Goal: Complete application form: Complete application form

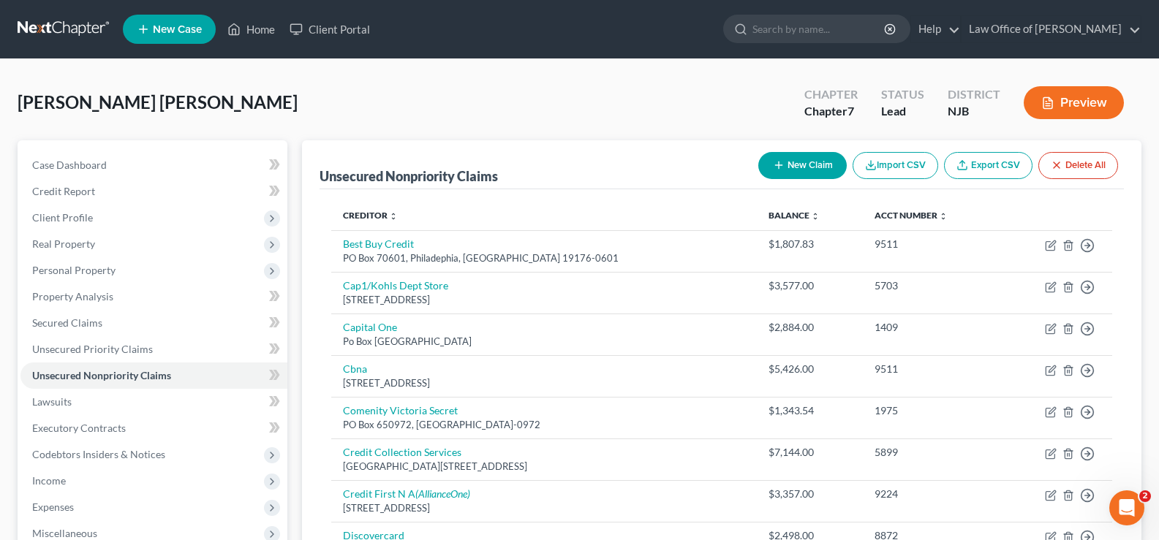
click at [784, 155] on button "New Claim" at bounding box center [802, 165] width 88 height 27
select select "0"
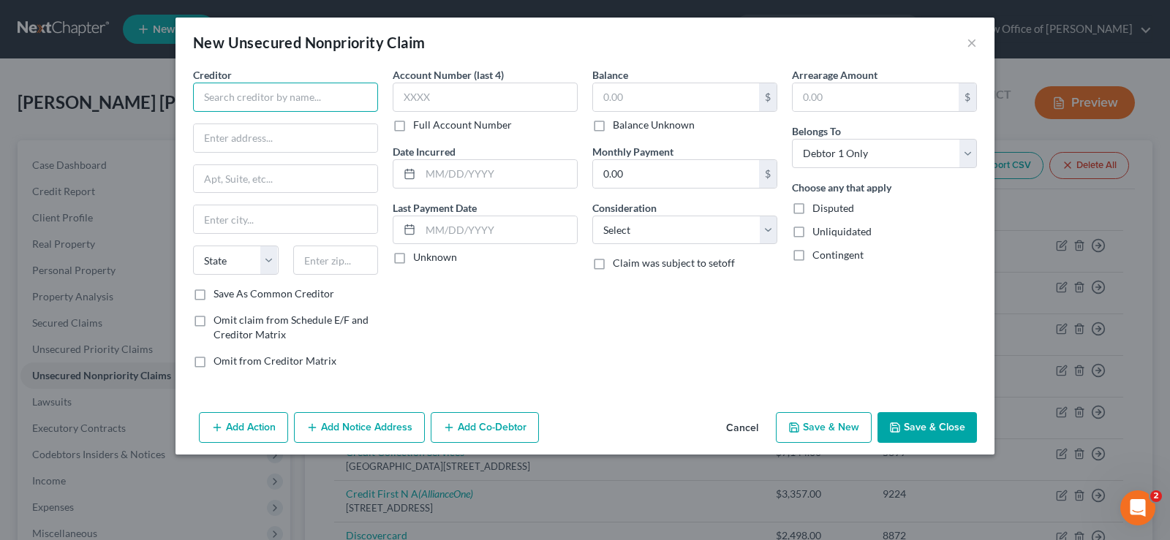
drag, startPoint x: 265, startPoint y: 95, endPoint x: 263, endPoint y: 112, distance: 17.0
click at [265, 94] on input "text" at bounding box center [285, 97] width 185 height 29
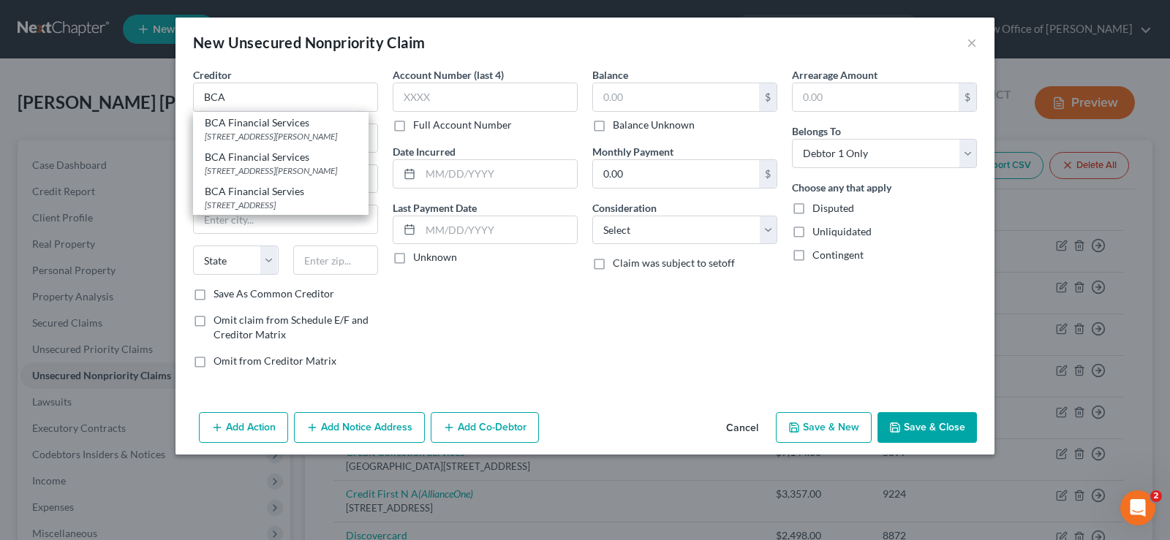
drag, startPoint x: 267, startPoint y: 141, endPoint x: 404, endPoint y: 131, distance: 137.8
click at [268, 141] on div "[STREET_ADDRESS][PERSON_NAME]" at bounding box center [281, 136] width 152 height 12
type input "BCA Financial Services"
type input "[STREET_ADDRESS][PERSON_NAME]"
type input "Suite 462"
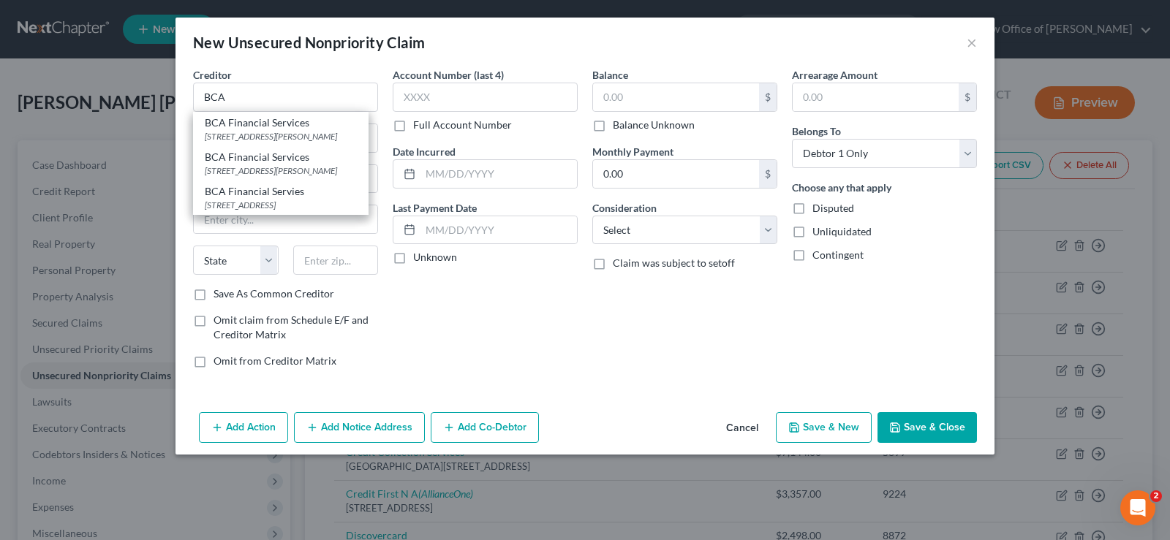
type input "[GEOGRAPHIC_DATA]"
select select "9"
type input "33157"
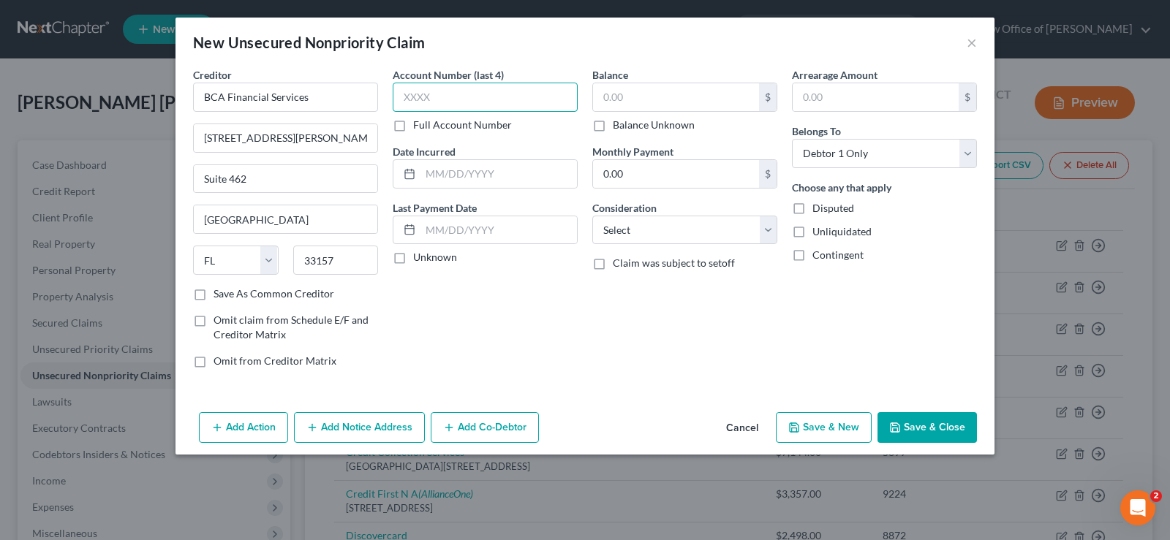
click at [455, 98] on input "text" at bounding box center [485, 97] width 185 height 29
type input "1656"
click at [619, 119] on label "Balance Unknown" at bounding box center [654, 125] width 82 height 15
click at [619, 119] on input "Balance Unknown" at bounding box center [623, 123] width 10 height 10
checkbox input "true"
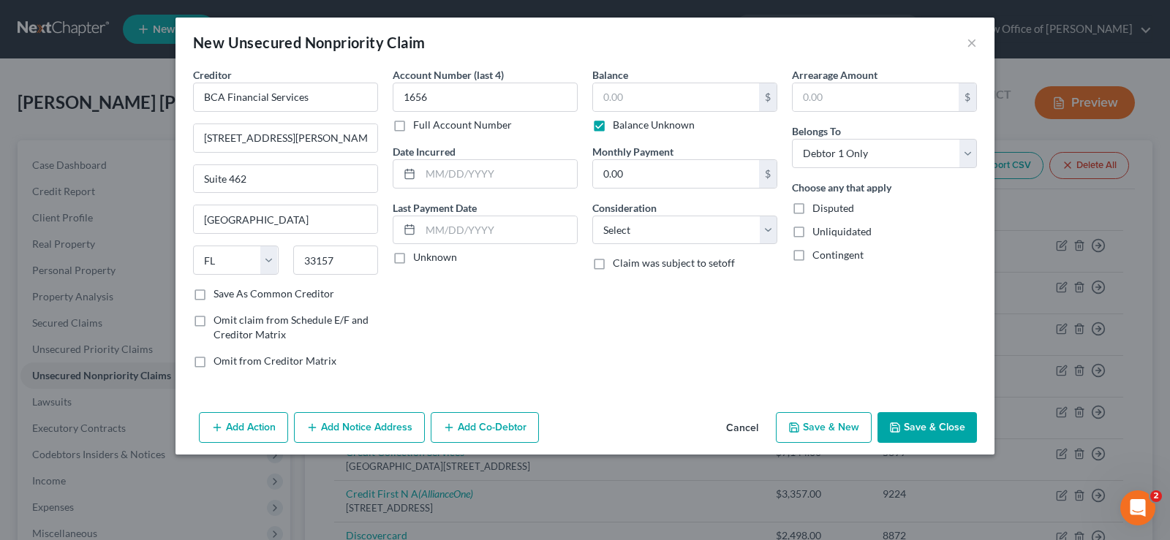
type input "0.00"
drag, startPoint x: 602, startPoint y: 126, endPoint x: 631, endPoint y: 115, distance: 30.5
click at [613, 128] on label "Balance Unknown" at bounding box center [654, 125] width 82 height 15
click at [618, 127] on input "Balance Unknown" at bounding box center [623, 123] width 10 height 10
checkbox input "false"
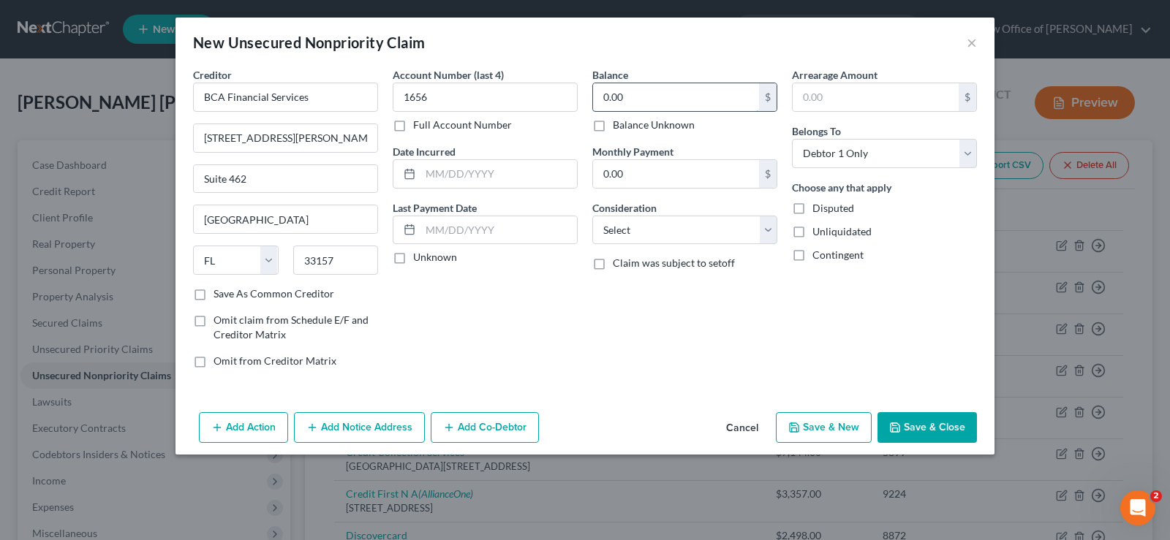
click at [635, 99] on input "0.00" at bounding box center [676, 97] width 166 height 28
type input "1,095.83"
click at [945, 429] on button "Save & Close" at bounding box center [926, 427] width 99 height 31
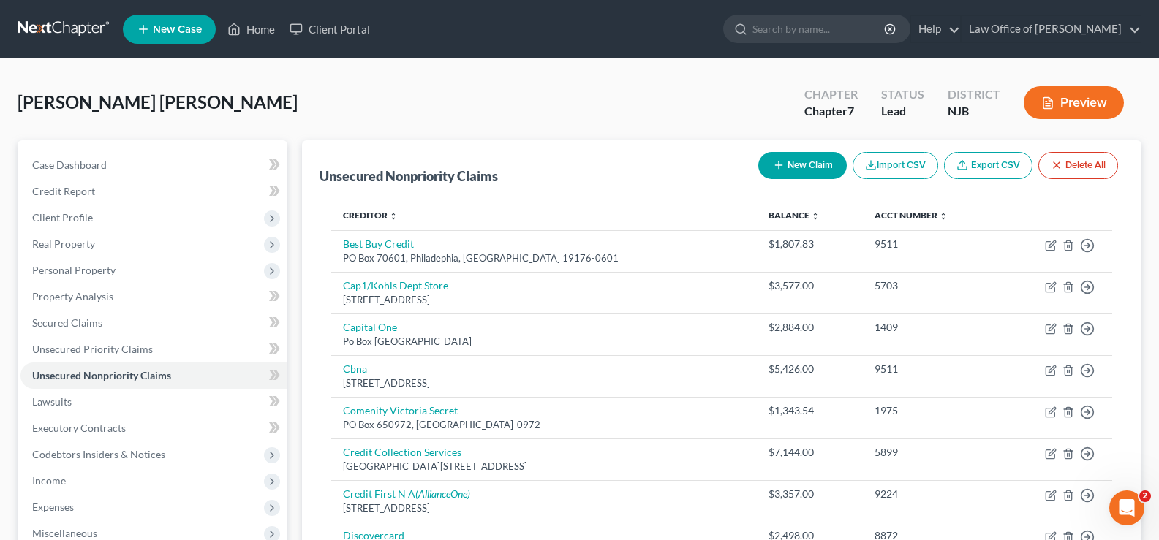
click at [786, 167] on button "New Claim" at bounding box center [802, 165] width 88 height 27
select select "0"
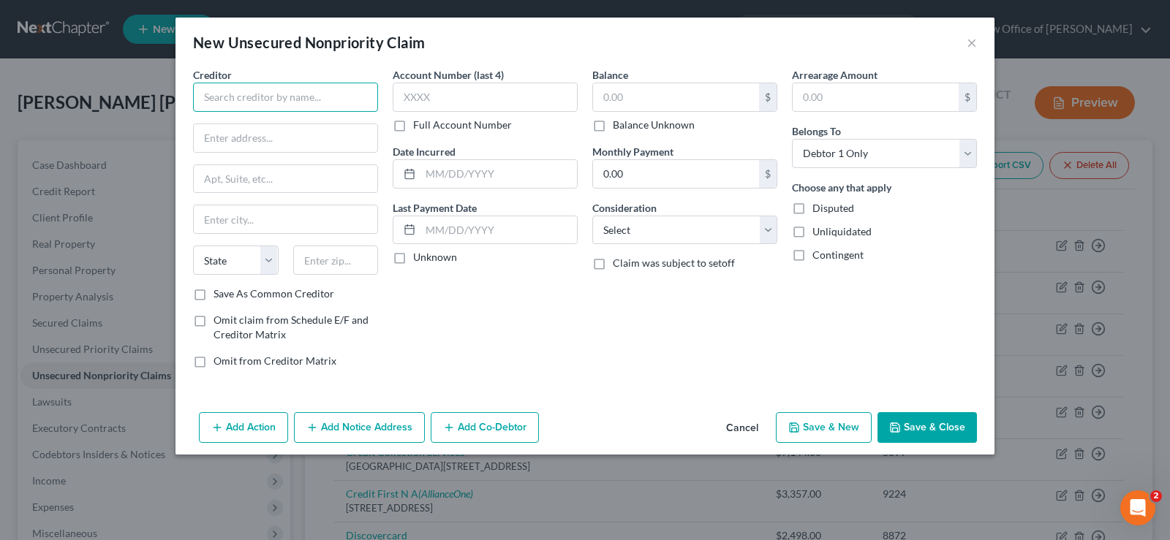
click at [306, 96] on input "text" at bounding box center [285, 97] width 185 height 29
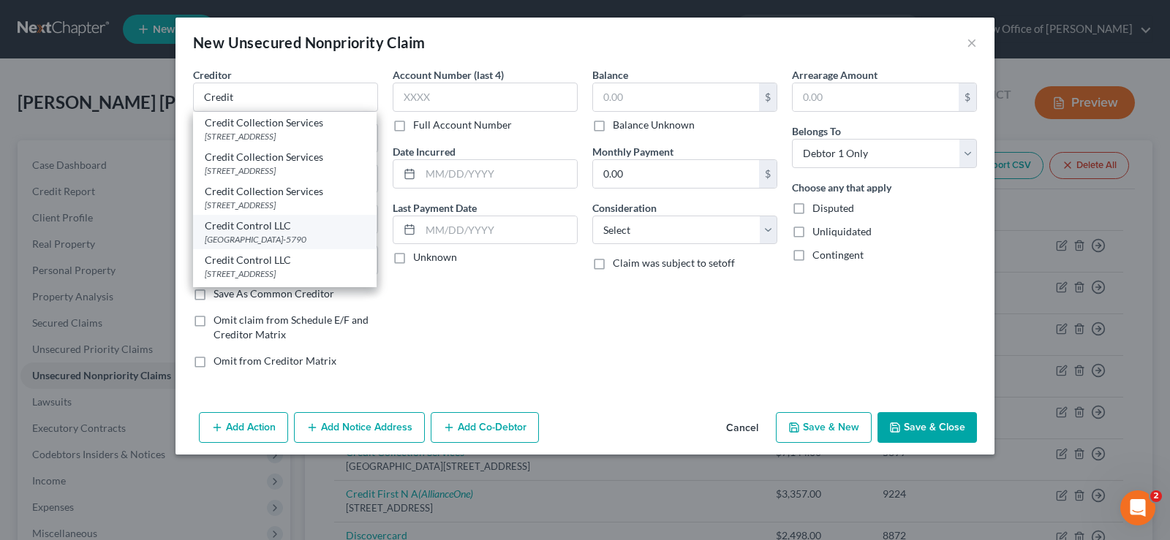
click at [267, 227] on div "Credit Control LLC" at bounding box center [285, 226] width 160 height 15
type input "Credit Control LLC"
type input "PO Box 51790"
type input "Suite"
type input "Livonia"
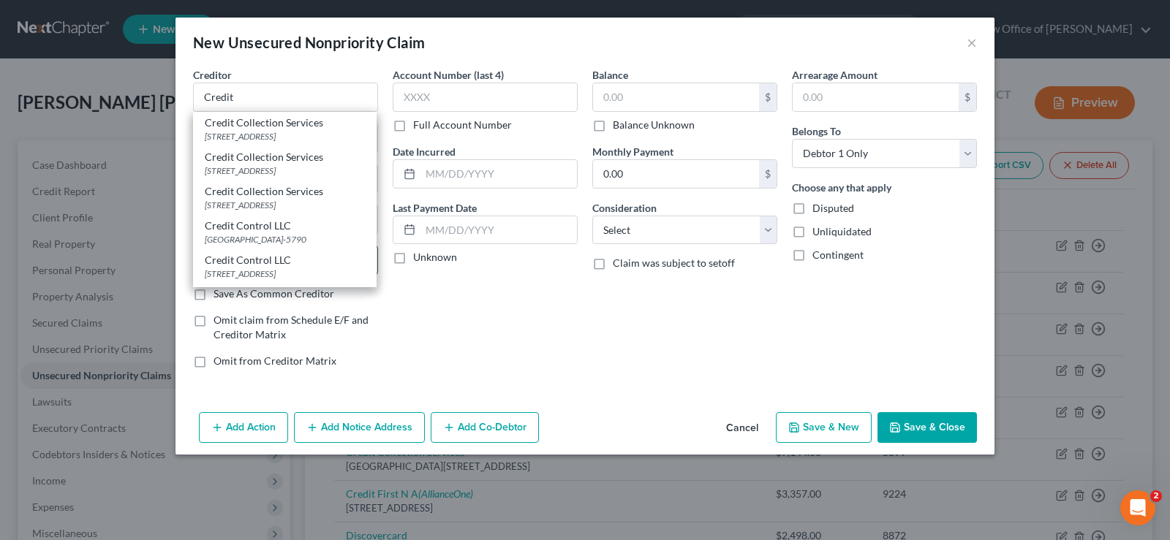
select select "23"
type input "48151-5790"
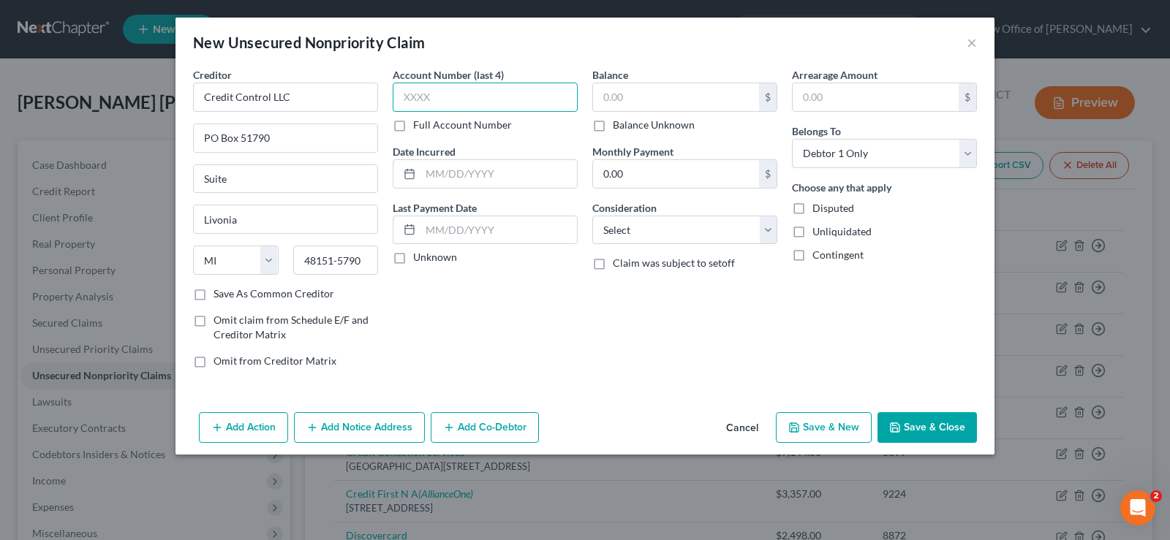
click at [458, 97] on input "text" at bounding box center [485, 97] width 185 height 29
drag, startPoint x: 278, startPoint y: 138, endPoint x: 0, endPoint y: 146, distance: 277.9
click at [0, 145] on div "New Unsecured Nonpriority Claim × Creditor * Credit Control LLC [GEOGRAPHIC_DAT…" at bounding box center [585, 270] width 1170 height 540
drag, startPoint x: 243, startPoint y: 219, endPoint x: 0, endPoint y: 241, distance: 244.4
click at [0, 238] on div "New Unsecured Nonpriority Claim × Creditor * Credit Control LLC Suite [GEOGRAPH…" at bounding box center [585, 270] width 1170 height 540
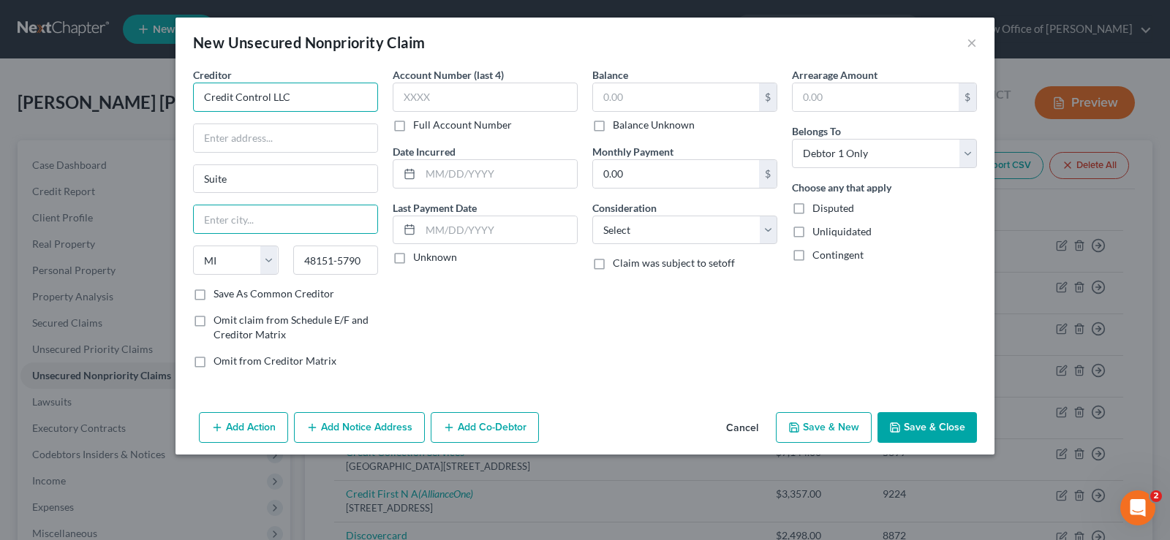
click at [326, 88] on input "Credit Control LLC" at bounding box center [285, 97] width 185 height 29
click at [320, 91] on input "Credit Control LLC" at bounding box center [285, 97] width 185 height 29
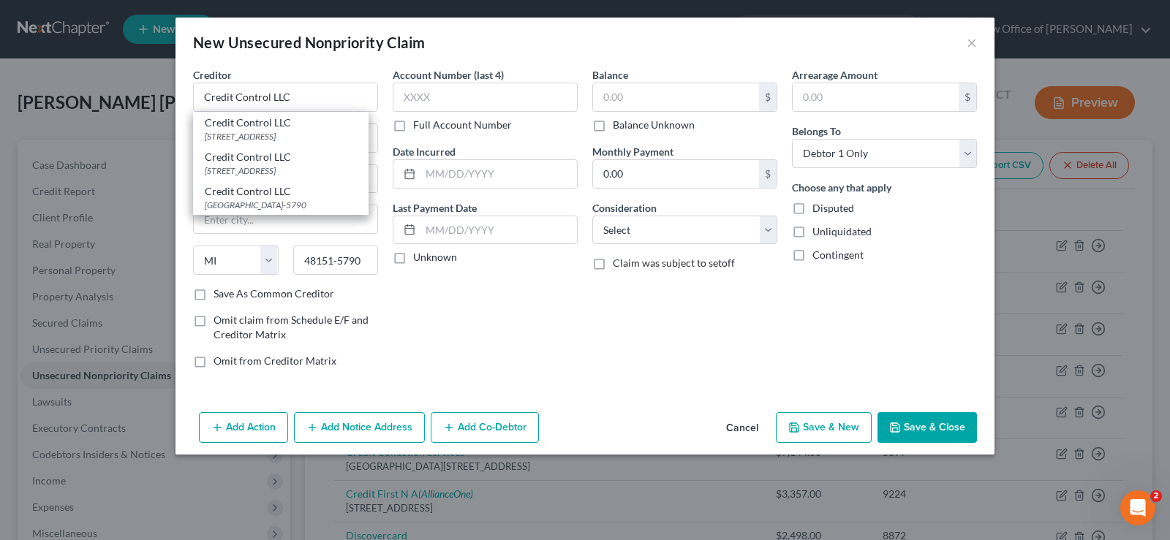
type input "Credit Control LLC"
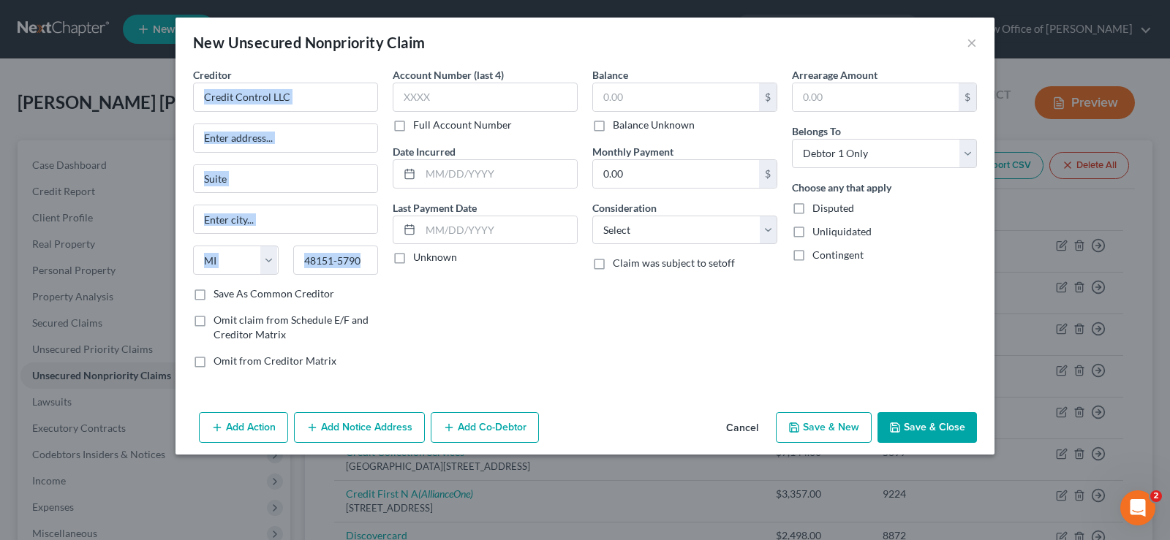
click at [379, 246] on div "48151-5790" at bounding box center [336, 260] width 100 height 29
click at [296, 133] on input "text" at bounding box center [285, 138] width 183 height 28
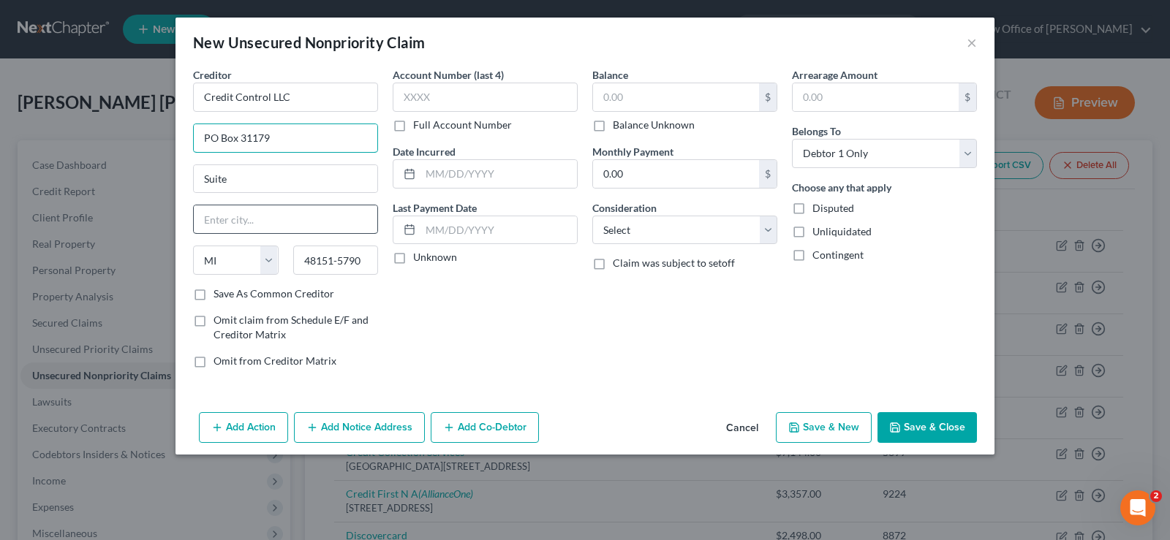
type input "PO Box 31179"
click at [230, 219] on input "text" at bounding box center [285, 219] width 183 height 28
type input "[GEOGRAPHIC_DATA]"
click at [265, 254] on select "State [US_STATE] AK AR AZ CA CO CT DE DC [GEOGRAPHIC_DATA] [GEOGRAPHIC_DATA] GU…" at bounding box center [236, 260] width 86 height 29
select select "9"
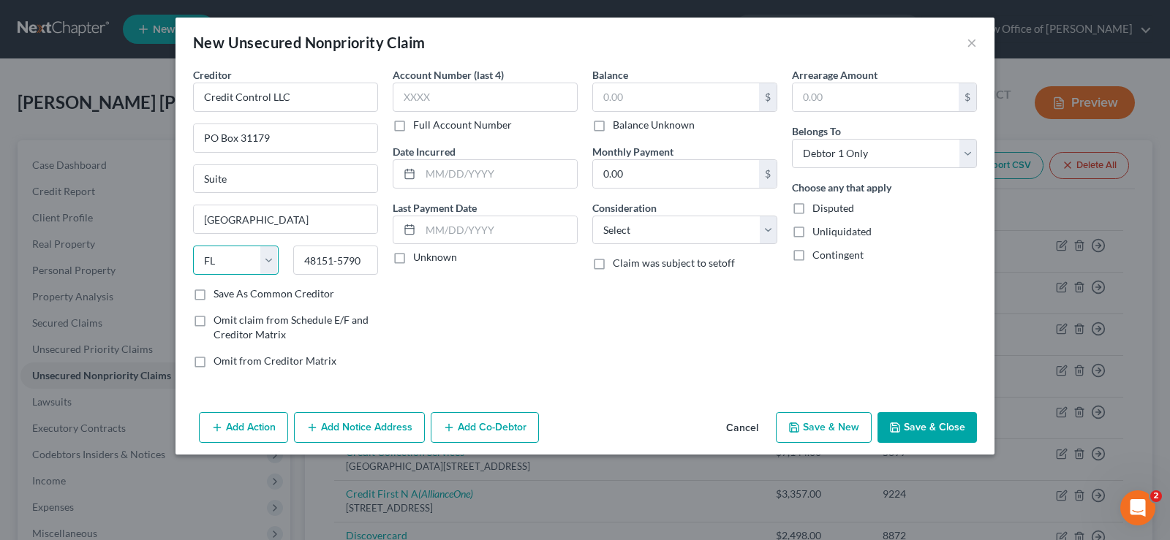
click at [193, 246] on select "State [US_STATE] AK AR AZ CA CO CT DE DC [GEOGRAPHIC_DATA] [GEOGRAPHIC_DATA] GU…" at bounding box center [236, 260] width 86 height 29
drag, startPoint x: 369, startPoint y: 258, endPoint x: 0, endPoint y: 205, distance: 372.9
click at [0, 205] on div "New Unsecured Nonpriority Claim × Creditor * Credit Control LLC [GEOGRAPHIC_DAT…" at bounding box center [585, 270] width 1170 height 540
type input "33631-3179"
click at [447, 98] on input "text" at bounding box center [485, 97] width 185 height 29
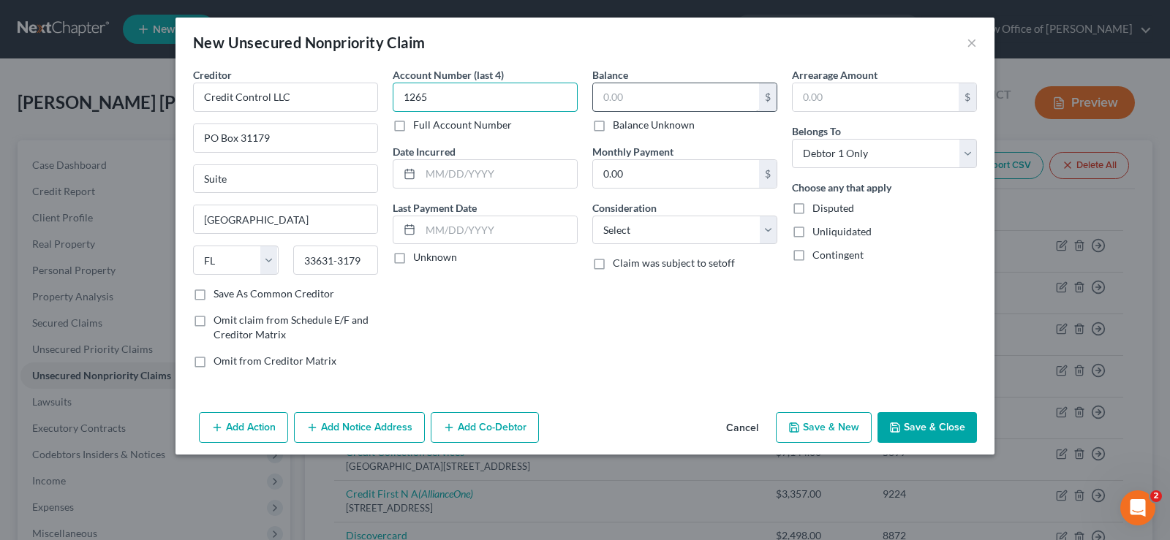
type input "1265"
click at [616, 92] on input "text" at bounding box center [676, 97] width 166 height 28
type input "450.07"
click at [941, 423] on button "Save & Close" at bounding box center [926, 427] width 99 height 31
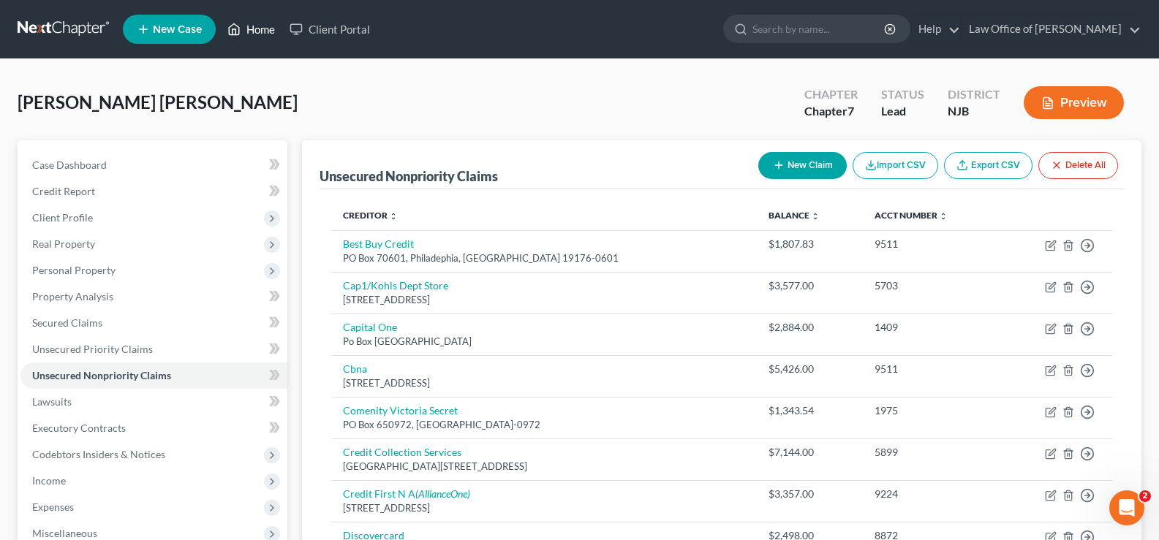
click at [250, 26] on link "Home" at bounding box center [251, 29] width 62 height 26
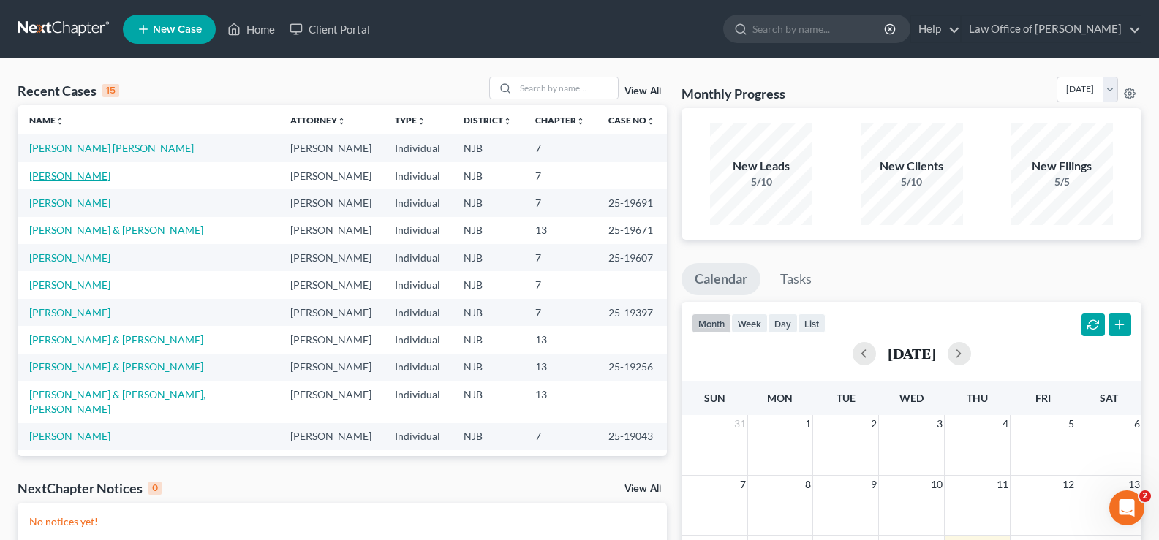
click at [85, 175] on link "[PERSON_NAME]" at bounding box center [69, 176] width 81 height 12
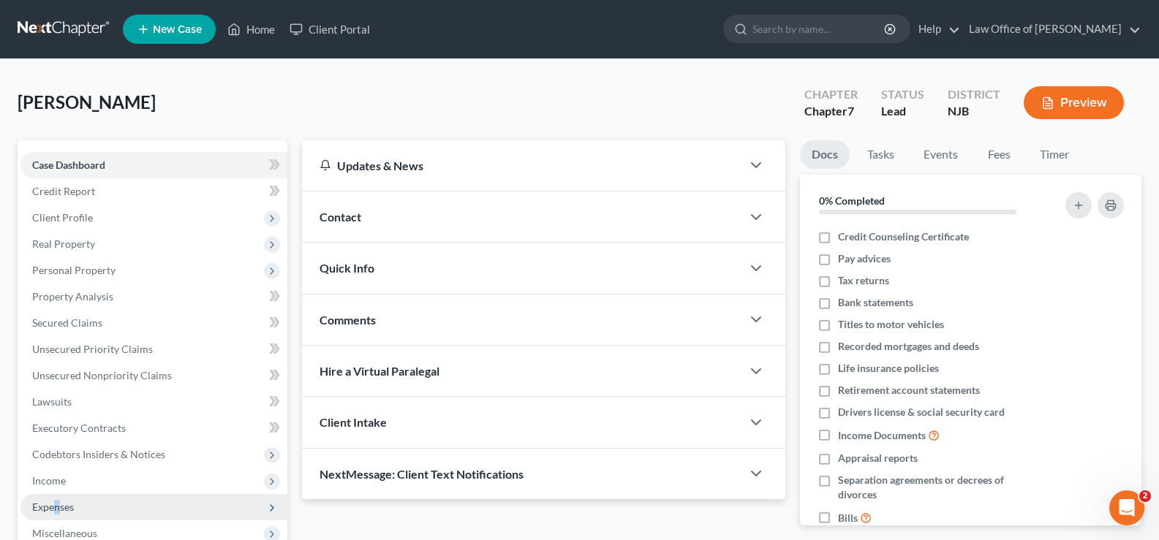
click at [58, 501] on span "Expenses" at bounding box center [53, 507] width 42 height 12
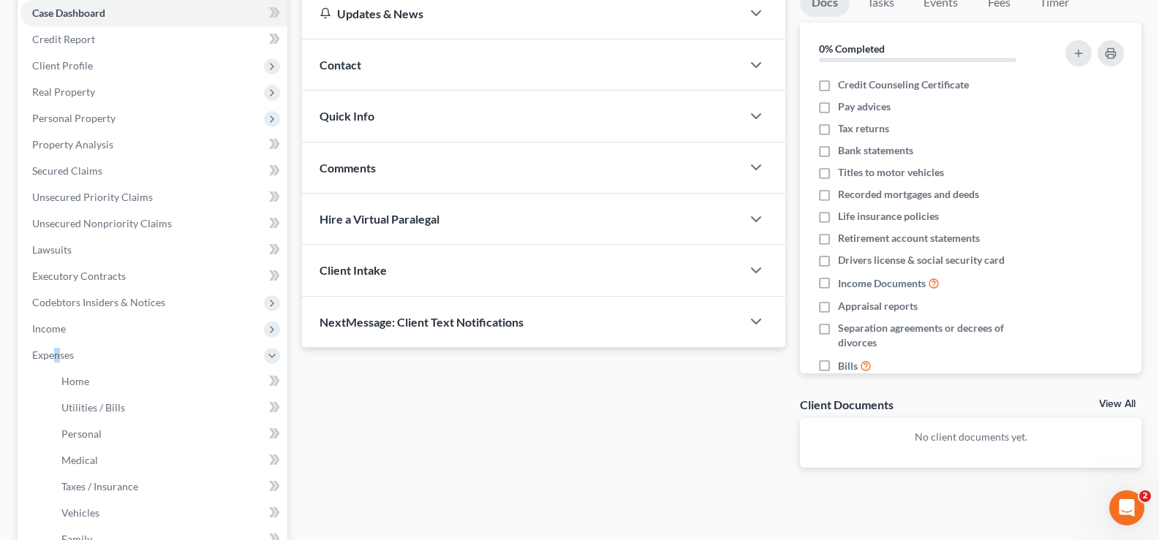
scroll to position [156, 0]
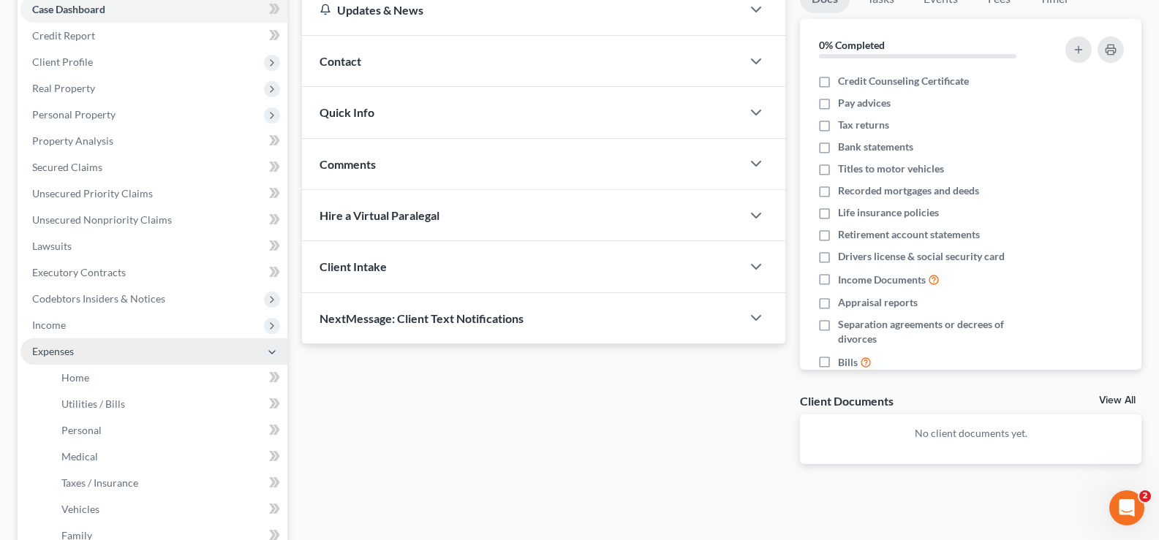
click at [64, 350] on span "Expenses" at bounding box center [53, 351] width 42 height 12
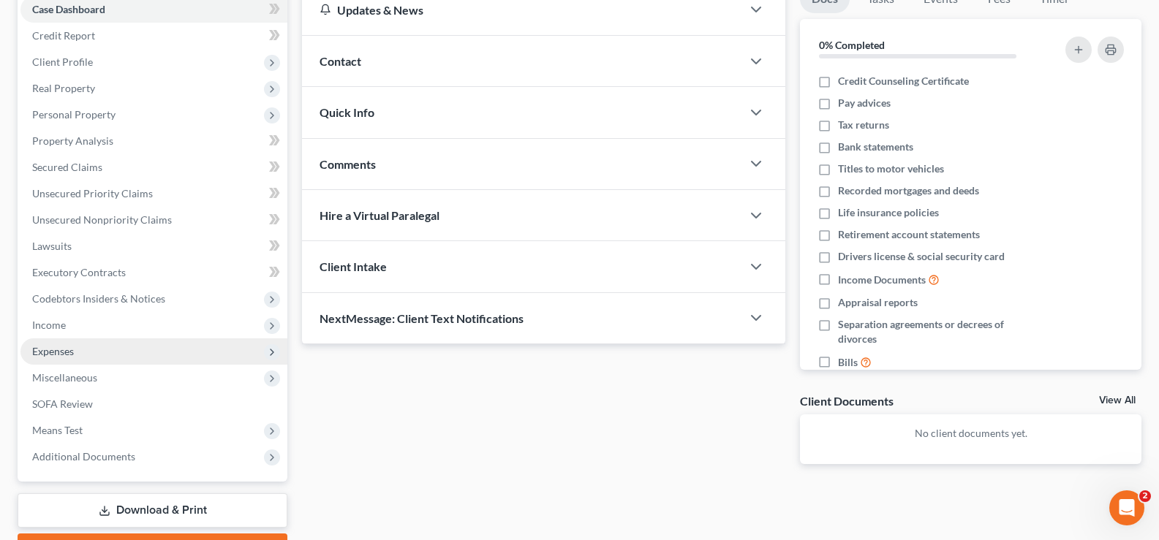
click at [66, 349] on span "Expenses" at bounding box center [53, 351] width 42 height 12
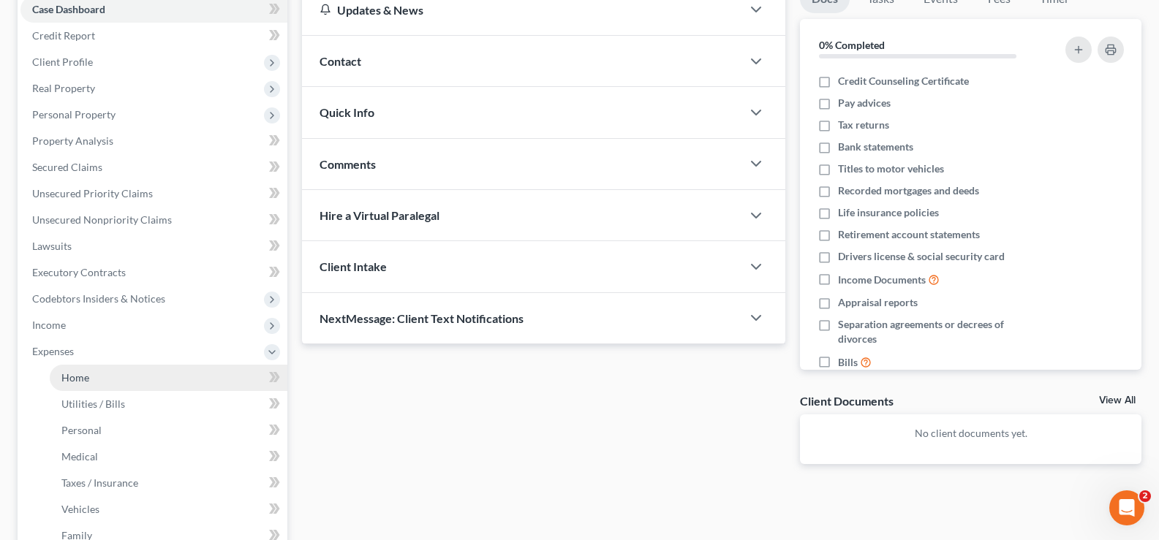
click at [83, 371] on span "Home" at bounding box center [75, 377] width 28 height 12
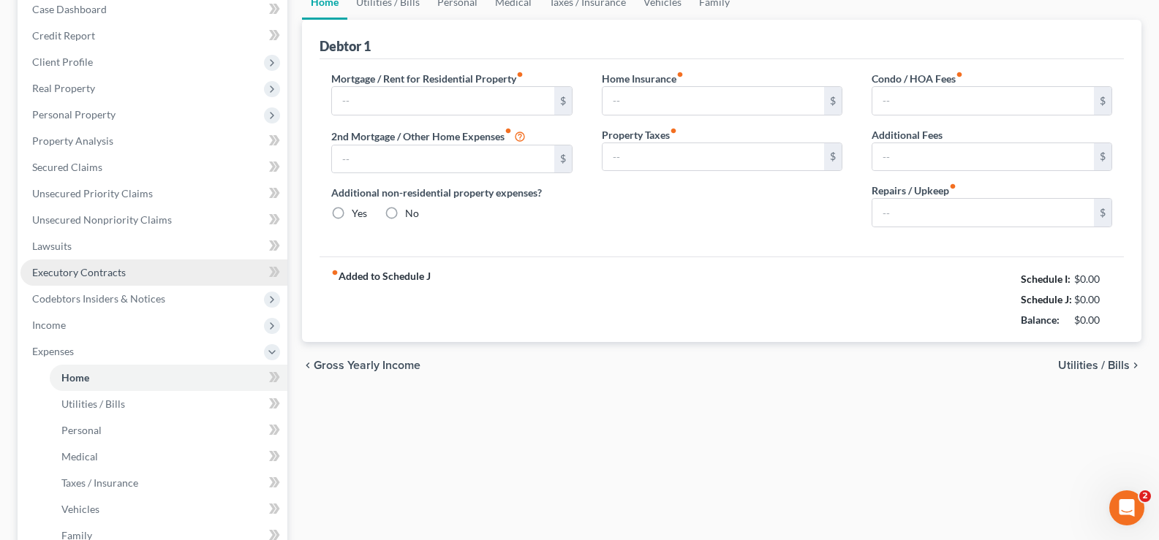
type input "0.00"
radio input "true"
type input "100.00"
type input "437.00"
type input "0.00"
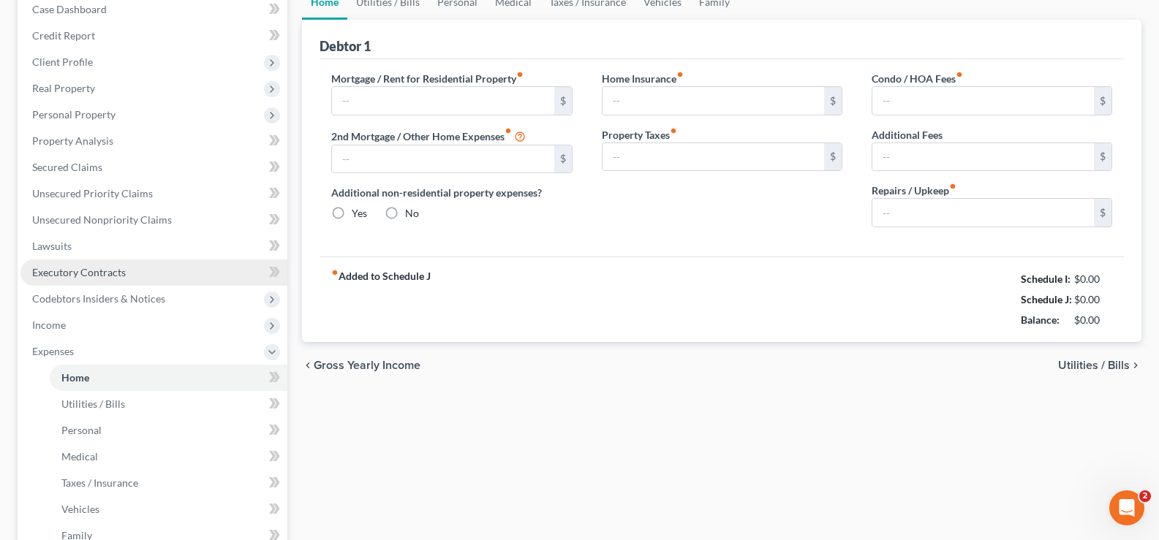
type input "0.00"
type input "200.00"
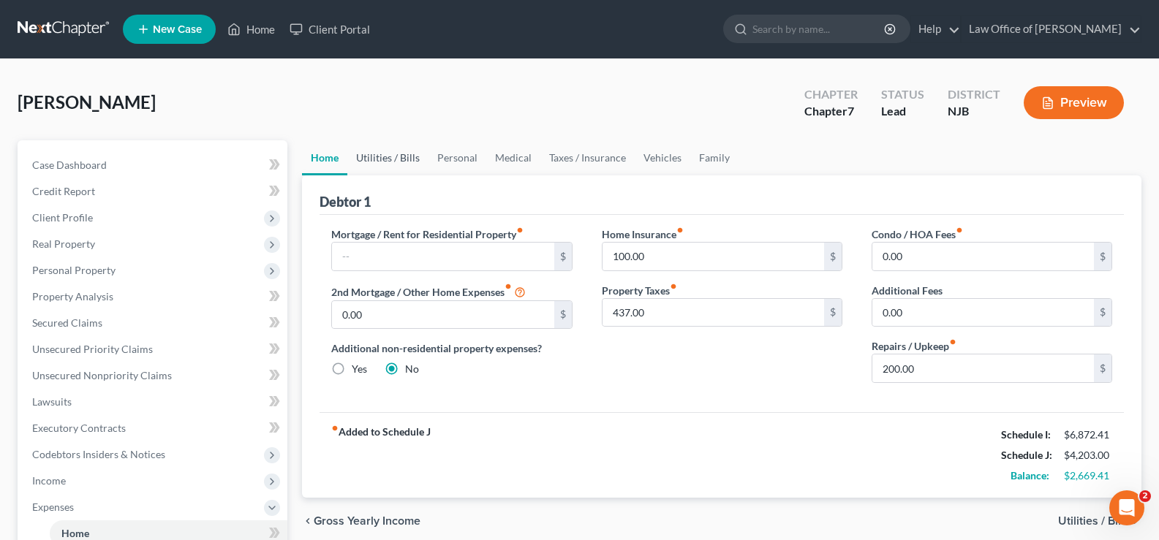
click at [397, 152] on link "Utilities / Bills" at bounding box center [387, 157] width 81 height 35
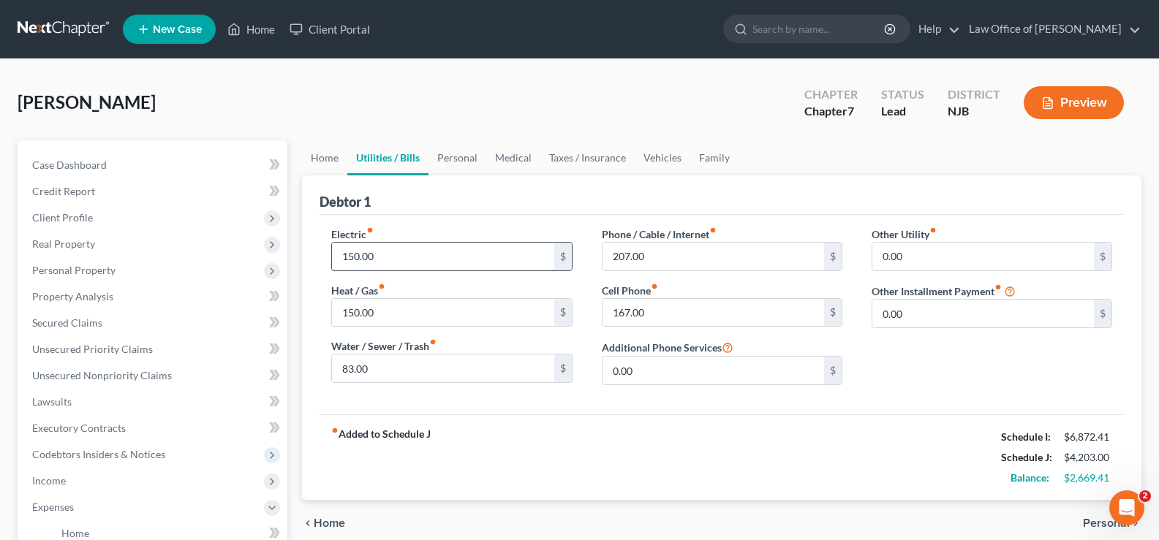
click at [386, 254] on input "150.00" at bounding box center [443, 257] width 222 height 28
type input "2"
type input "300"
click at [372, 308] on input "150.00" at bounding box center [443, 313] width 222 height 28
type input "220"
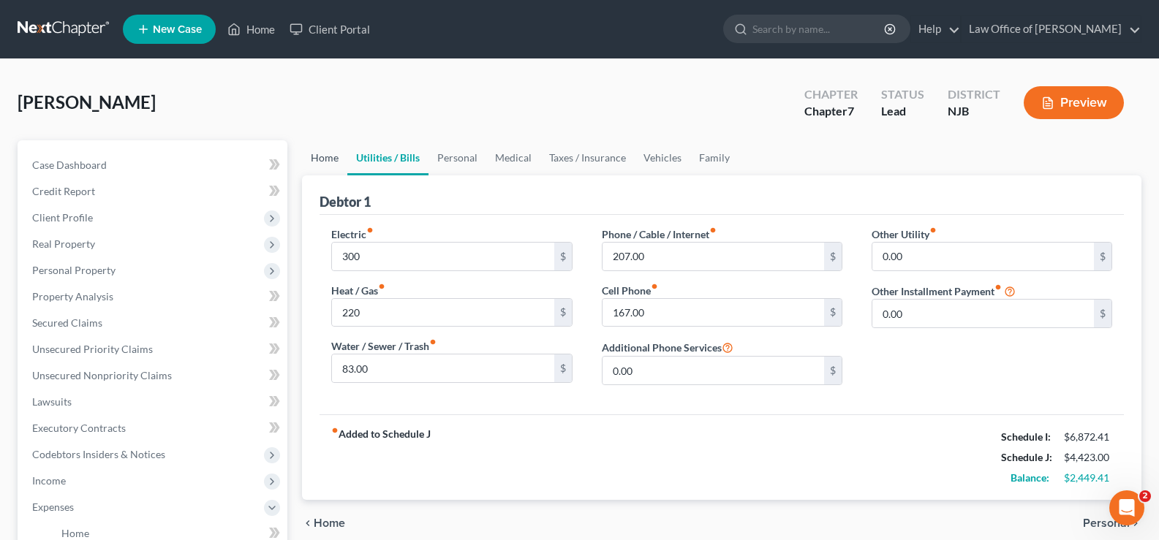
click at [331, 156] on link "Home" at bounding box center [324, 157] width 45 height 35
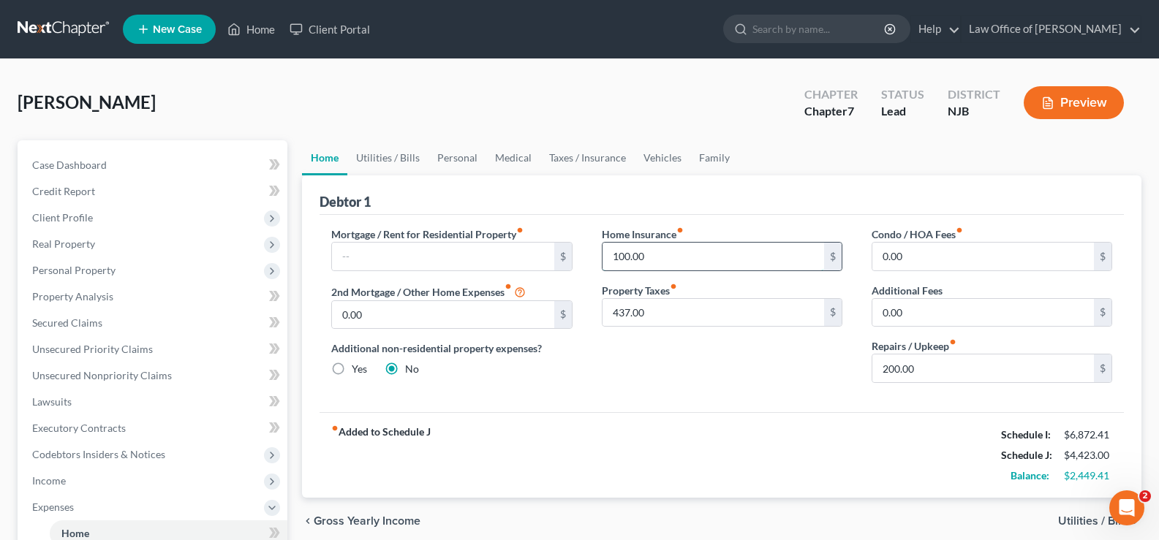
click at [683, 259] on input "100.00" at bounding box center [713, 257] width 222 height 28
type input "220"
click at [955, 368] on input "200.00" at bounding box center [983, 369] width 222 height 28
type input "300"
click at [392, 157] on link "Utilities / Bills" at bounding box center [387, 157] width 81 height 35
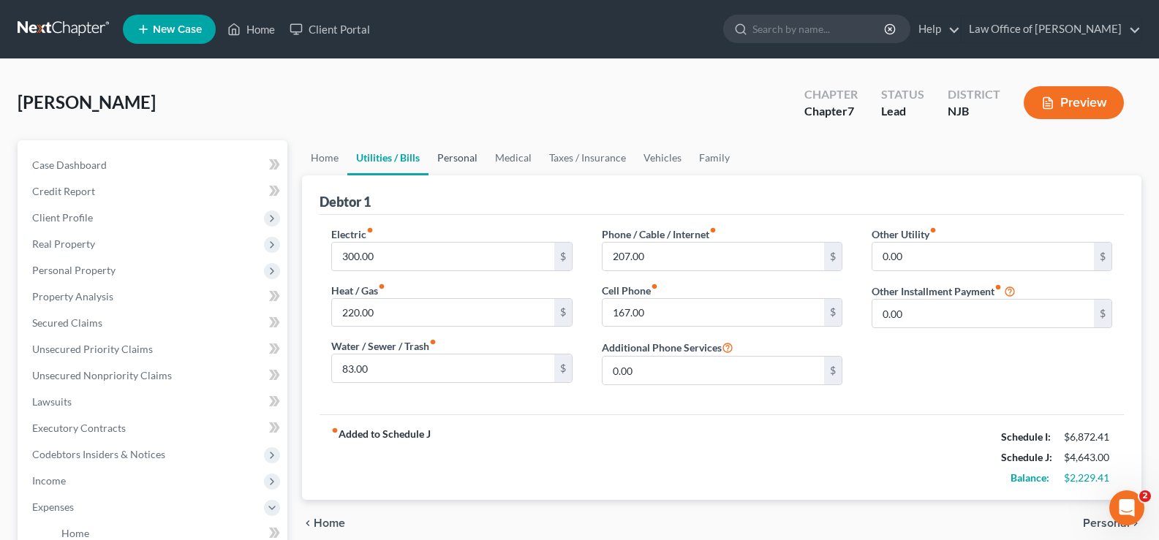
click at [454, 157] on link "Personal" at bounding box center [457, 157] width 58 height 35
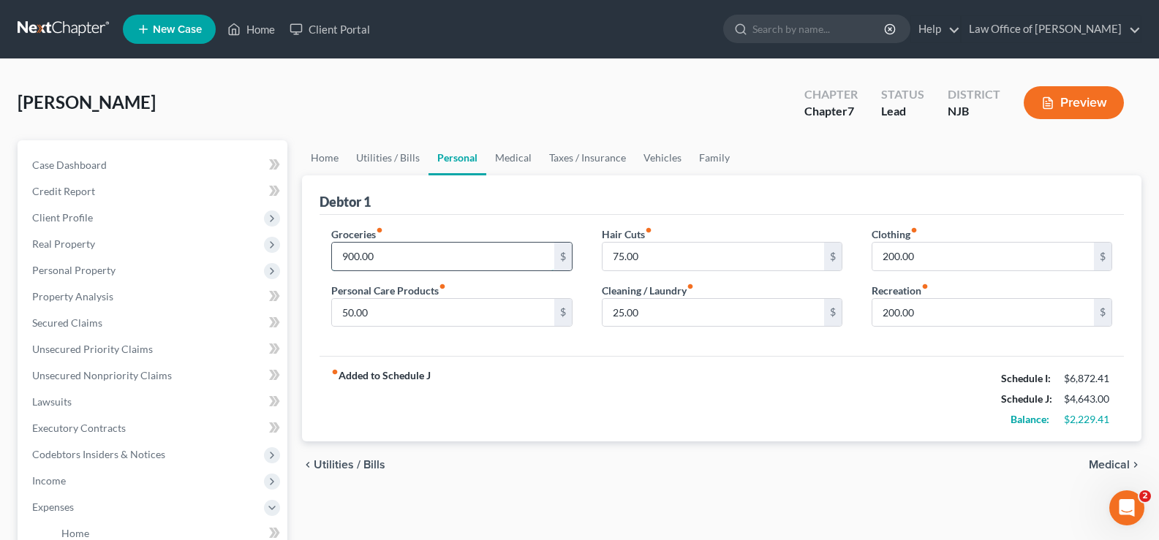
click at [424, 247] on input "900.00" at bounding box center [443, 257] width 222 height 28
type input "1,200"
click at [400, 313] on input "50.00" at bounding box center [443, 313] width 222 height 28
type input "100"
click at [917, 257] on input "200.00" at bounding box center [983, 257] width 222 height 28
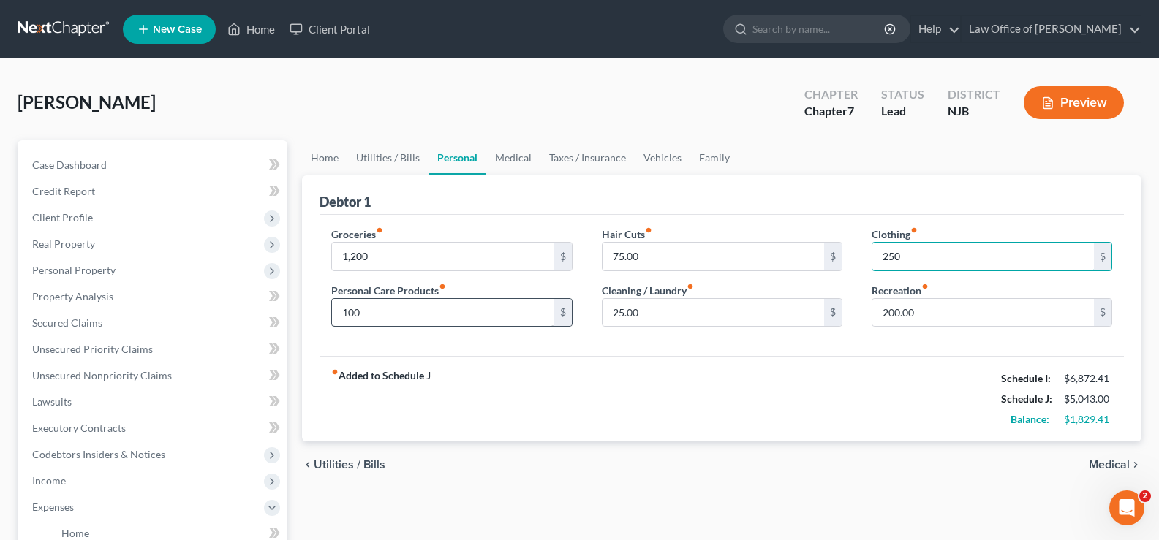
type input "250"
click at [371, 311] on input "100" at bounding box center [443, 313] width 222 height 28
type input "200"
click at [663, 251] on input "75.00" at bounding box center [713, 257] width 222 height 28
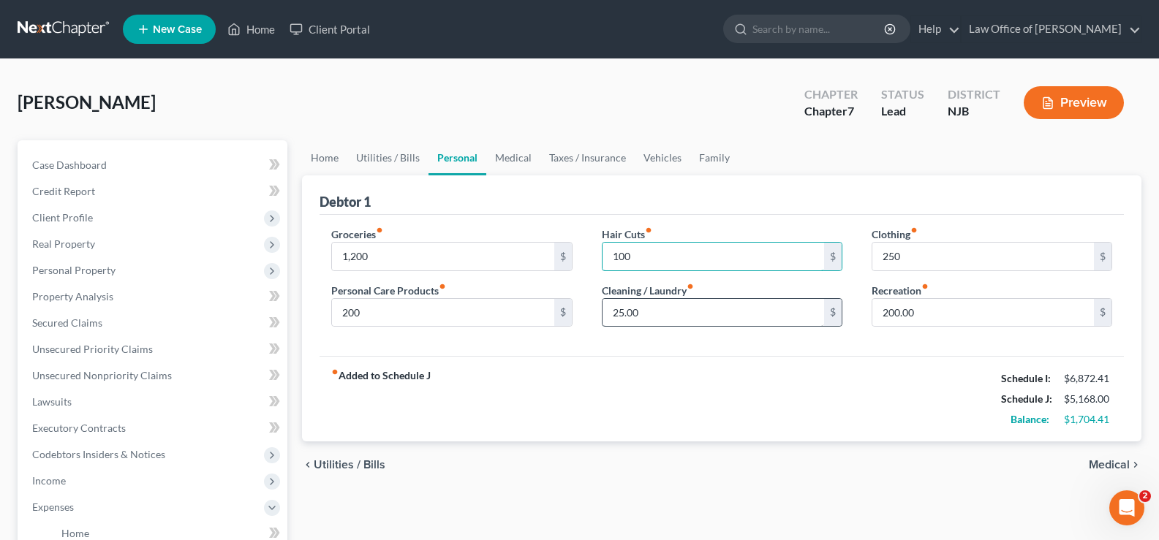
type input "100"
click at [667, 300] on input "25.00" at bounding box center [713, 313] width 222 height 28
type input "50"
click at [504, 153] on link "Medical" at bounding box center [513, 157] width 54 height 35
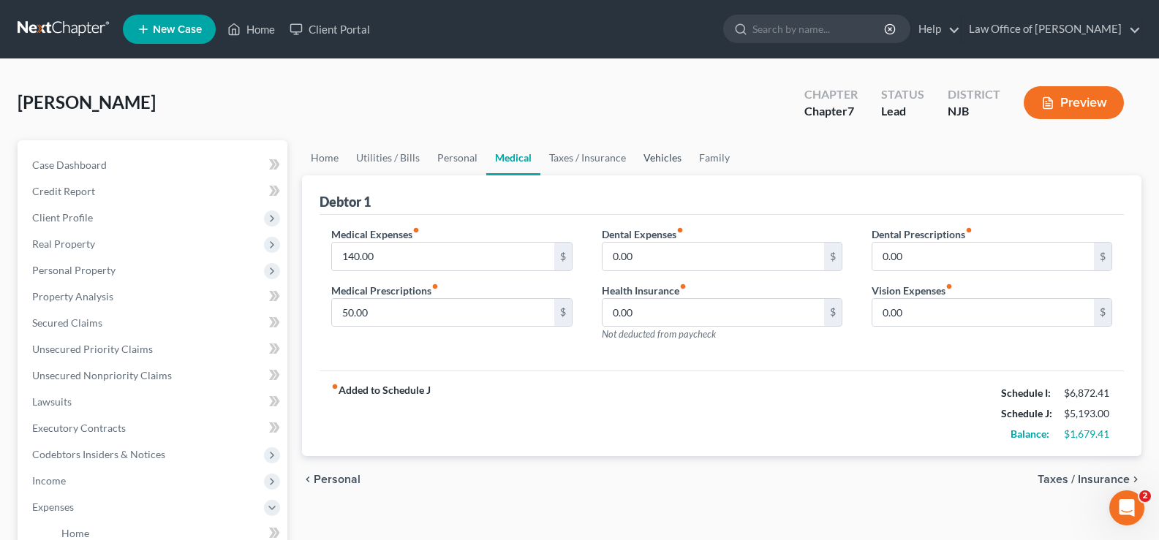
click at [646, 158] on link "Vehicles" at bounding box center [663, 157] width 56 height 35
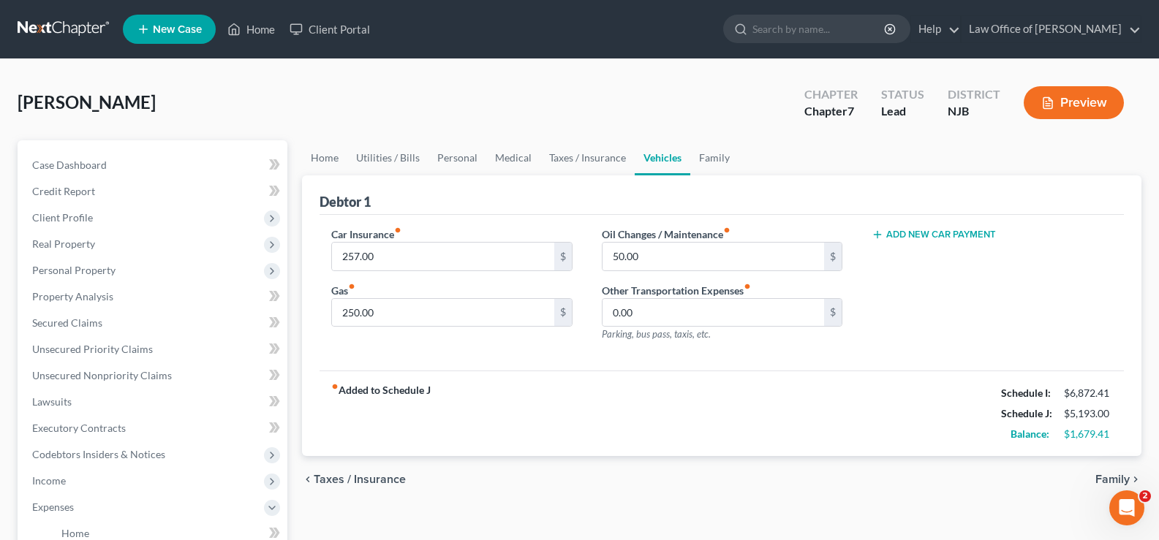
click at [972, 232] on button "Add New Car Payment" at bounding box center [933, 235] width 124 height 12
click at [968, 252] on input "text" at bounding box center [972, 257] width 200 height 28
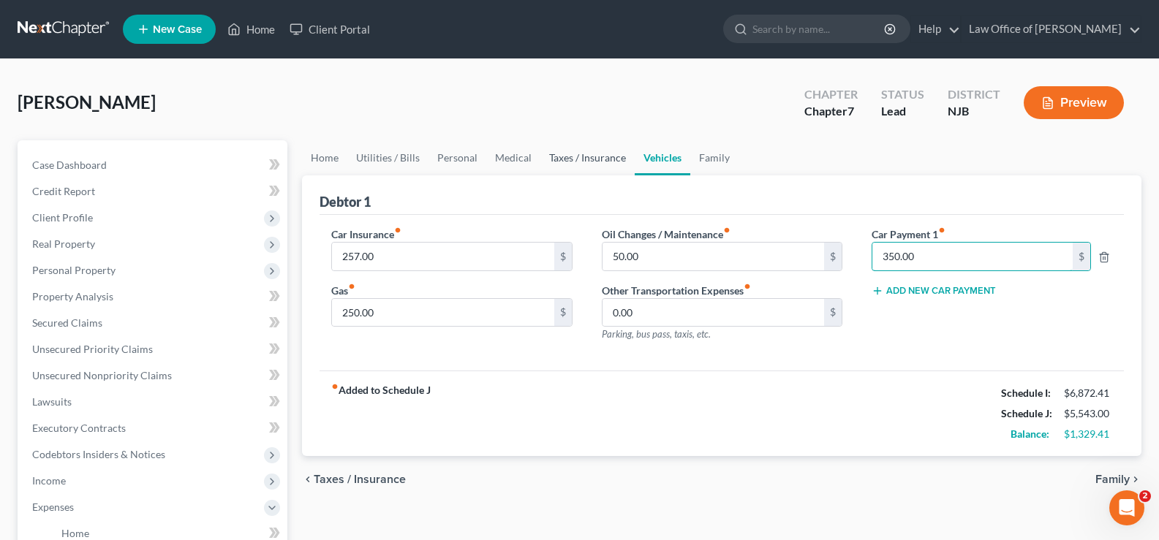
type input "350.00"
click at [585, 154] on link "Taxes / Insurance" at bounding box center [587, 157] width 94 height 35
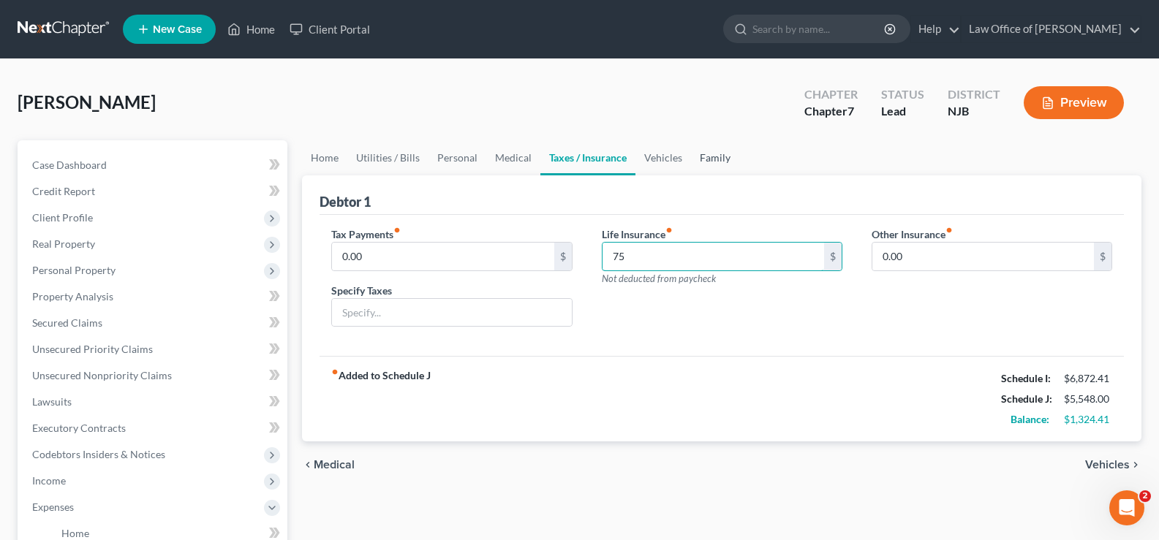
type input "75"
click at [714, 159] on link "Family" at bounding box center [715, 157] width 48 height 35
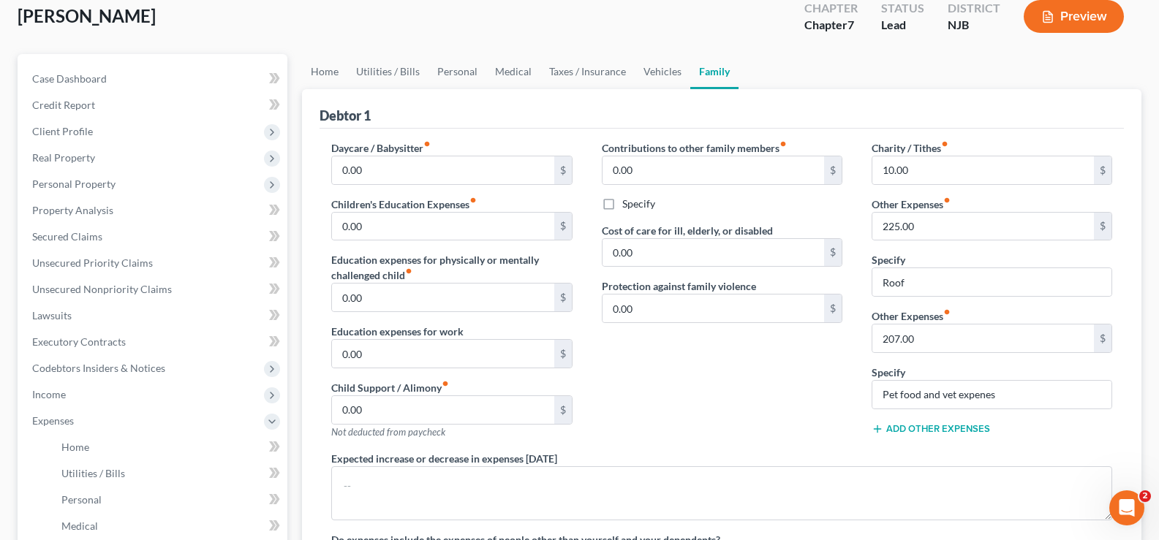
scroll to position [94, 0]
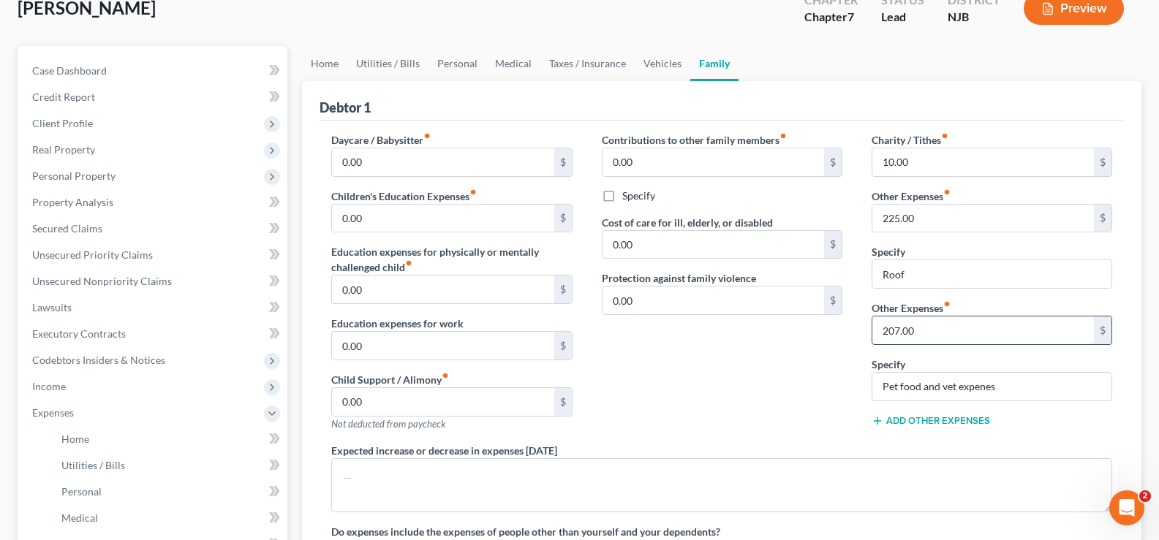
click at [955, 332] on input "207.00" at bounding box center [983, 331] width 222 height 28
type input "225"
click at [936, 272] on input "Roof" at bounding box center [991, 274] width 239 height 28
type input "Roof and bathroom"
click at [949, 320] on input "225" at bounding box center [983, 331] width 222 height 28
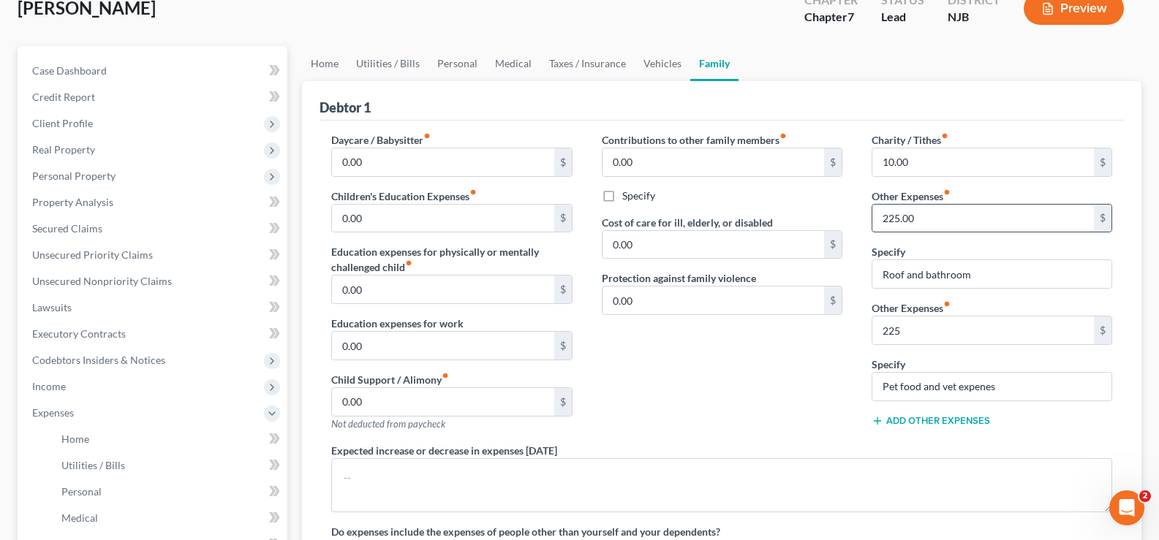
click at [936, 218] on input "225.00" at bounding box center [983, 219] width 222 height 28
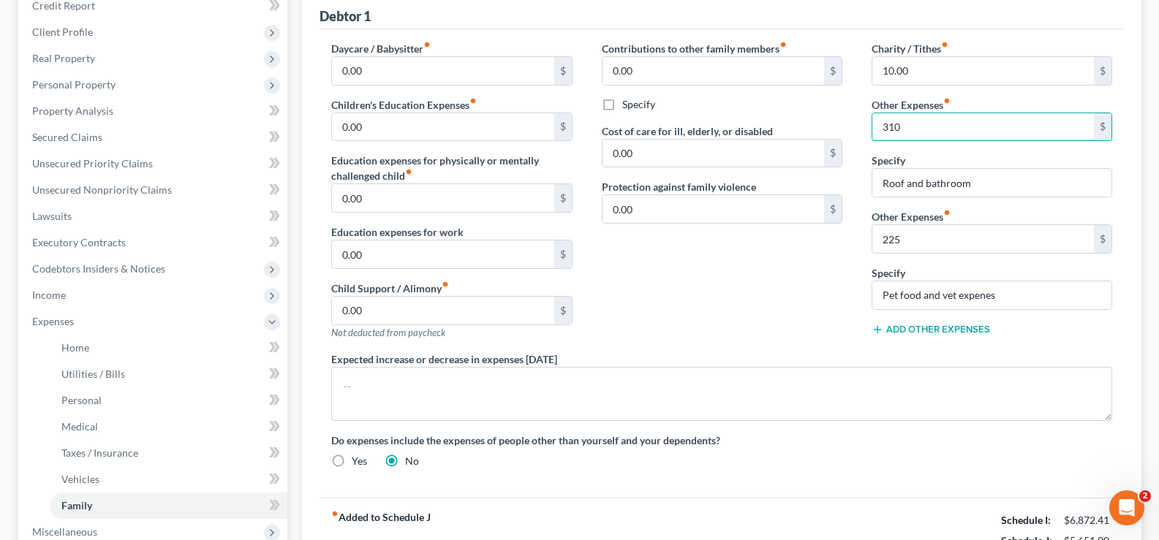
scroll to position [192, 0]
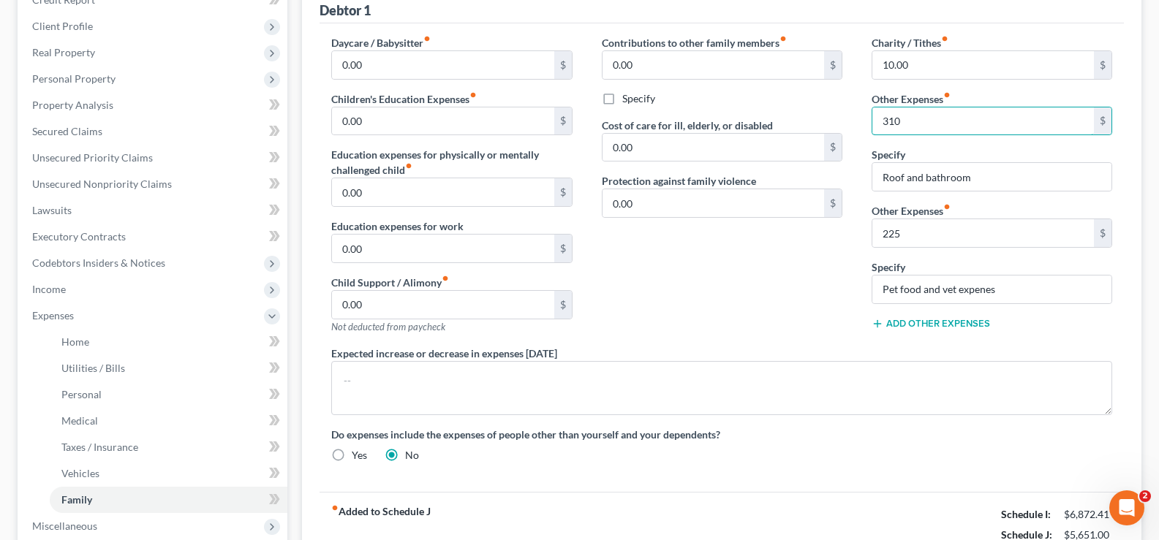
type input "310"
click at [936, 326] on button "Add Other Expenses" at bounding box center [930, 324] width 118 height 12
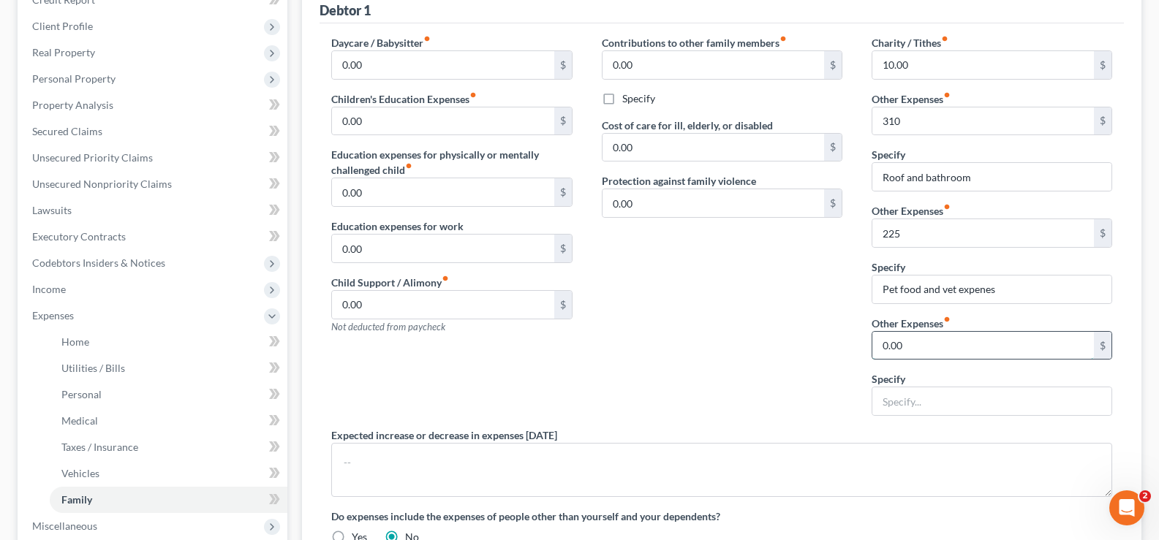
click at [950, 341] on input "0.00" at bounding box center [983, 346] width 222 height 28
type input "500"
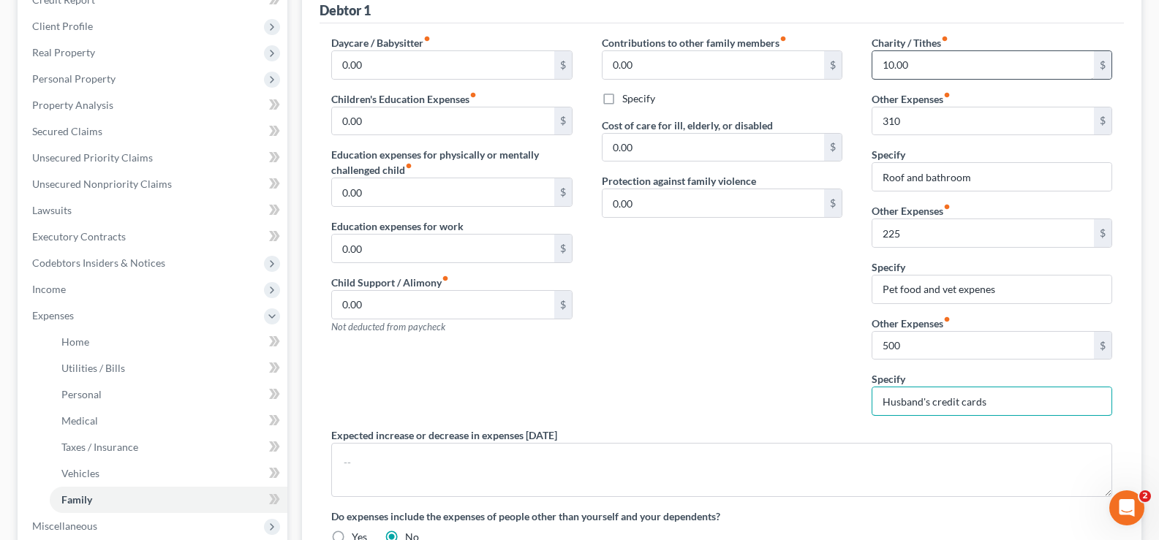
type input "Husband's credit cards"
click at [961, 56] on input "10.00" at bounding box center [983, 65] width 222 height 28
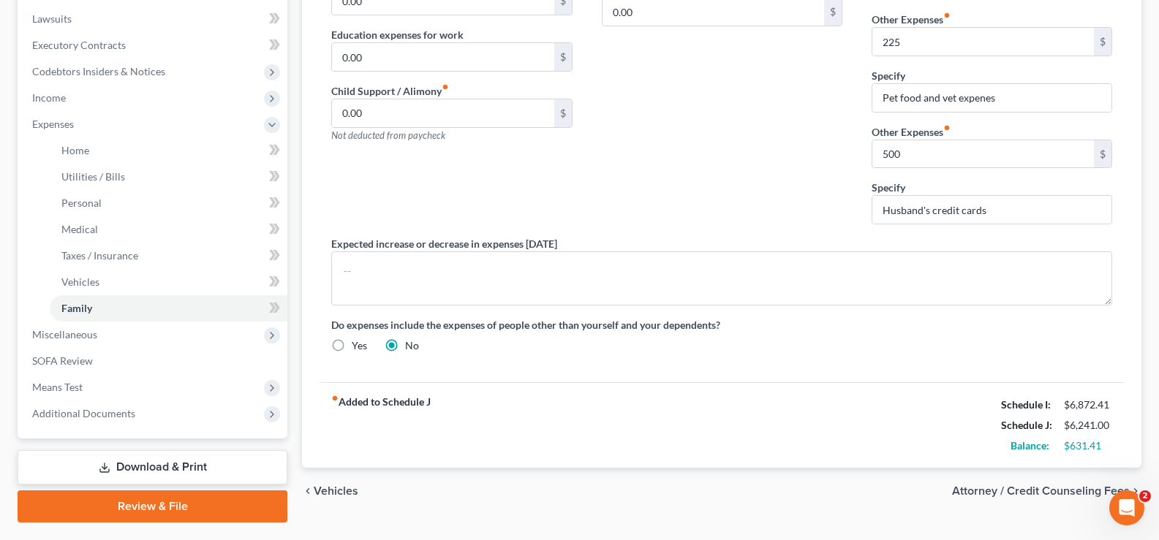
scroll to position [179, 0]
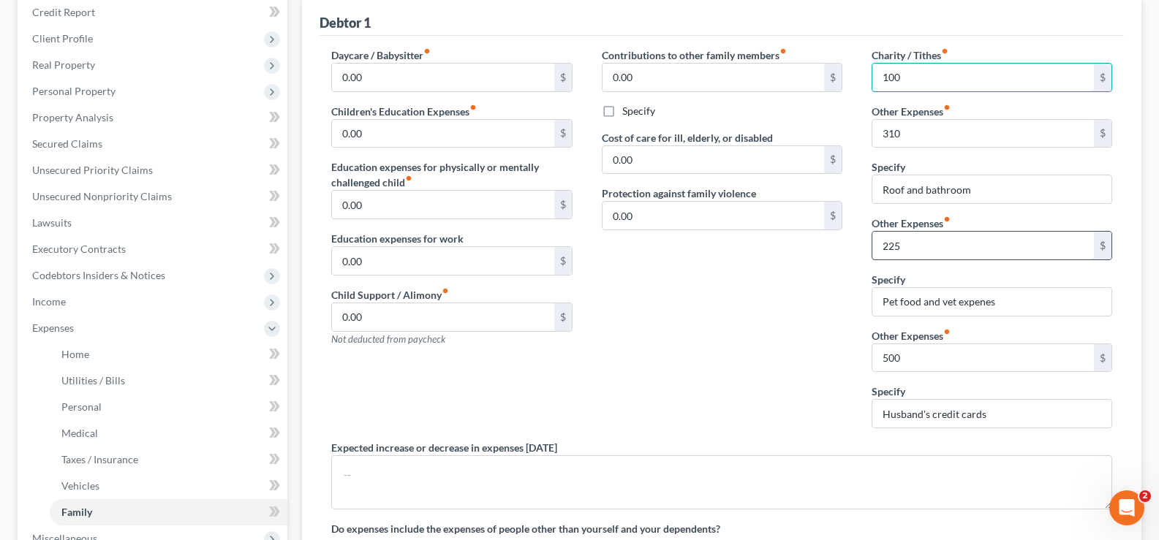
type input "100"
click at [945, 251] on input "225" at bounding box center [983, 246] width 222 height 28
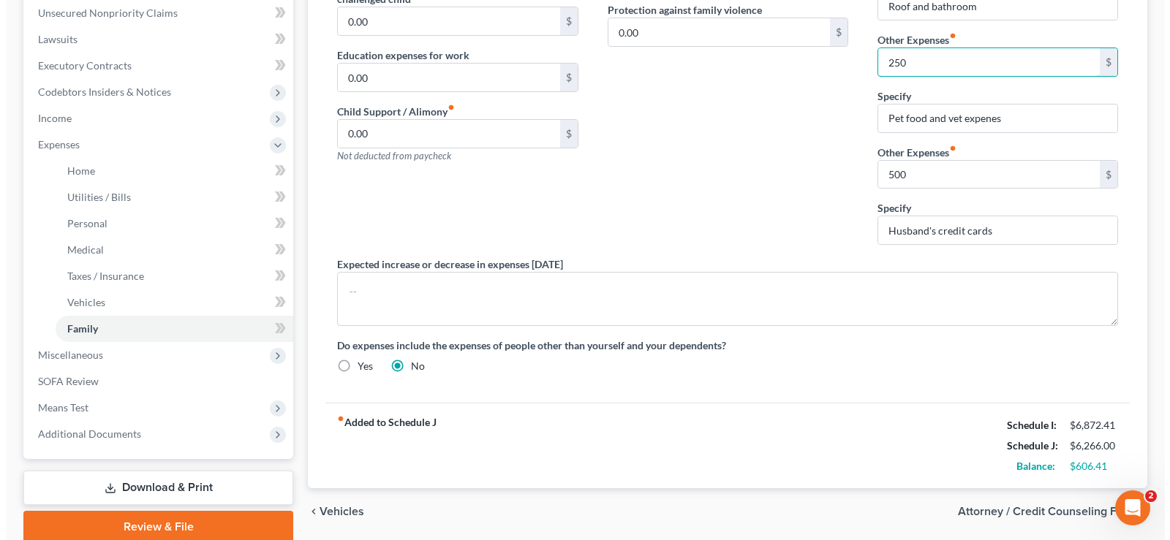
scroll to position [421, 0]
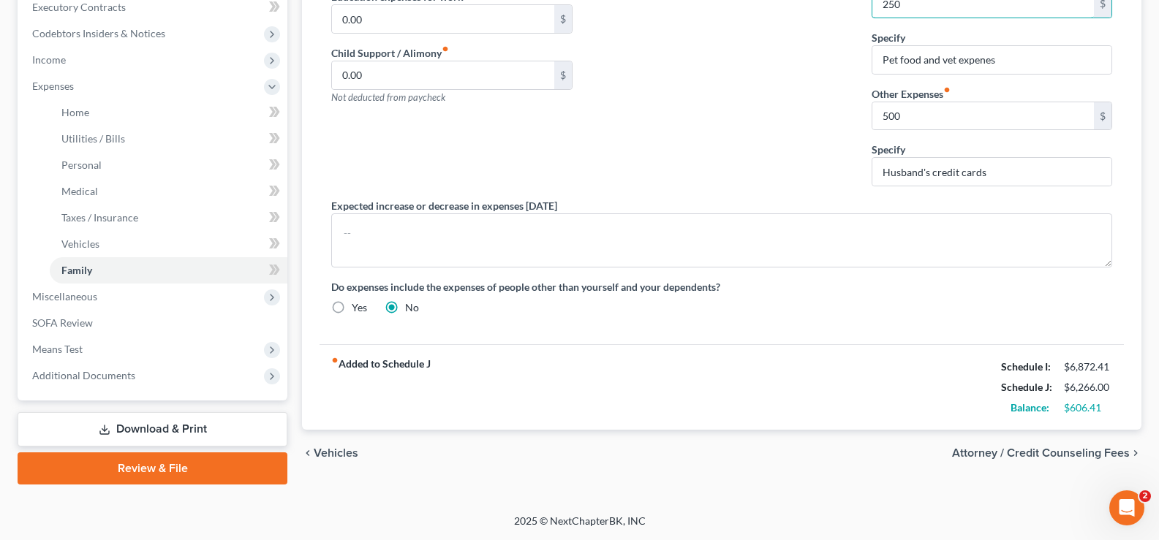
type input "250"
click at [1092, 457] on span "Attorney / Credit Counseling Fees" at bounding box center [1041, 453] width 178 height 12
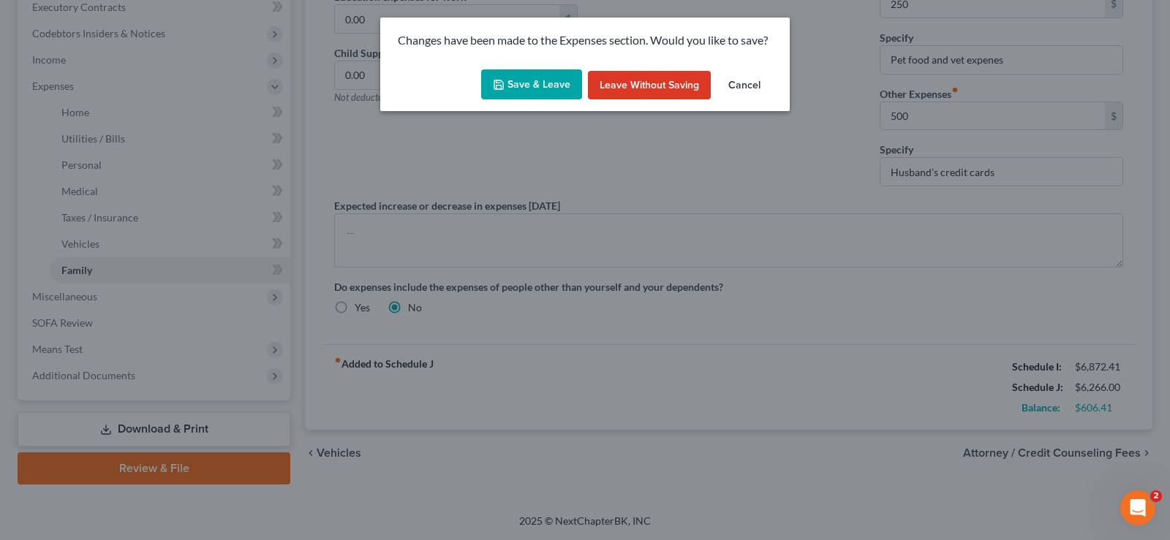
click at [518, 79] on button "Save & Leave" at bounding box center [531, 84] width 101 height 31
type input "100.00"
type input "310.00"
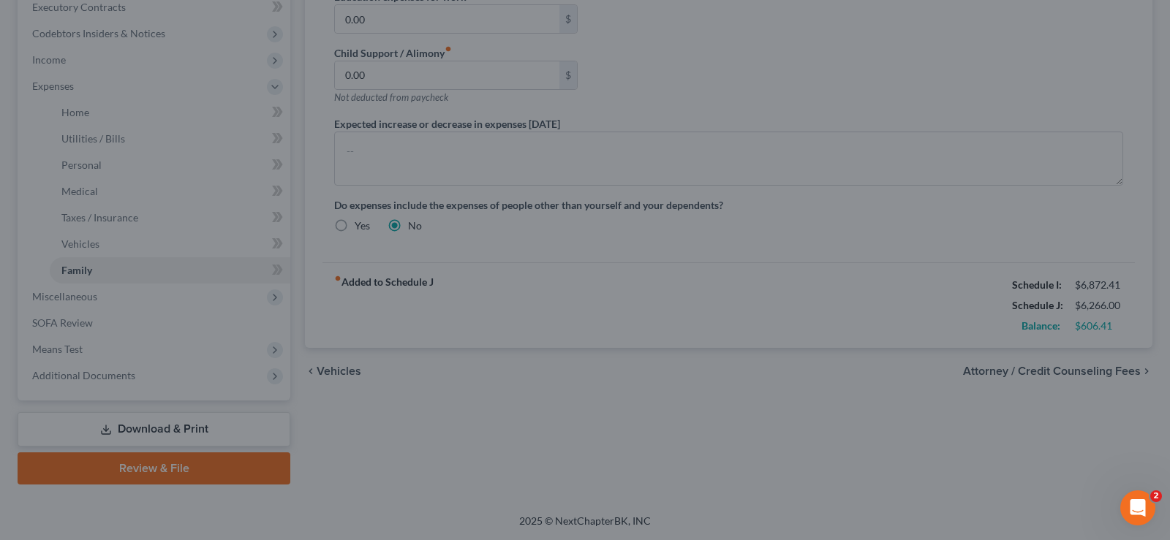
select select "0"
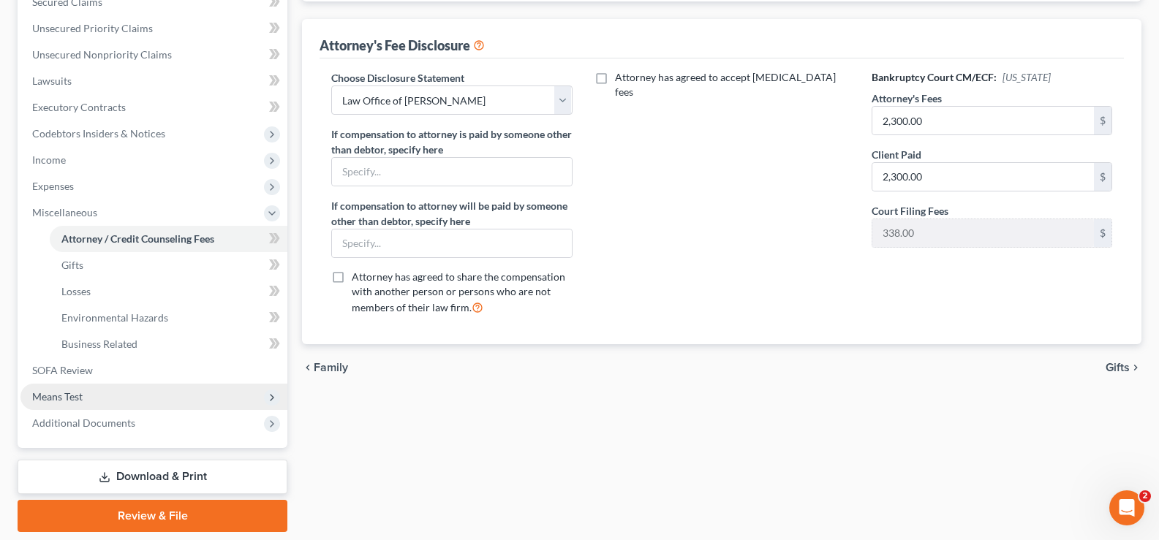
scroll to position [323, 0]
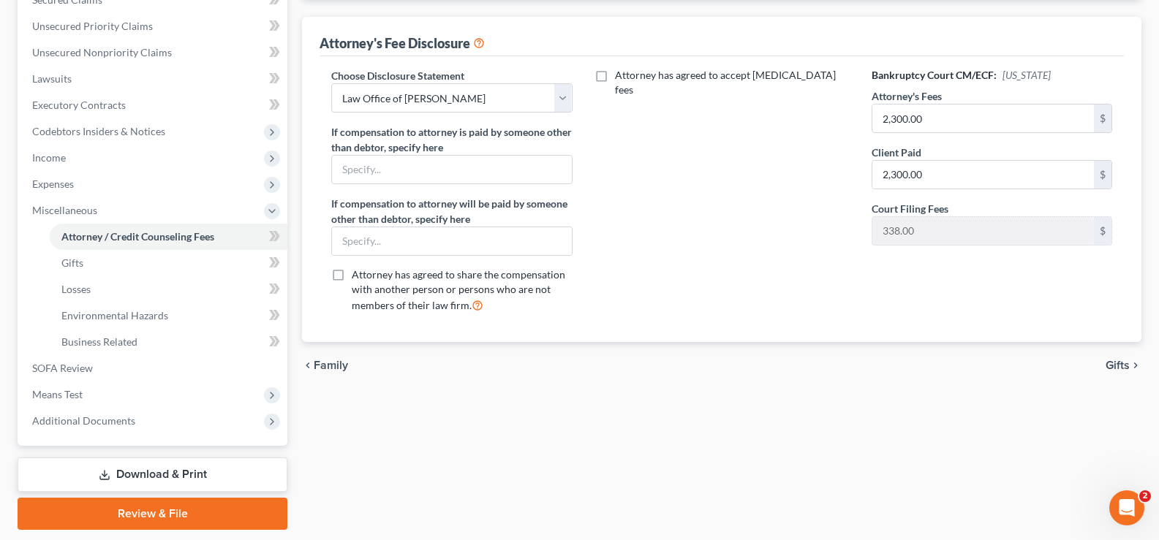
click at [1127, 367] on span "Gifts" at bounding box center [1117, 366] width 24 height 12
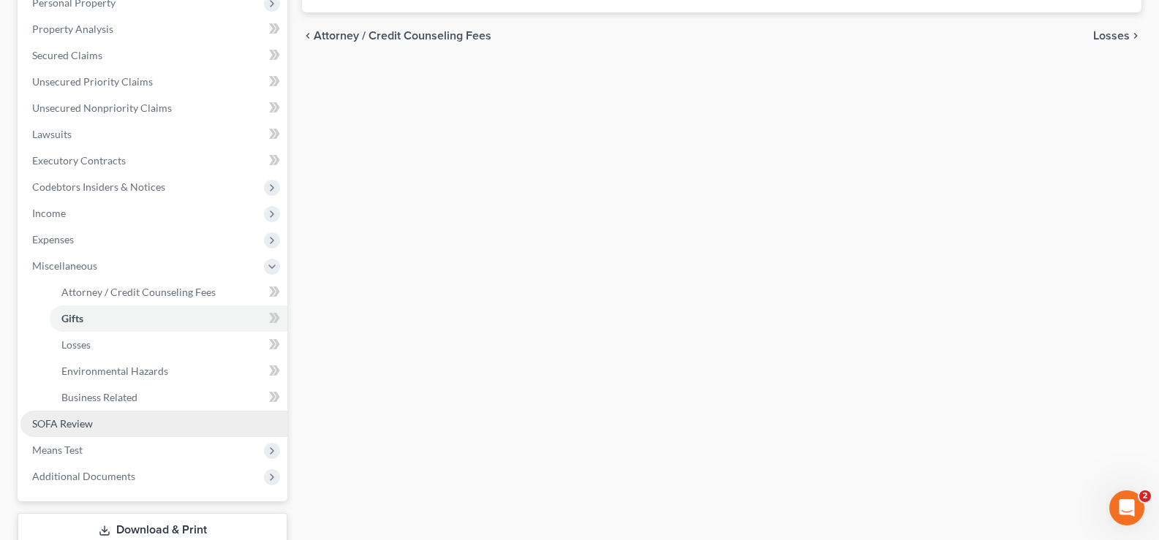
scroll to position [271, 0]
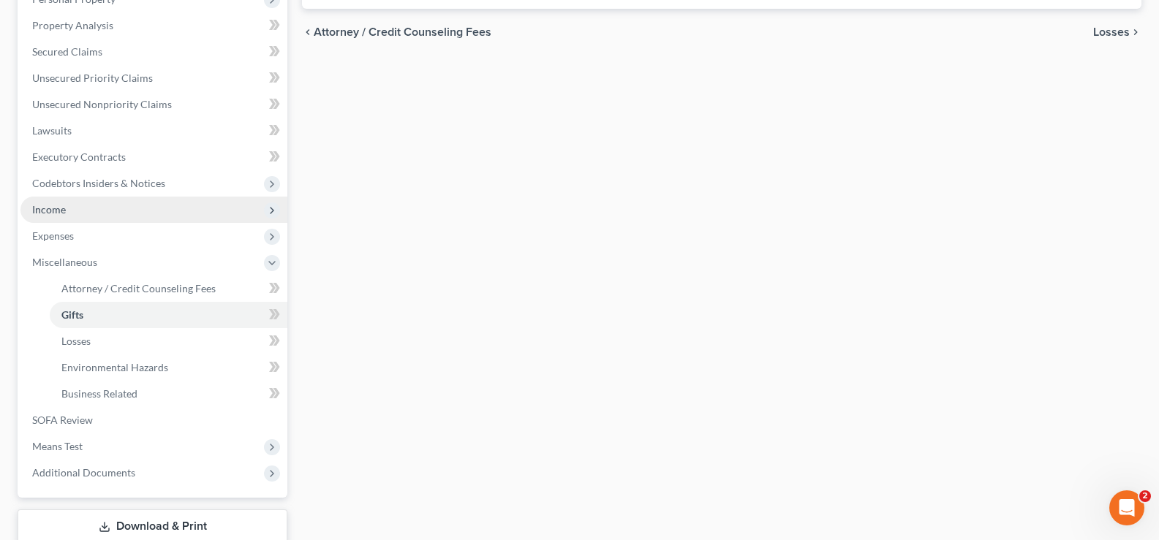
click at [61, 208] on span "Income" at bounding box center [49, 209] width 34 height 12
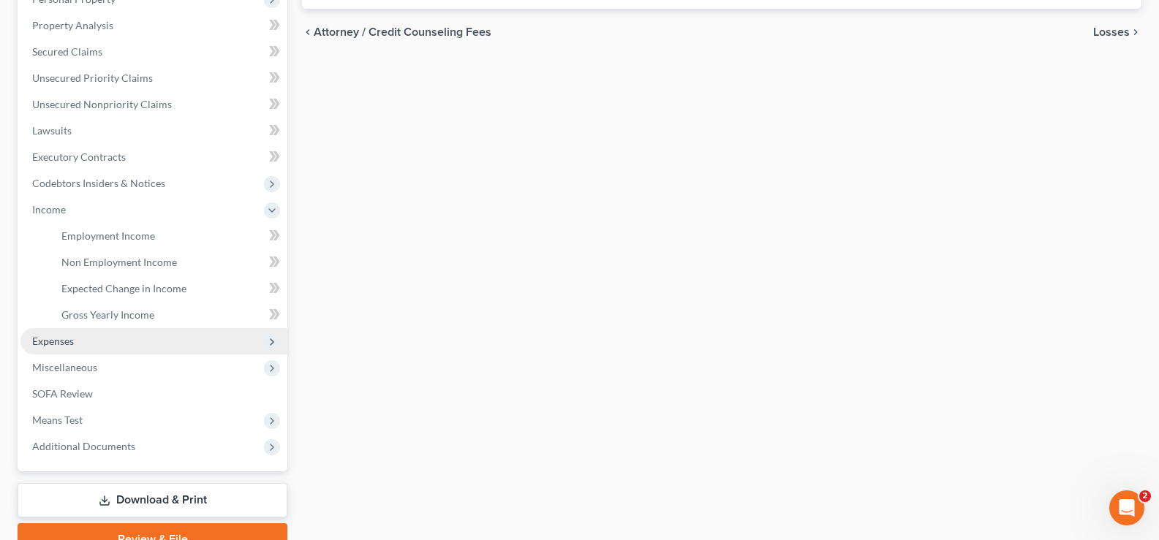
click at [69, 338] on span "Expenses" at bounding box center [53, 341] width 42 height 12
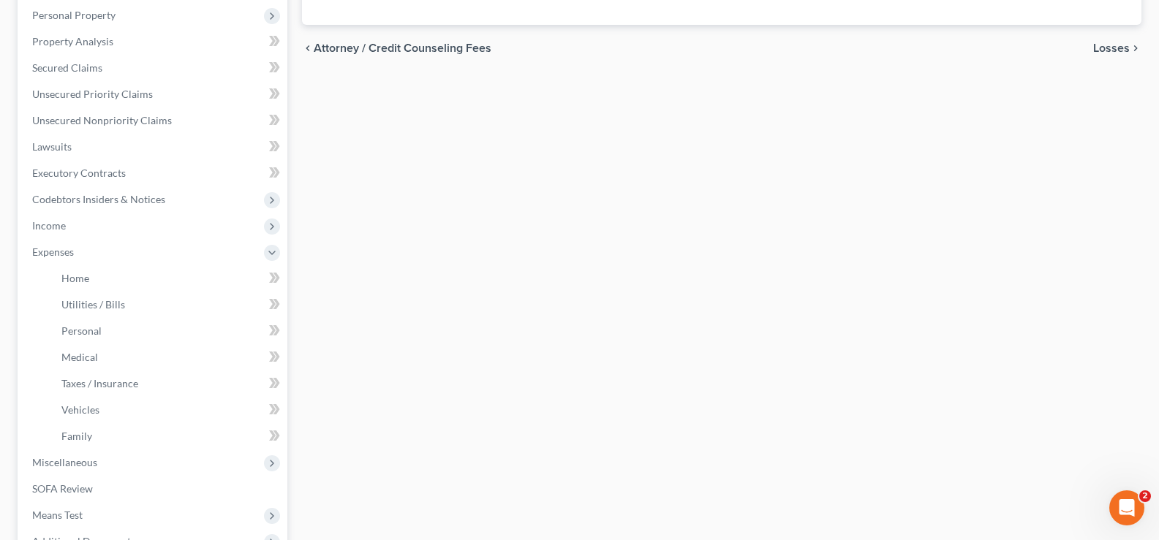
scroll to position [252, 0]
click at [69, 465] on span "Miscellaneous" at bounding box center [64, 465] width 65 height 12
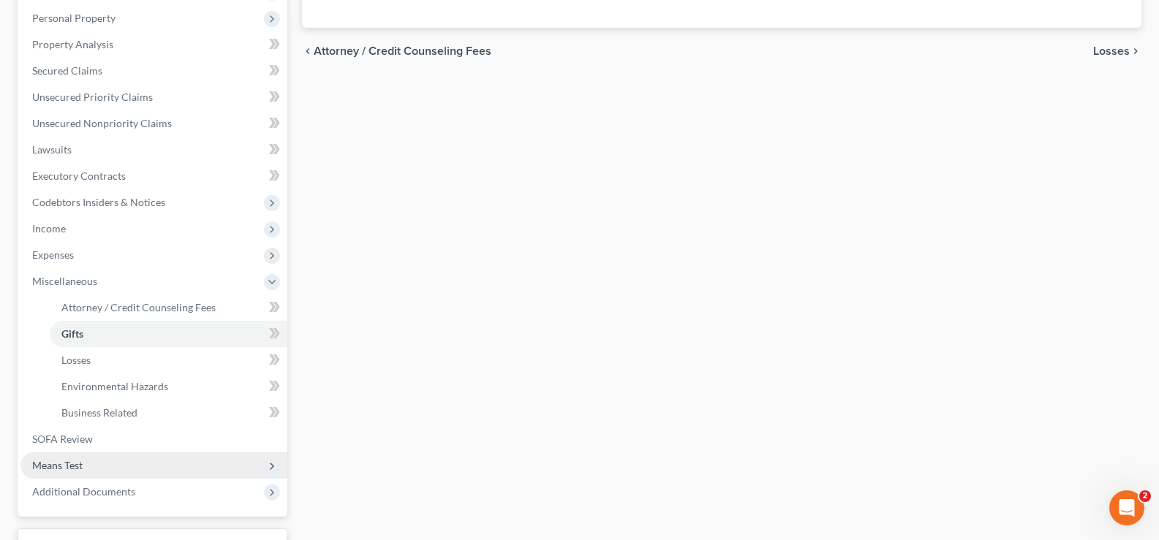
click at [80, 463] on span "Means Test" at bounding box center [57, 465] width 50 height 12
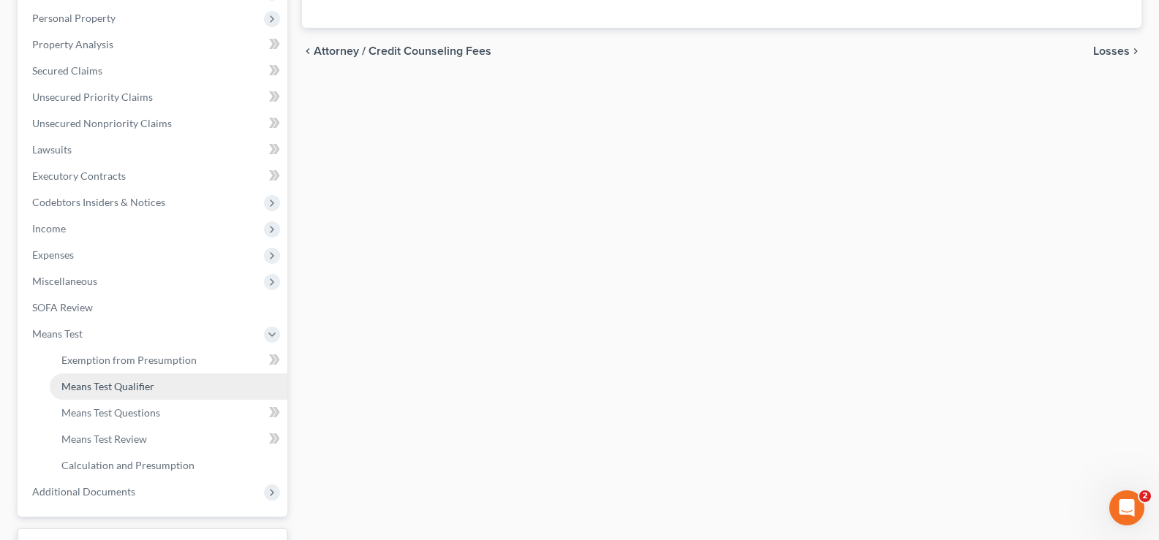
click at [108, 380] on span "Means Test Qualifier" at bounding box center [107, 386] width 93 height 12
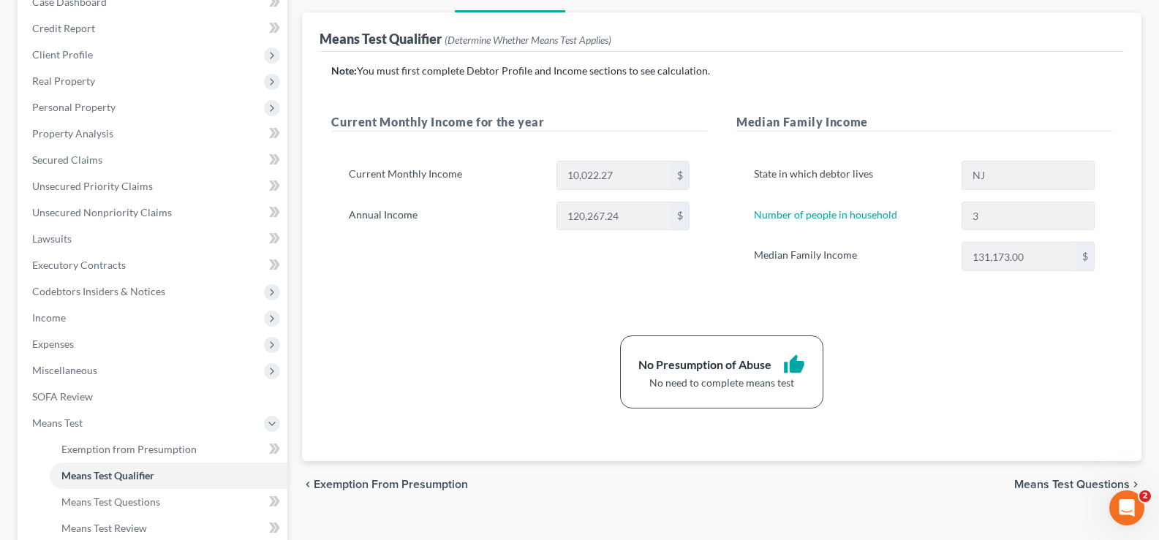
scroll to position [75, 0]
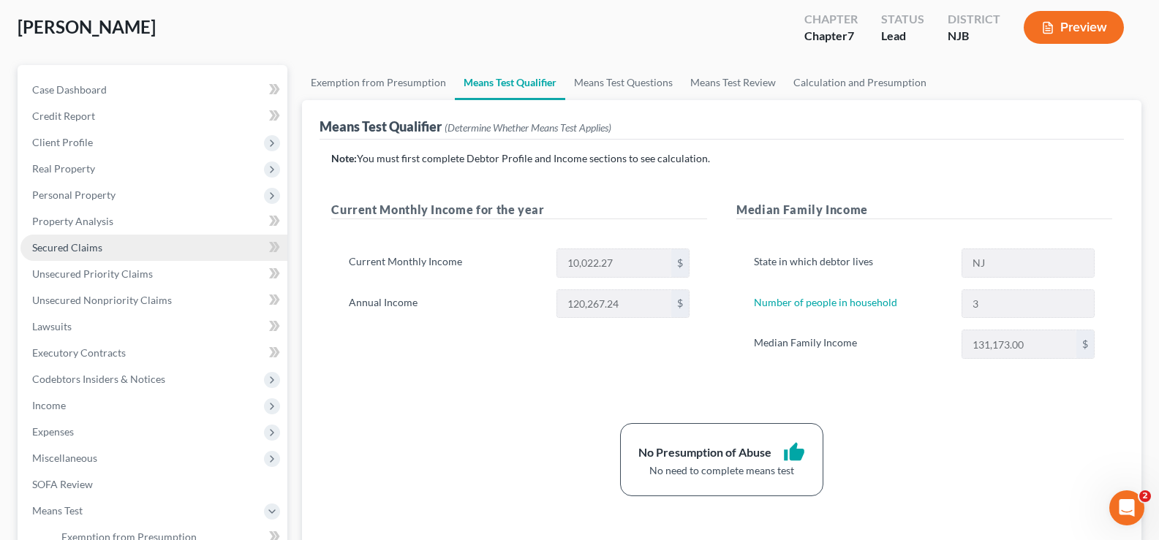
click at [69, 243] on span "Secured Claims" at bounding box center [67, 247] width 70 height 12
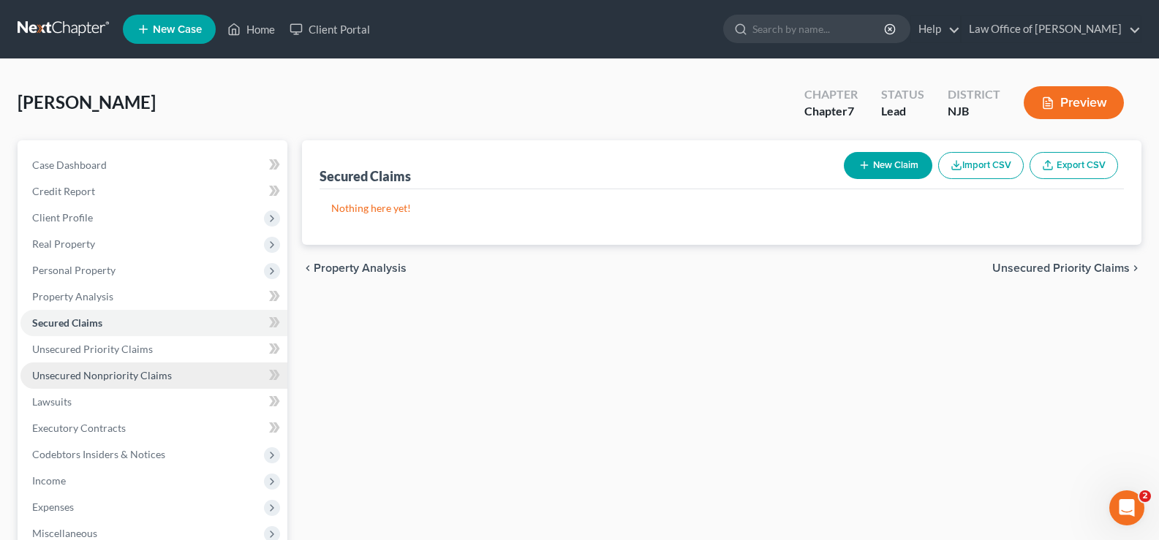
click at [94, 378] on span "Unsecured Nonpriority Claims" at bounding box center [102, 375] width 140 height 12
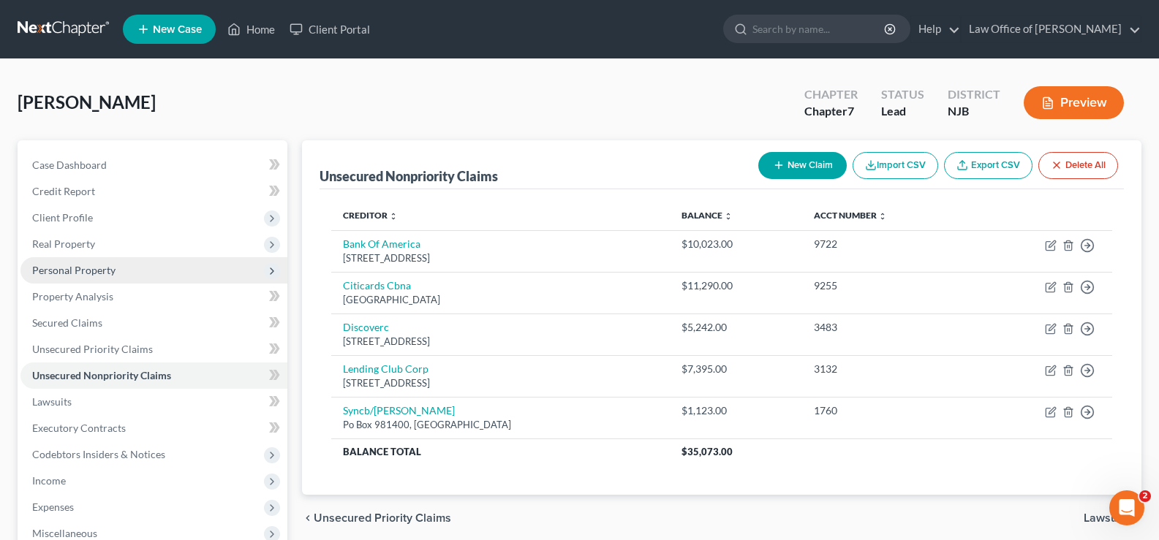
click at [97, 268] on span "Personal Property" at bounding box center [73, 270] width 83 height 12
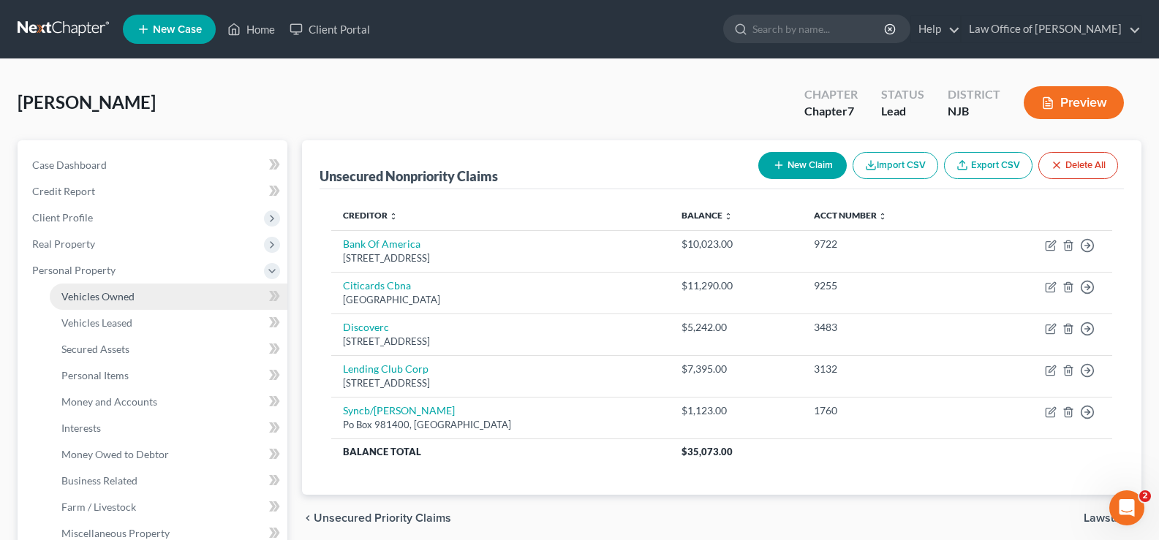
click at [114, 295] on span "Vehicles Owned" at bounding box center [97, 296] width 73 height 12
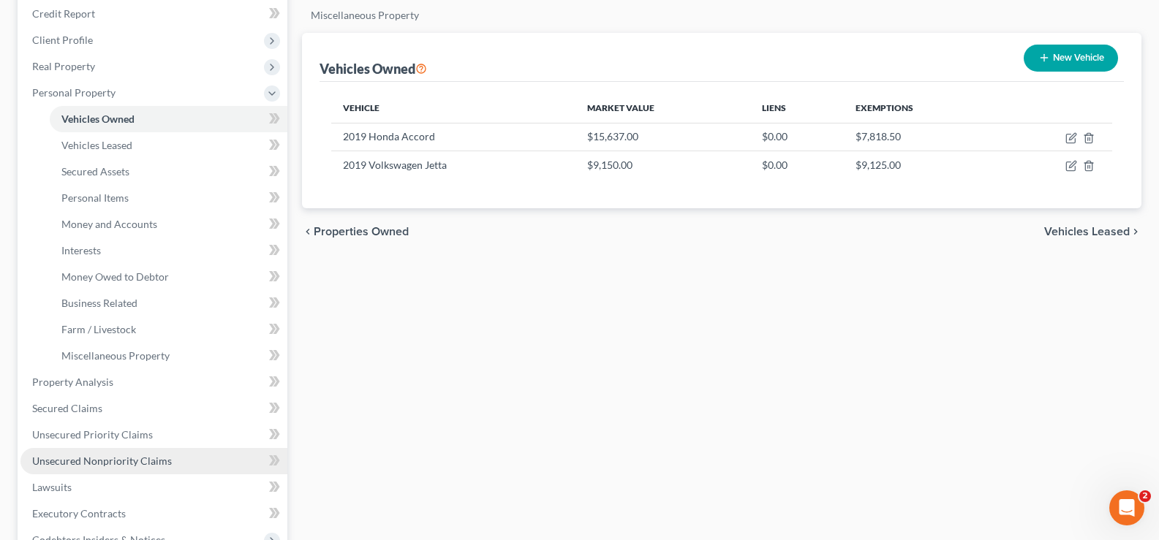
scroll to position [181, 0]
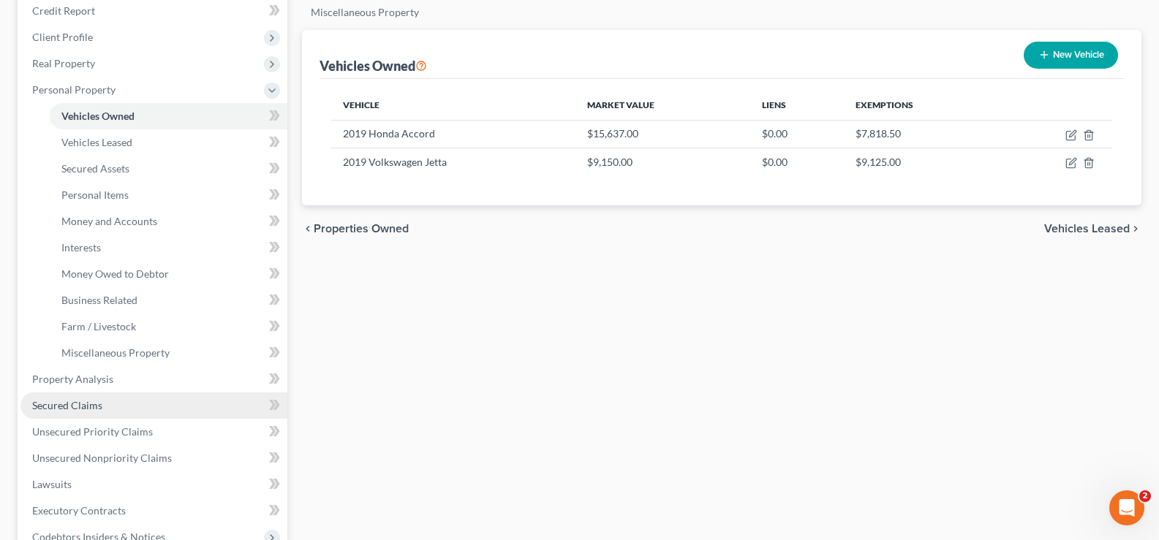
click at [80, 404] on span "Secured Claims" at bounding box center [67, 405] width 70 height 12
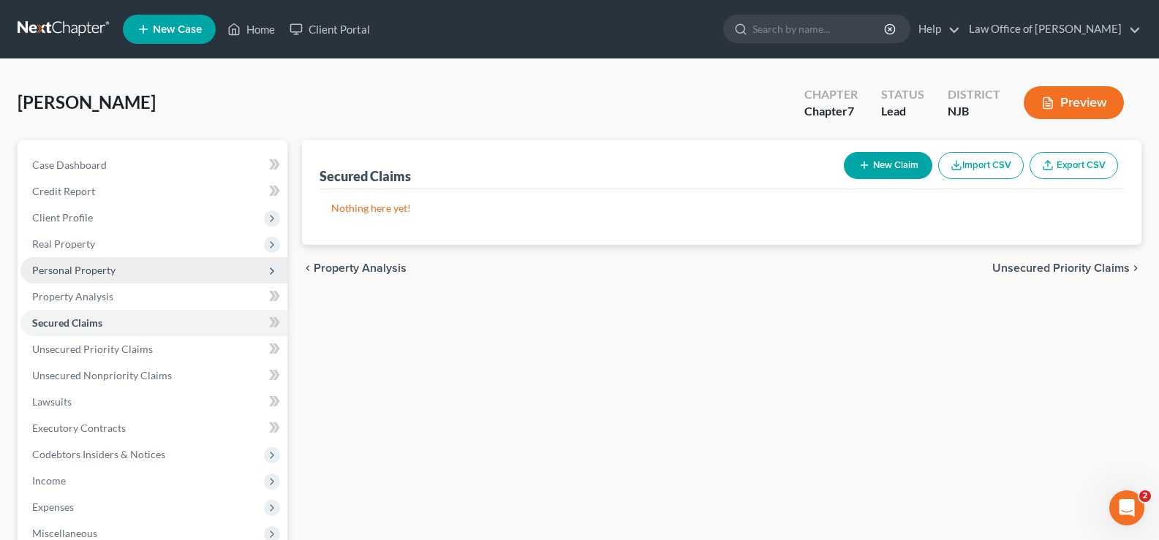
click at [88, 265] on span "Personal Property" at bounding box center [73, 270] width 83 height 12
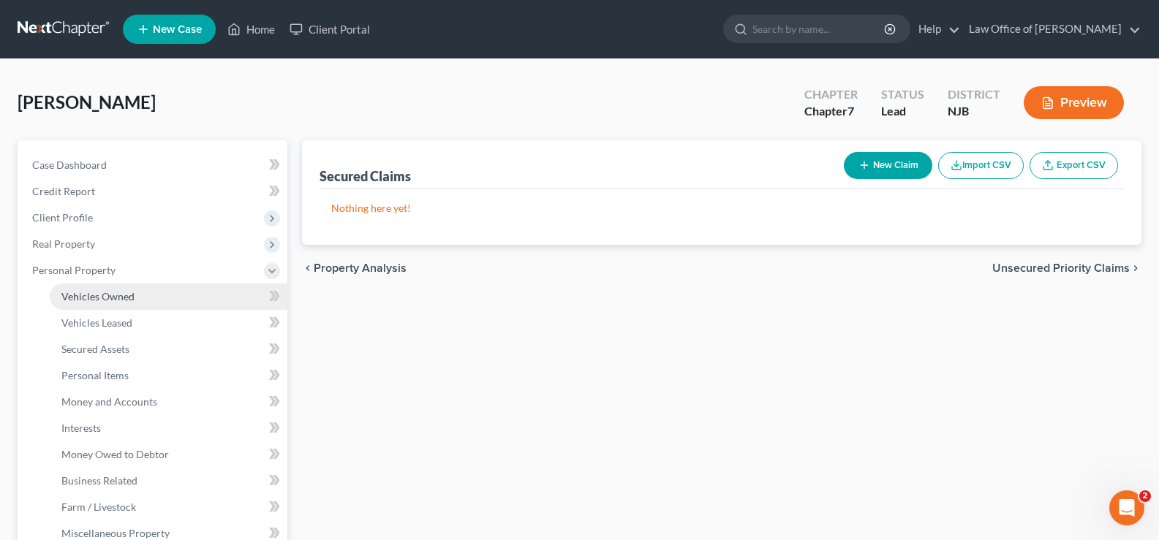
click at [110, 295] on span "Vehicles Owned" at bounding box center [97, 296] width 73 height 12
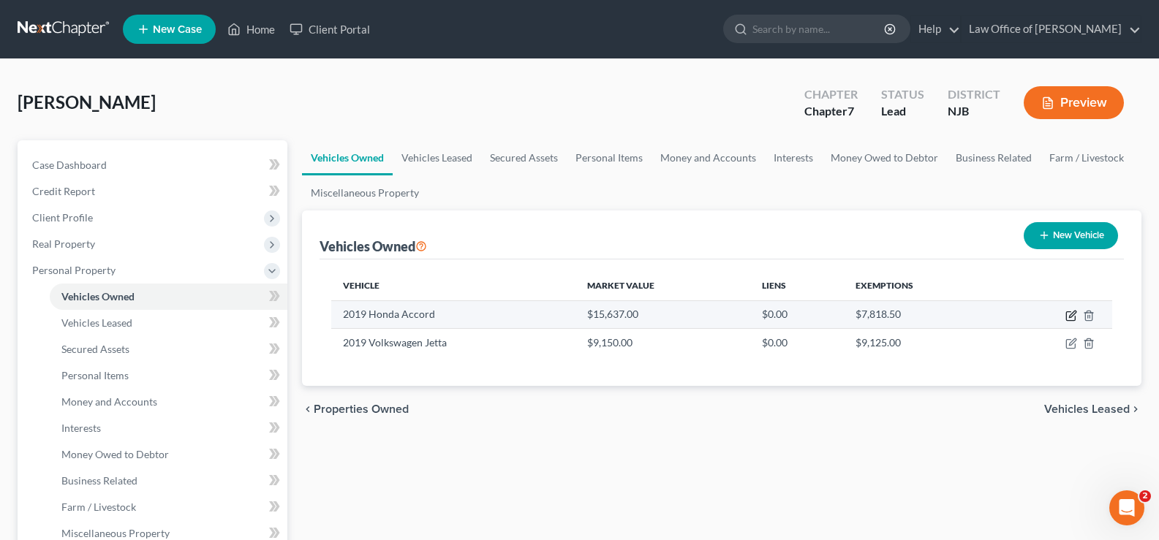
click at [1070, 316] on icon "button" at bounding box center [1072, 314] width 7 height 7
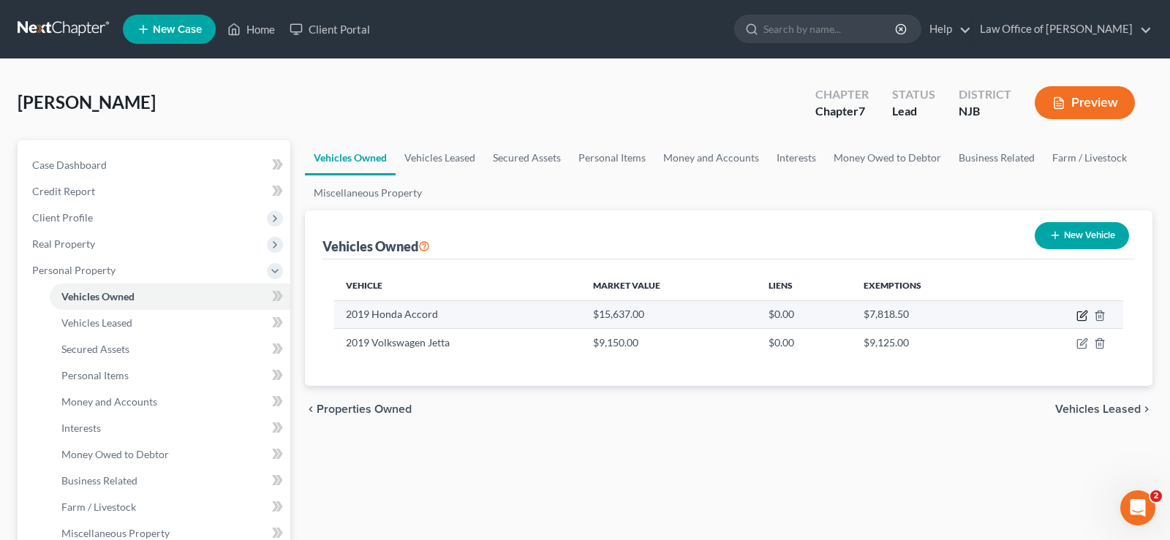
select select "0"
select select "7"
select select "3"
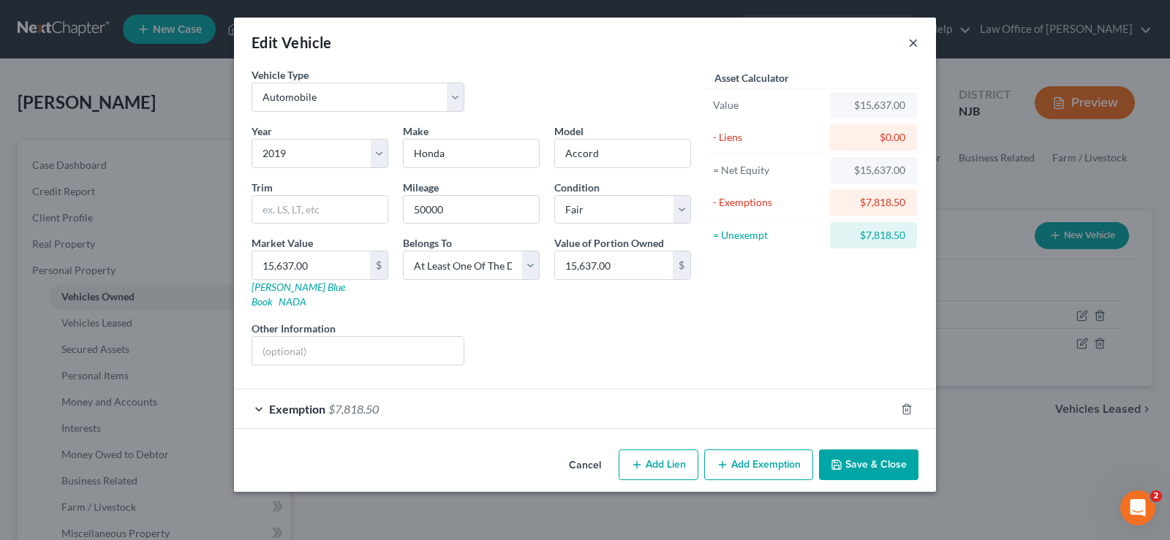
click at [910, 37] on button "×" at bounding box center [913, 43] width 10 height 18
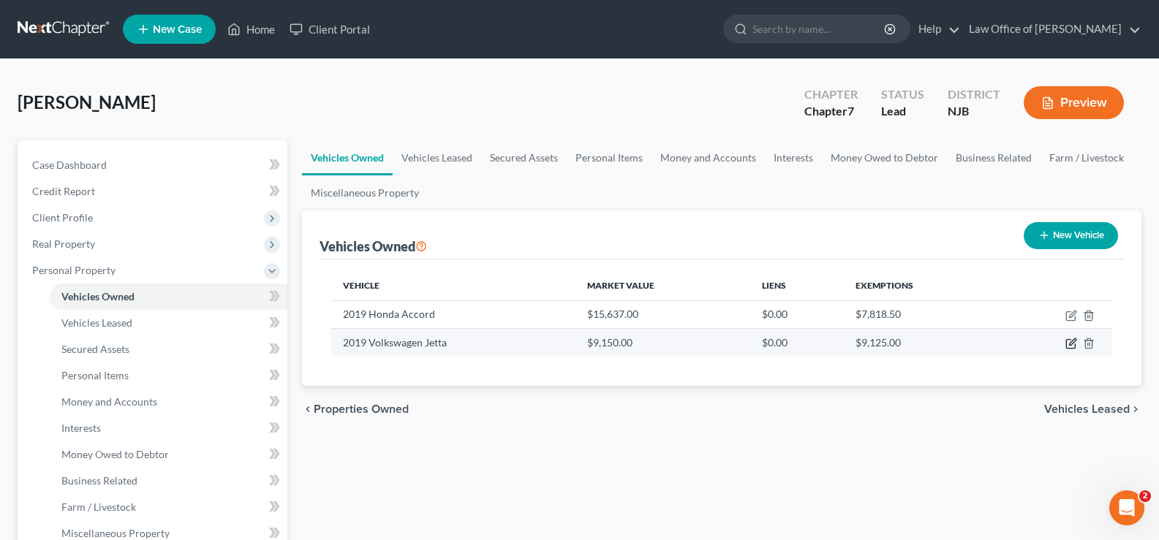
click at [1071, 341] on icon "button" at bounding box center [1071, 344] width 12 height 12
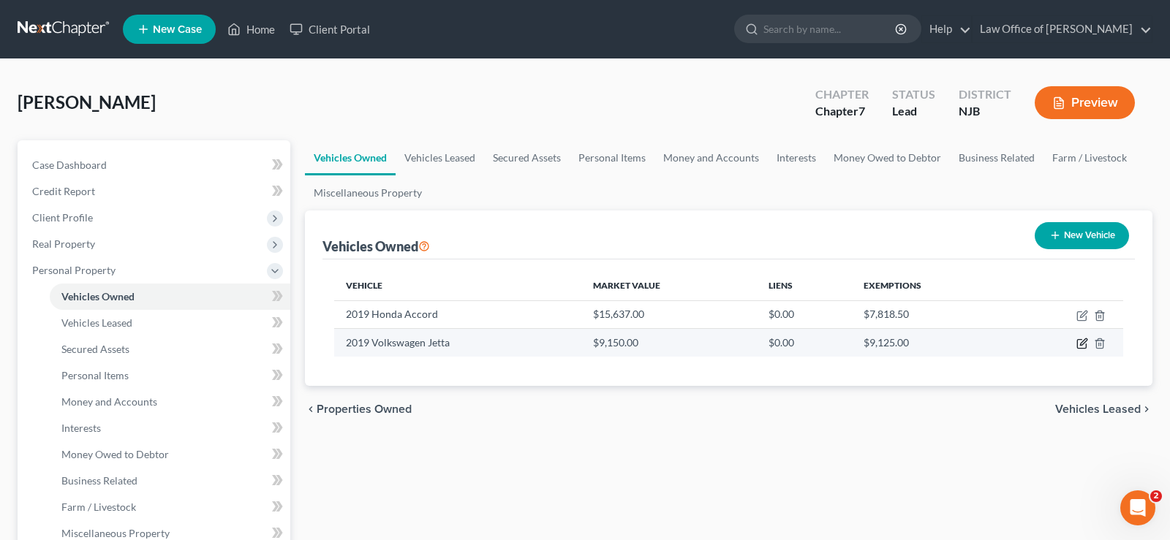
select select "0"
select select "7"
select select "3"
select select "0"
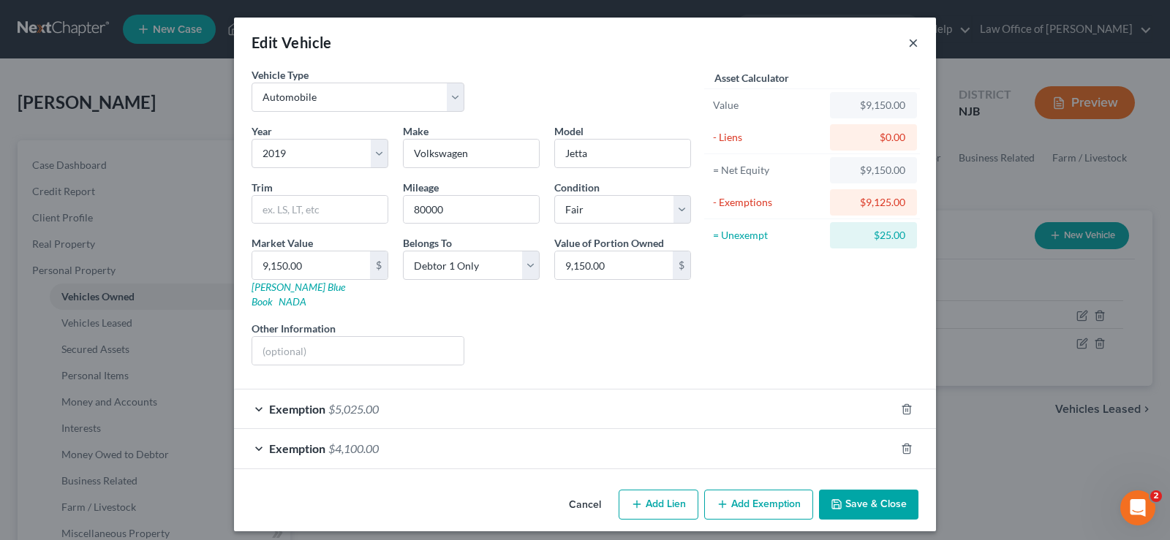
drag, startPoint x: 912, startPoint y: 42, endPoint x: 910, endPoint y: 34, distance: 7.5
click at [911, 40] on button "×" at bounding box center [913, 43] width 10 height 18
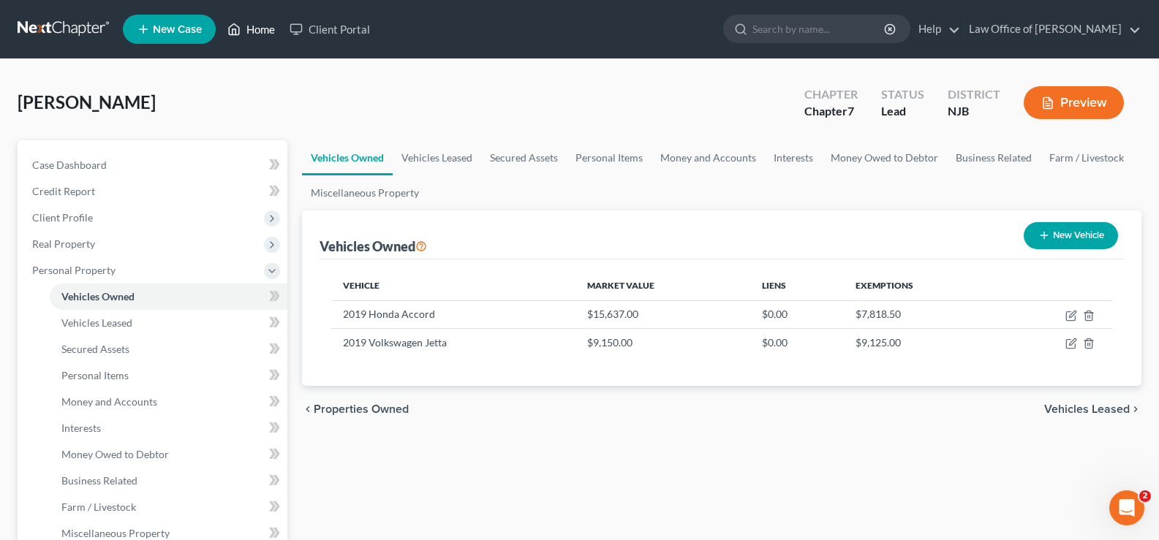
click at [260, 34] on link "Home" at bounding box center [251, 29] width 62 height 26
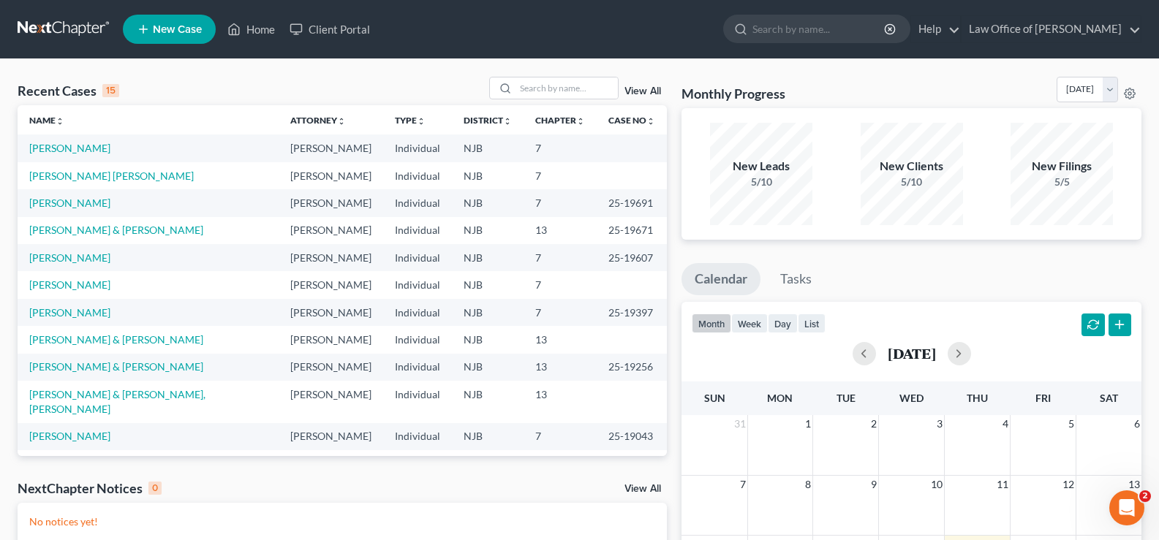
click at [154, 29] on span "New Case" at bounding box center [177, 29] width 49 height 11
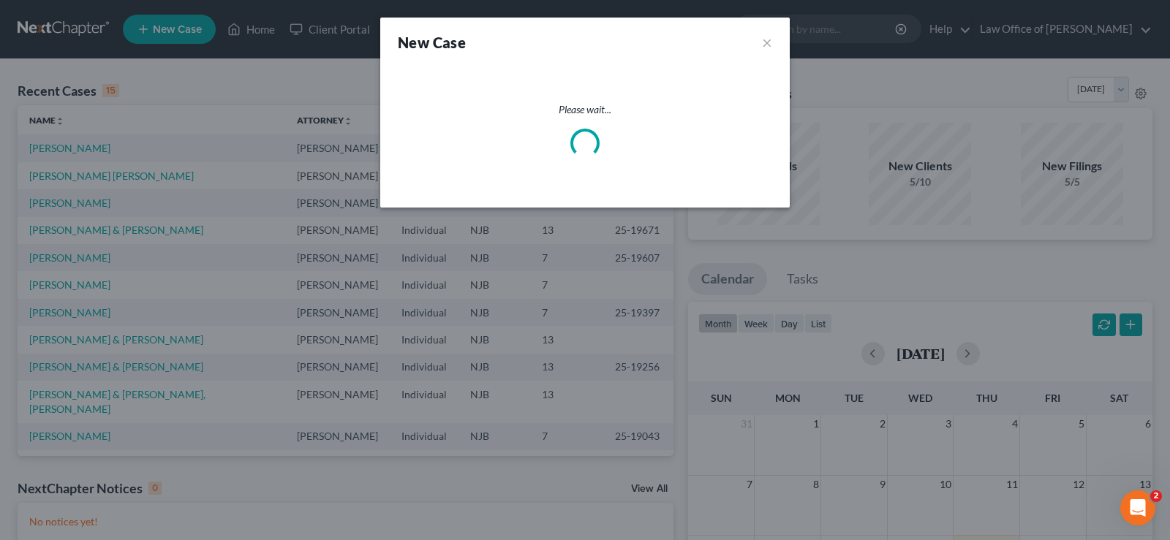
select select "51"
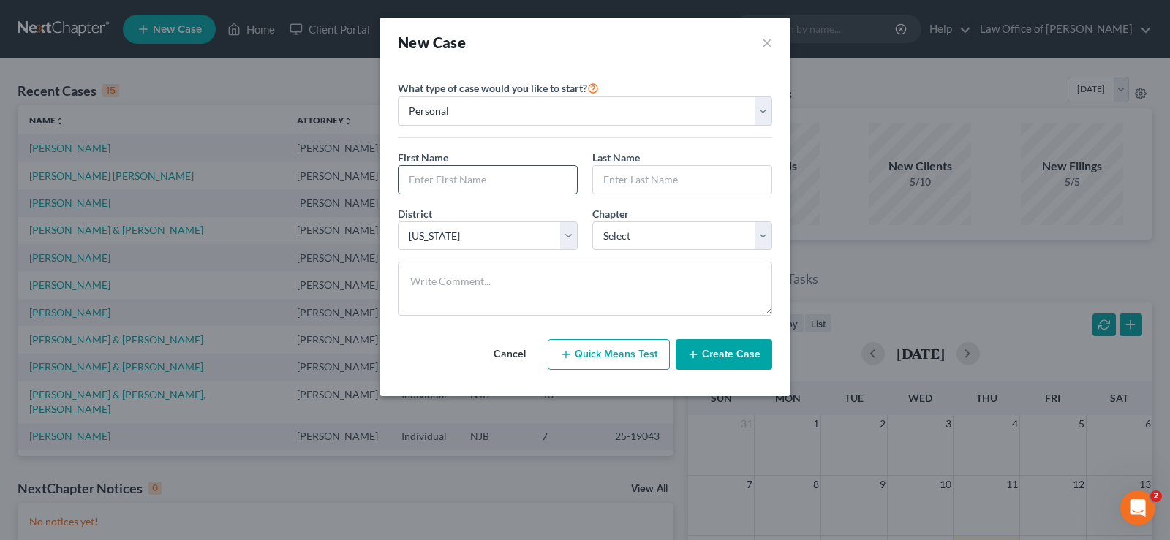
click at [423, 183] on input "text" at bounding box center [487, 180] width 178 height 28
type input "[DEMOGRAPHIC_DATA]"
type input "[PERSON_NAME]"
click at [640, 231] on select "Select 7 11 12 13" at bounding box center [682, 236] width 180 height 29
select select "0"
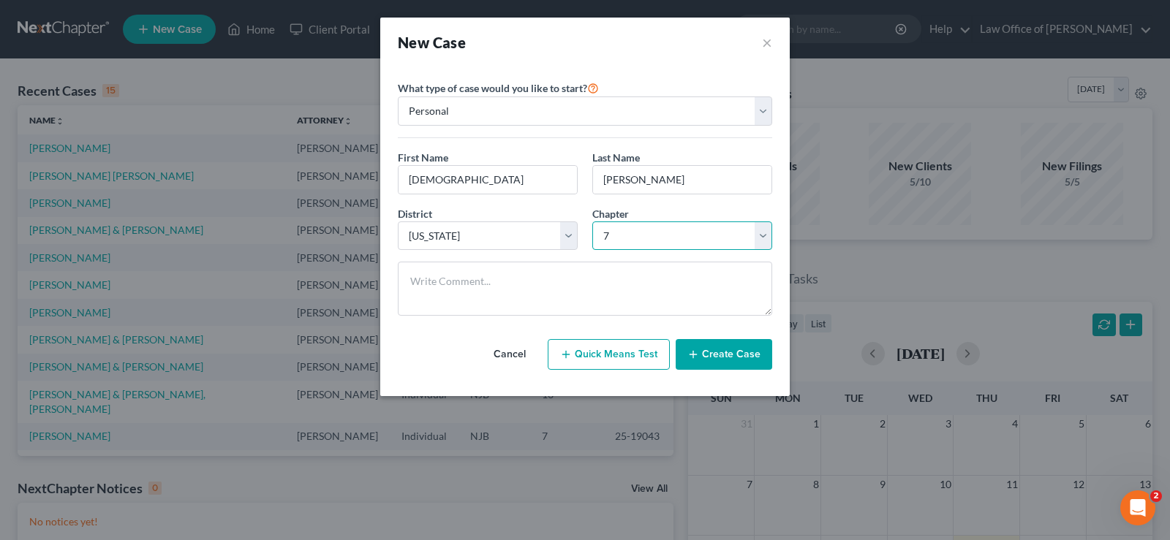
click at [592, 222] on select "Select 7 11 12 13" at bounding box center [682, 236] width 180 height 29
click at [735, 352] on button "Create Case" at bounding box center [723, 354] width 96 height 31
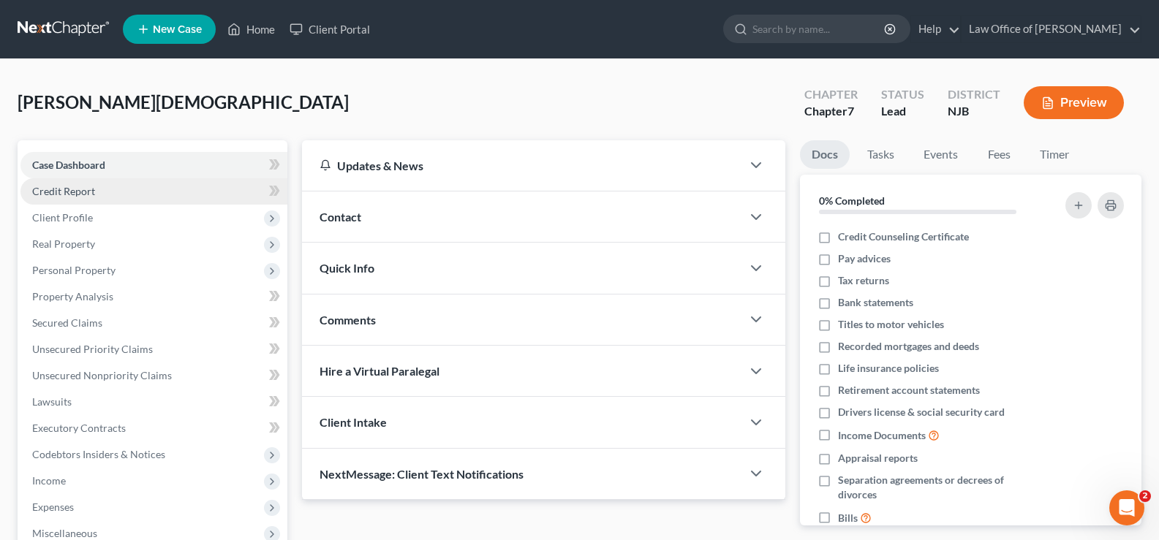
click at [80, 191] on span "Credit Report" at bounding box center [63, 191] width 63 height 12
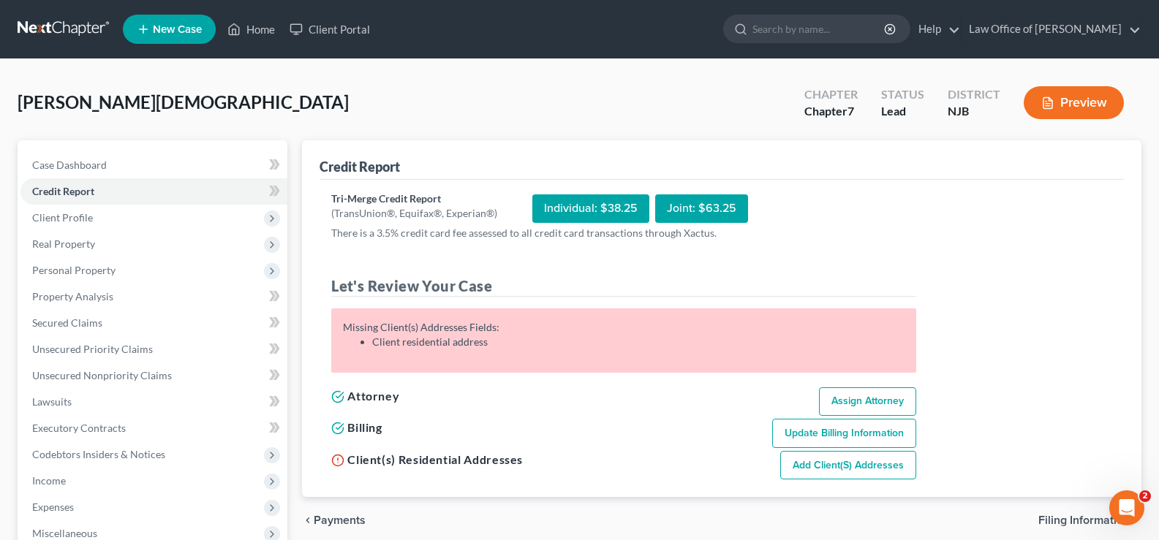
click at [837, 469] on link "Add Client(s) Addresses" at bounding box center [848, 465] width 136 height 29
select select "0"
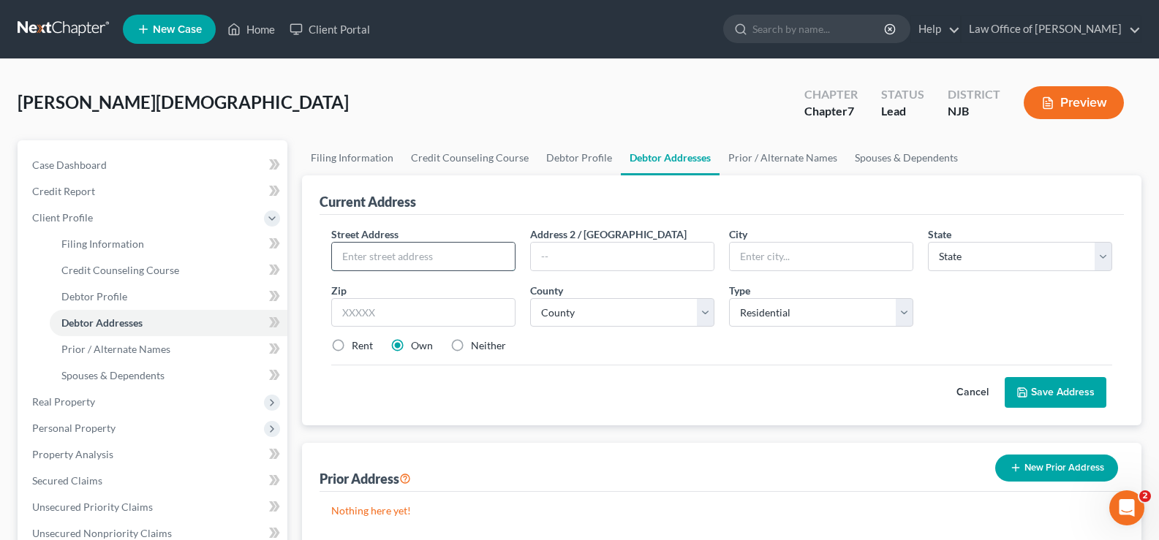
click at [368, 265] on input "text" at bounding box center [423, 257] width 183 height 28
type input "[STREET_ADDRESS][PERSON_NAME]"
type input "Brick"
click at [896, 263] on input "Brick" at bounding box center [821, 257] width 183 height 28
click at [979, 259] on select "State [US_STATE] AK AR AZ CA CO CT DE DC [GEOGRAPHIC_DATA] [GEOGRAPHIC_DATA] GU…" at bounding box center [1020, 256] width 184 height 29
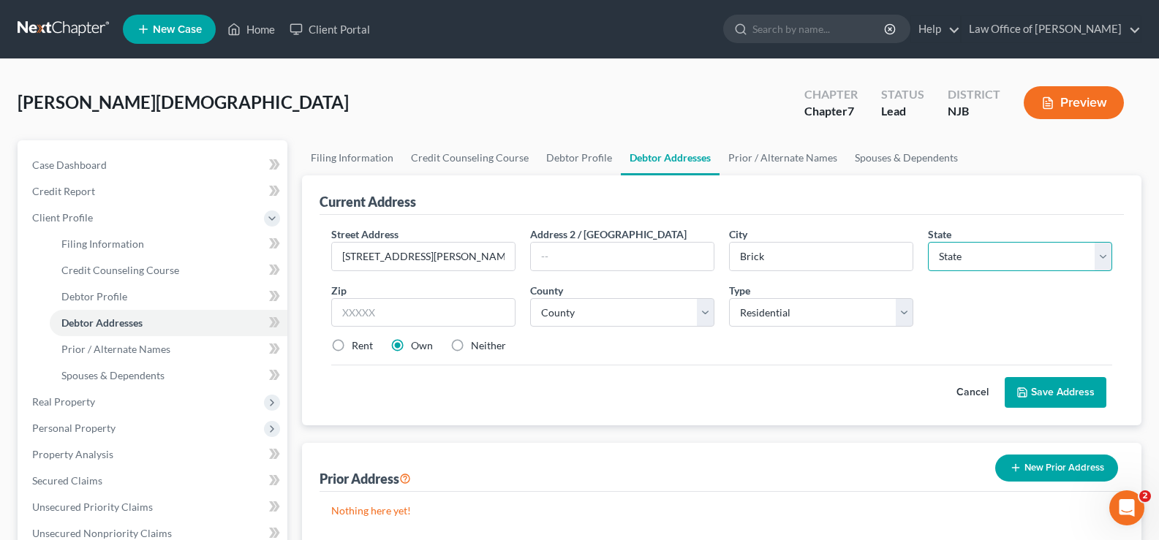
select select "33"
click at [928, 242] on select "State [US_STATE] AK AR AZ CA CO CT DE DC [GEOGRAPHIC_DATA] [GEOGRAPHIC_DATA] GU…" at bounding box center [1020, 256] width 184 height 29
click at [372, 316] on input "text" at bounding box center [423, 312] width 184 height 29
type input "08724"
drag, startPoint x: 602, startPoint y: 393, endPoint x: 369, endPoint y: 370, distance: 234.4
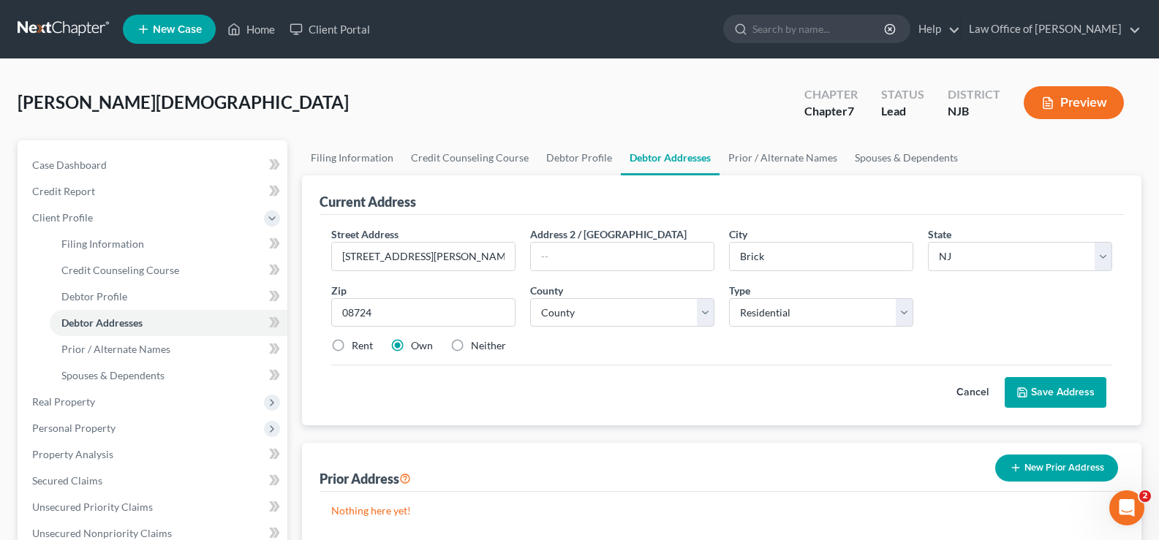
click at [602, 393] on div "Cancel Save Address" at bounding box center [721, 386] width 781 height 43
click at [471, 344] on label "Neither" at bounding box center [488, 345] width 35 height 15
click at [477, 344] on input "Neither" at bounding box center [482, 343] width 10 height 10
radio input "true"
click at [591, 317] on select "County [GEOGRAPHIC_DATA] [GEOGRAPHIC_DATA] [GEOGRAPHIC_DATA] [GEOGRAPHIC_DATA] …" at bounding box center [622, 312] width 184 height 29
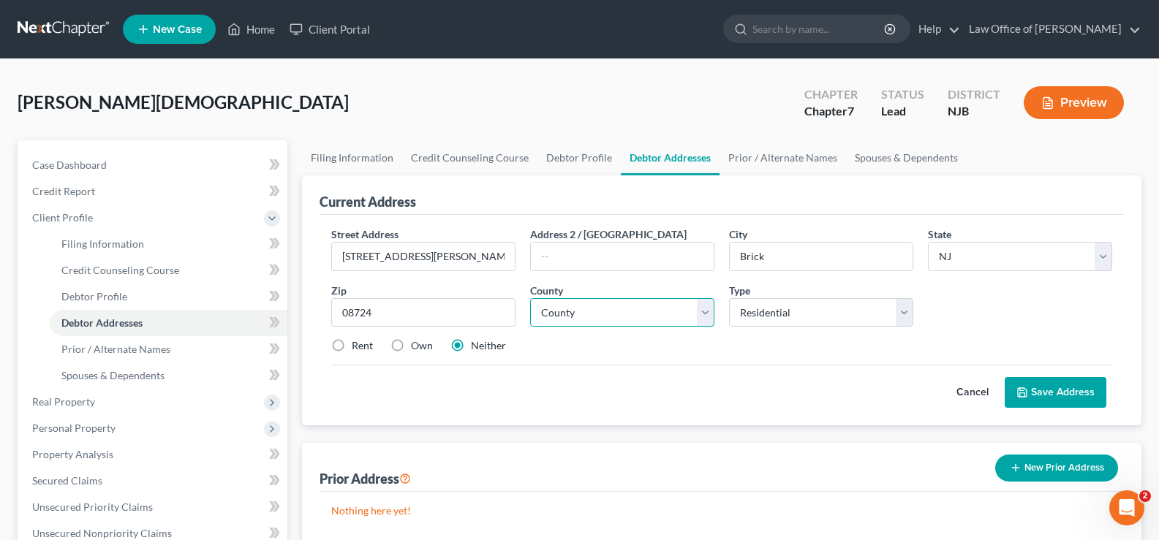
select select "14"
click at [530, 298] on select "County [GEOGRAPHIC_DATA] [GEOGRAPHIC_DATA] [GEOGRAPHIC_DATA] [GEOGRAPHIC_DATA] …" at bounding box center [622, 312] width 184 height 29
click at [1044, 387] on button "Save Address" at bounding box center [1055, 392] width 102 height 31
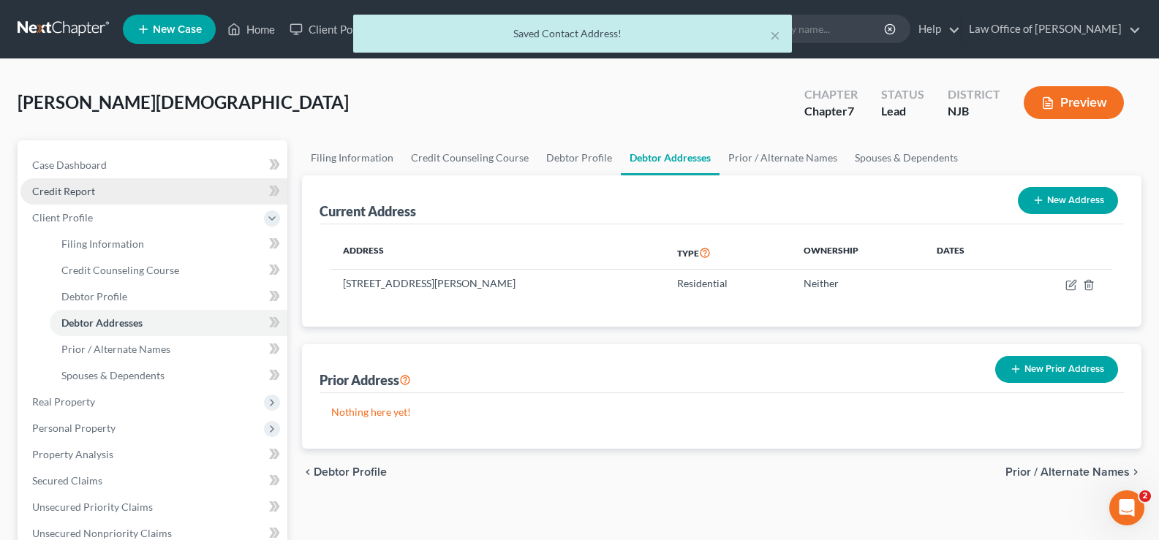
click at [59, 187] on span "Credit Report" at bounding box center [63, 191] width 63 height 12
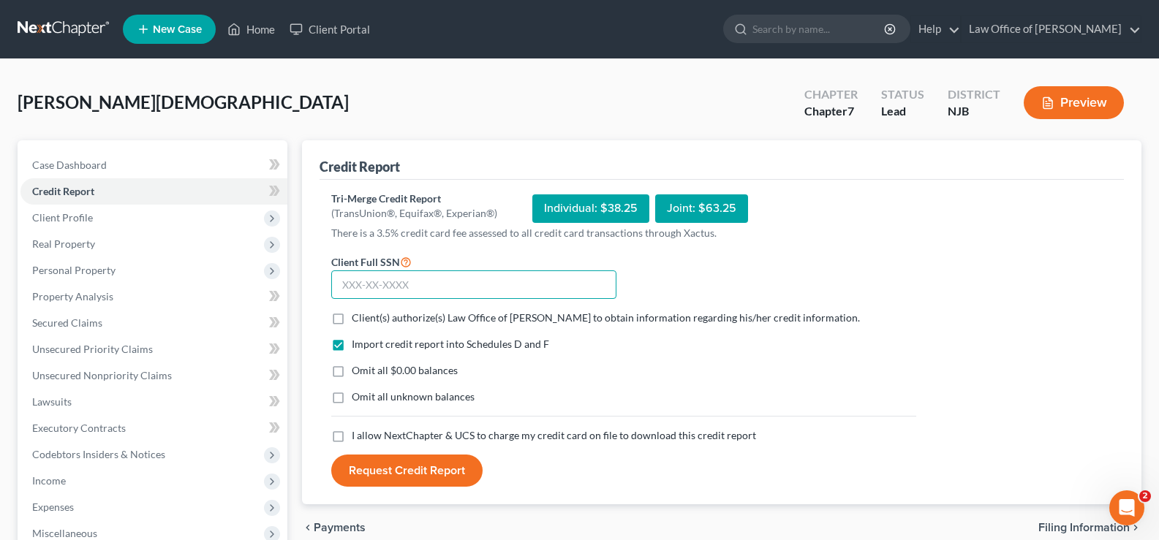
click at [373, 281] on input "text" at bounding box center [473, 284] width 285 height 29
type input "217-67-8289"
click at [352, 320] on label "Client(s) authorize(s) Law Office of [PERSON_NAME] to obtain information regard…" at bounding box center [606, 318] width 508 height 15
click at [357, 320] on input "Client(s) authorize(s) Law Office of [PERSON_NAME] to obtain information regard…" at bounding box center [362, 316] width 10 height 10
checkbox input "true"
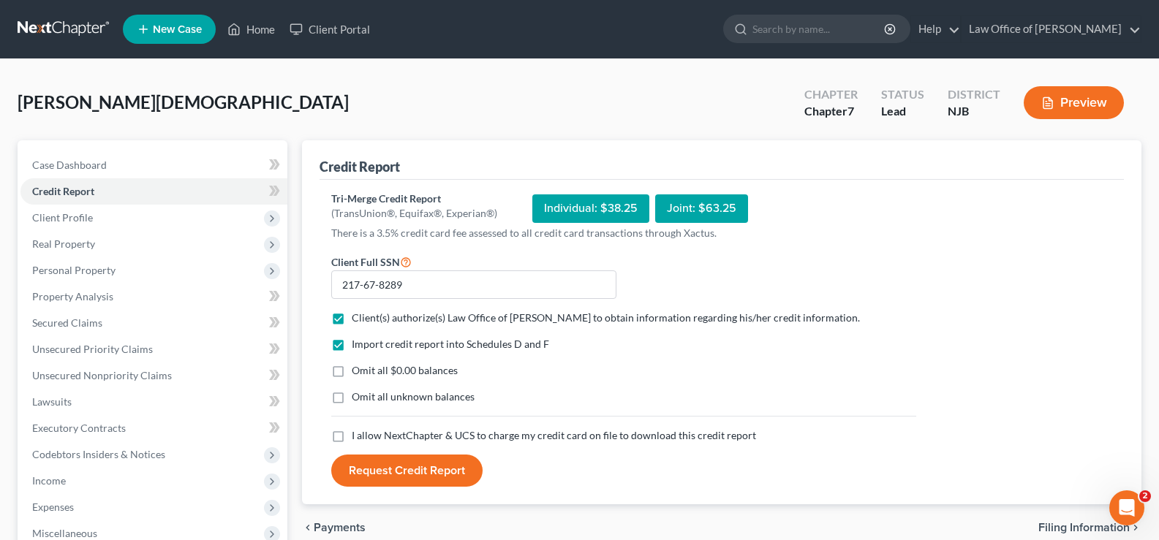
click at [352, 371] on label "Omit all $0.00 balances" at bounding box center [405, 370] width 106 height 15
click at [357, 371] on input "Omit all $0.00 balances" at bounding box center [362, 368] width 10 height 10
checkbox input "true"
click at [352, 436] on label "I allow NextChapter & UCS to charge my credit card on file to download this cre…" at bounding box center [554, 435] width 404 height 15
click at [357, 436] on input "I allow NextChapter & UCS to charge my credit card on file to download this cre…" at bounding box center [362, 433] width 10 height 10
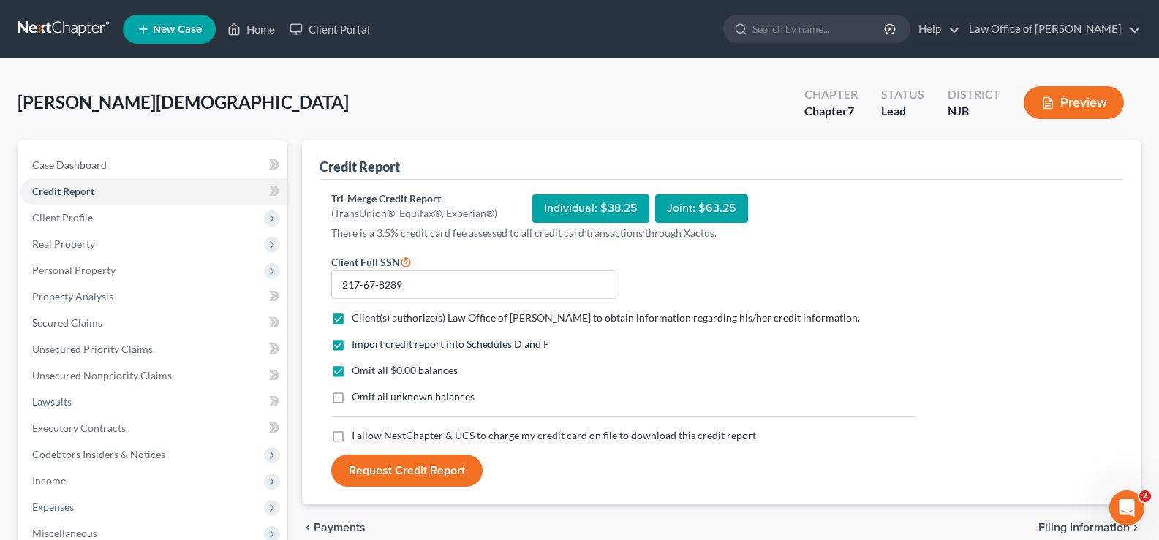
checkbox input "true"
click at [406, 470] on button "Request Credit Report" at bounding box center [406, 471] width 151 height 32
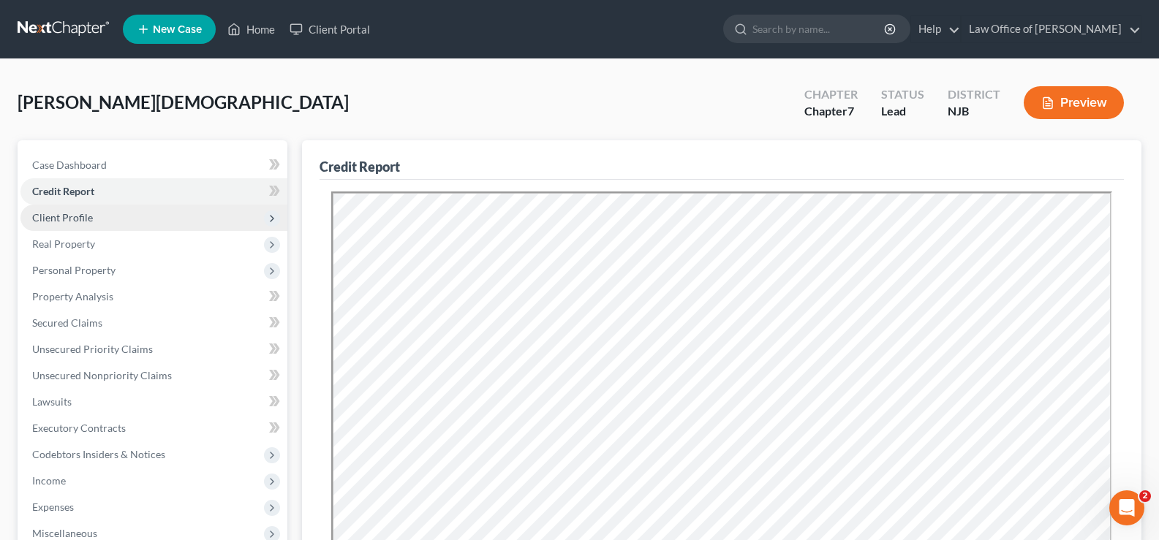
click at [84, 222] on span "Client Profile" at bounding box center [62, 217] width 61 height 12
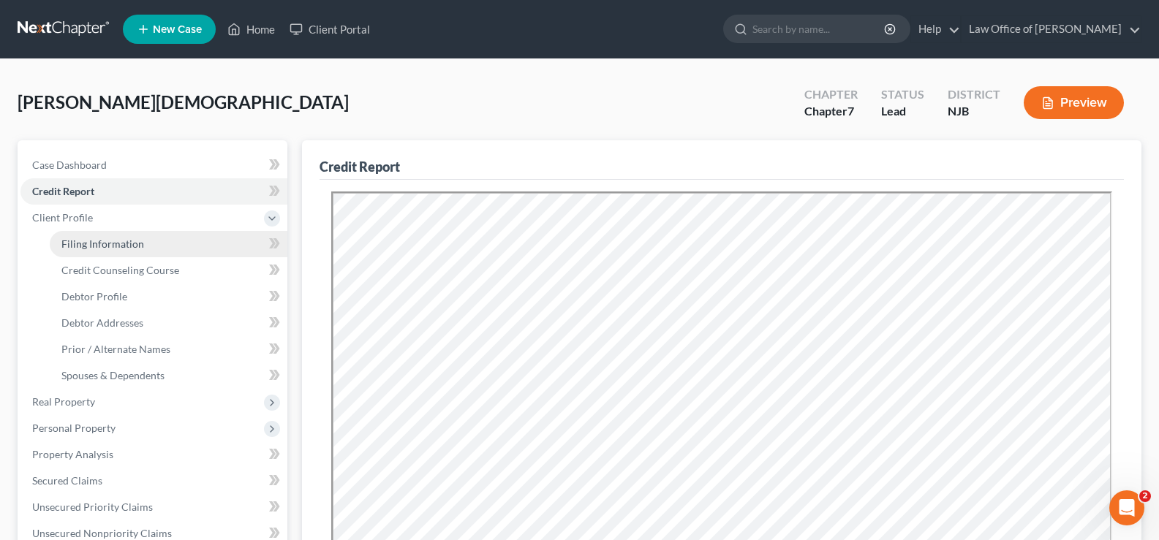
click at [98, 242] on span "Filing Information" at bounding box center [102, 244] width 83 height 12
select select "1"
select select "0"
select select "51"
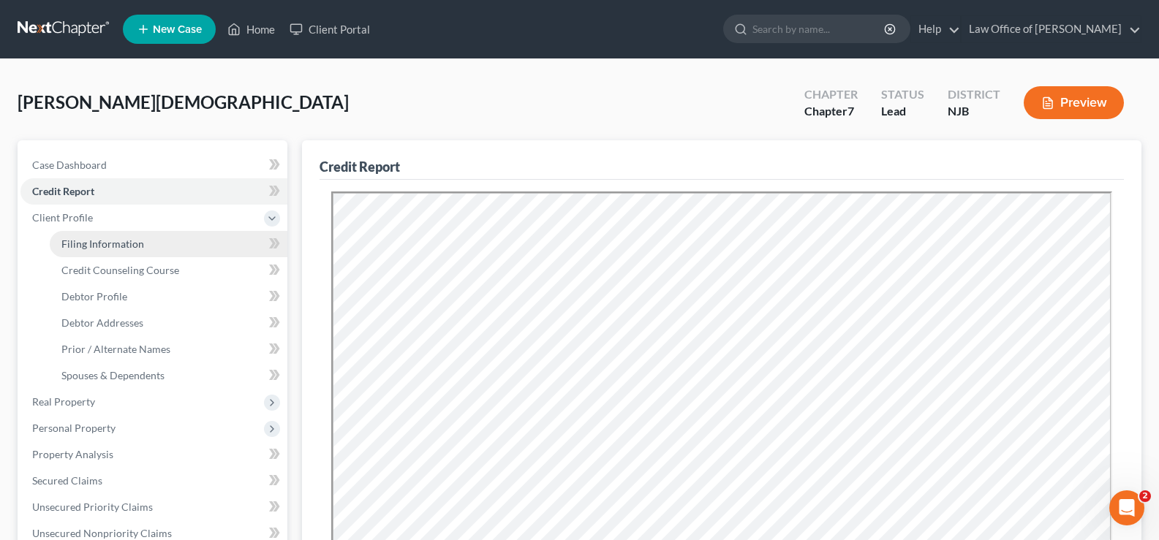
select select "33"
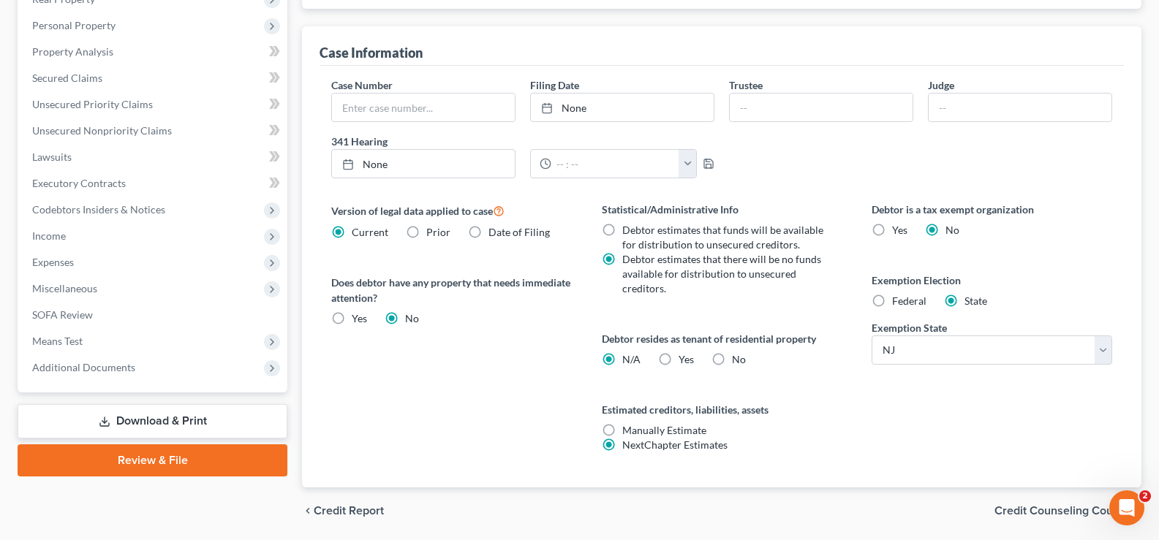
scroll to position [406, 0]
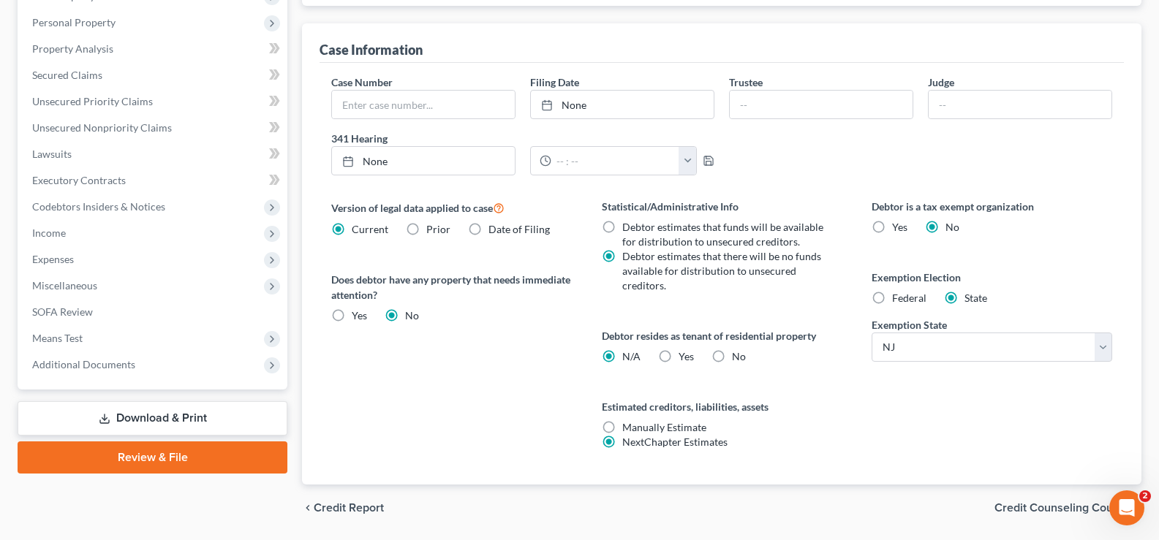
click at [892, 295] on label "Federal" at bounding box center [909, 298] width 34 height 15
click at [898, 295] on input "Federal" at bounding box center [903, 296] width 10 height 10
radio input "true"
radio input "false"
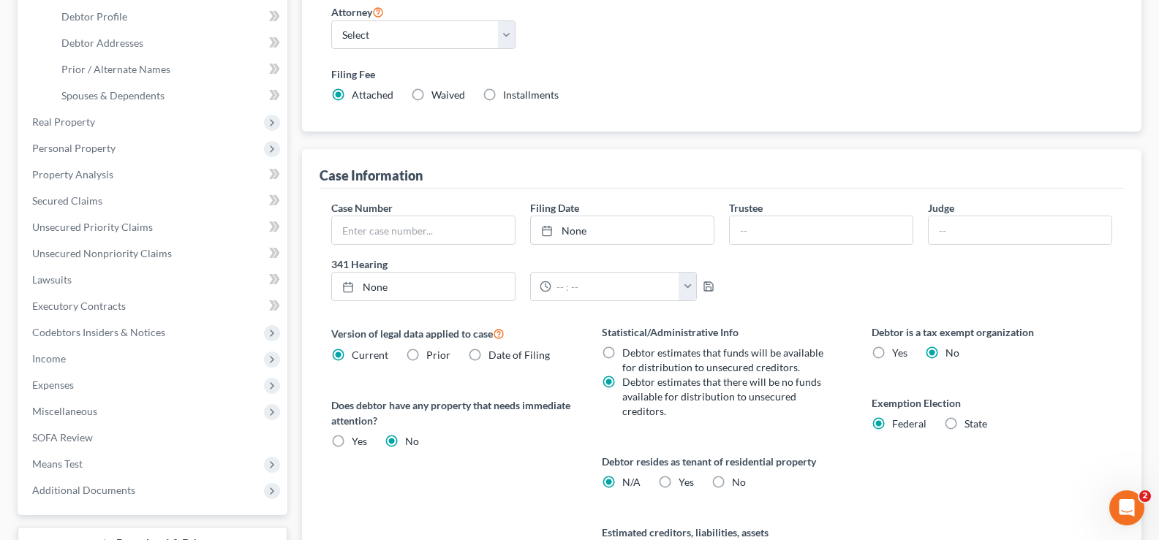
scroll to position [0, 0]
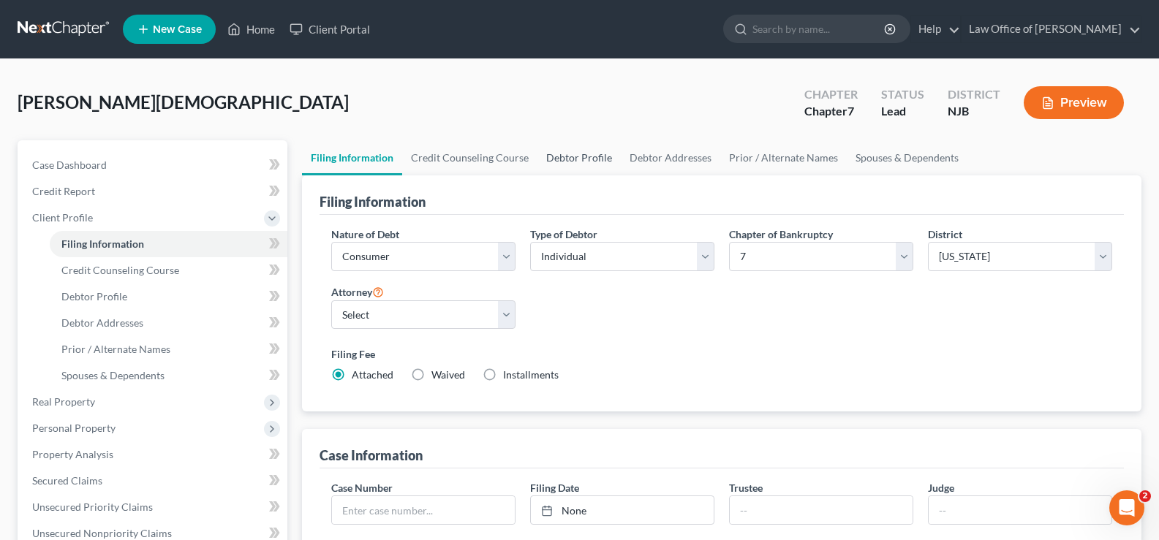
click at [581, 153] on link "Debtor Profile" at bounding box center [578, 157] width 83 height 35
select select "0"
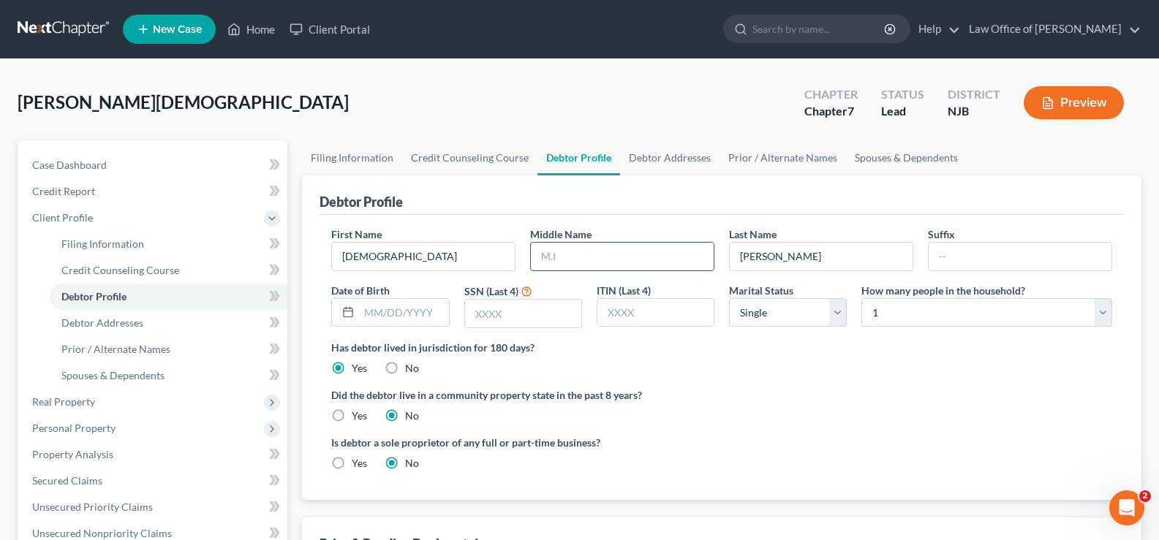
click at [555, 268] on input "text" at bounding box center [622, 257] width 183 height 28
type input "[PERSON_NAME]"
click at [368, 306] on input "text" at bounding box center [403, 313] width 89 height 28
type input "[DATE]"
click at [480, 320] on input "text" at bounding box center [523, 314] width 116 height 28
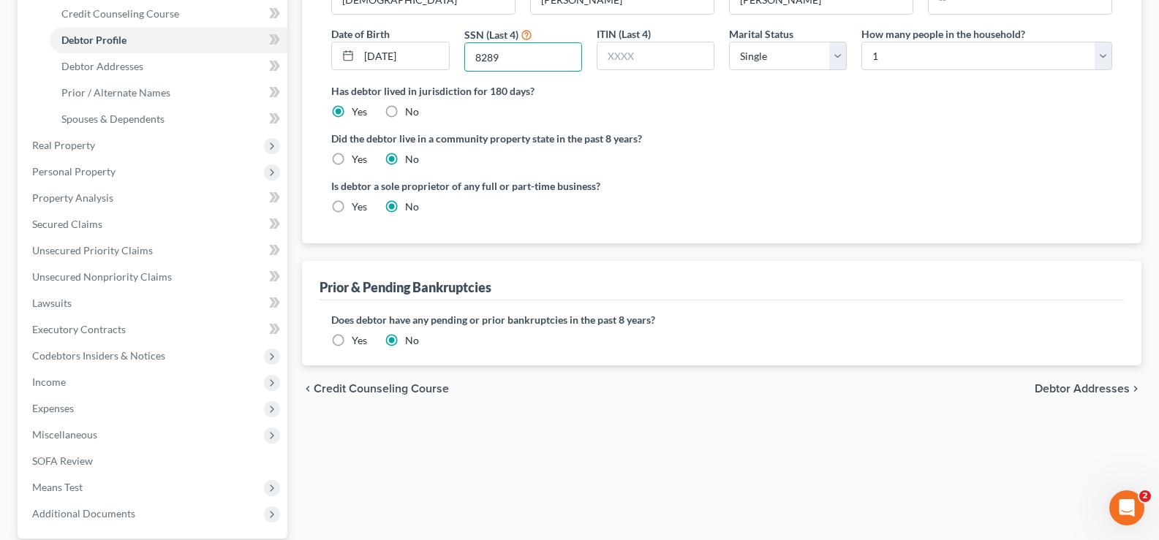
scroll to position [262, 0]
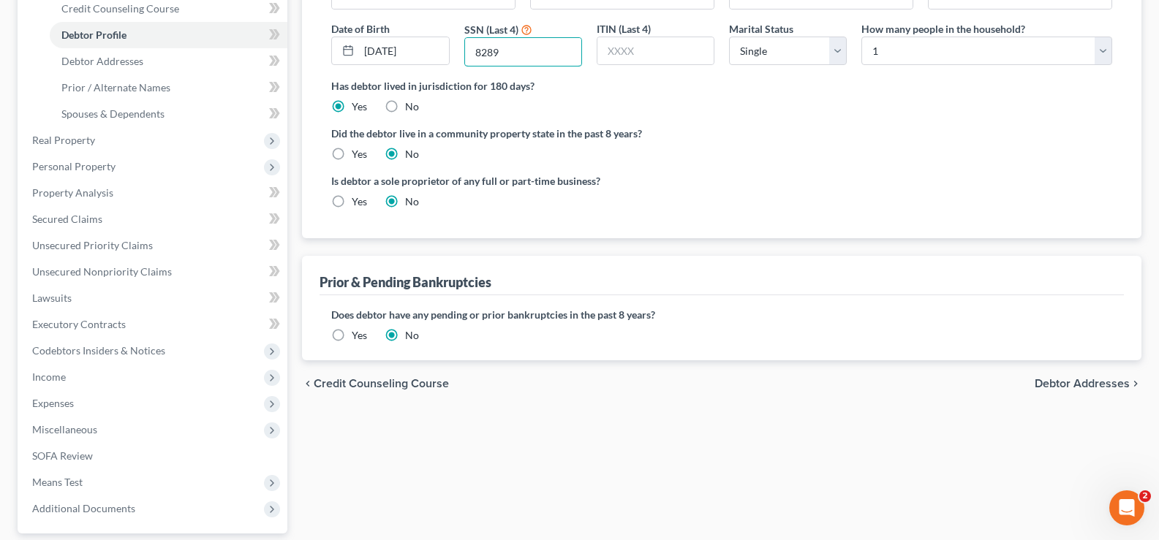
type input "8289"
click at [1100, 379] on span "Debtor Addresses" at bounding box center [1081, 384] width 95 height 12
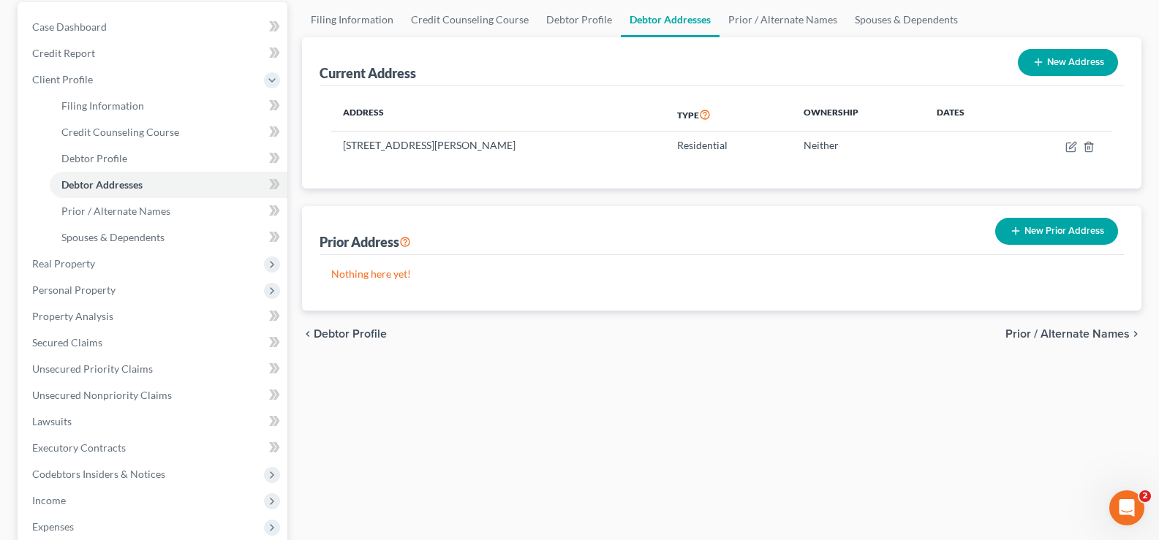
scroll to position [213, 0]
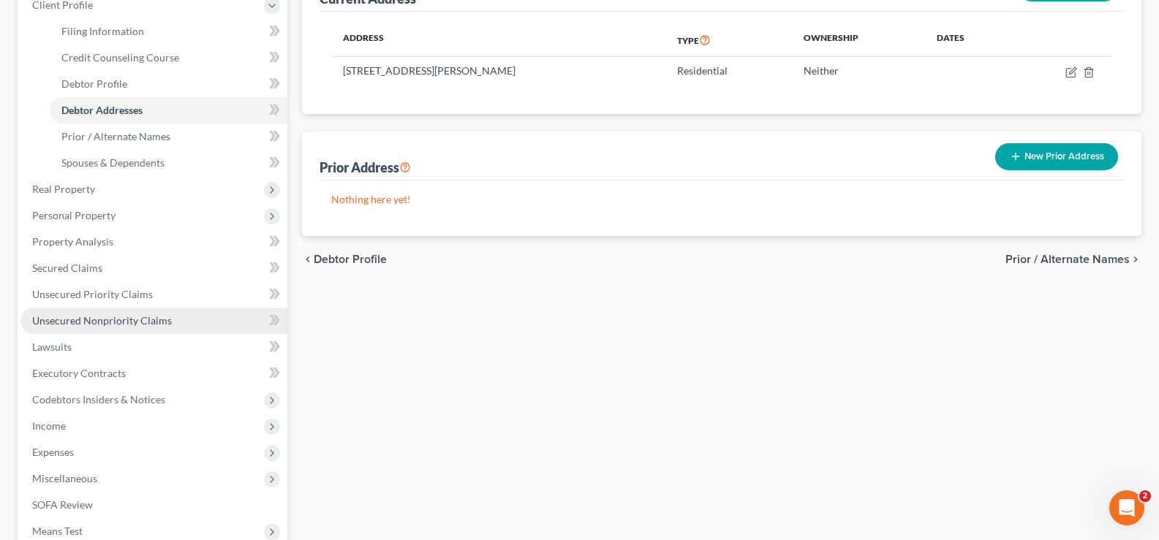
click at [67, 315] on span "Unsecured Nonpriority Claims" at bounding box center [102, 320] width 140 height 12
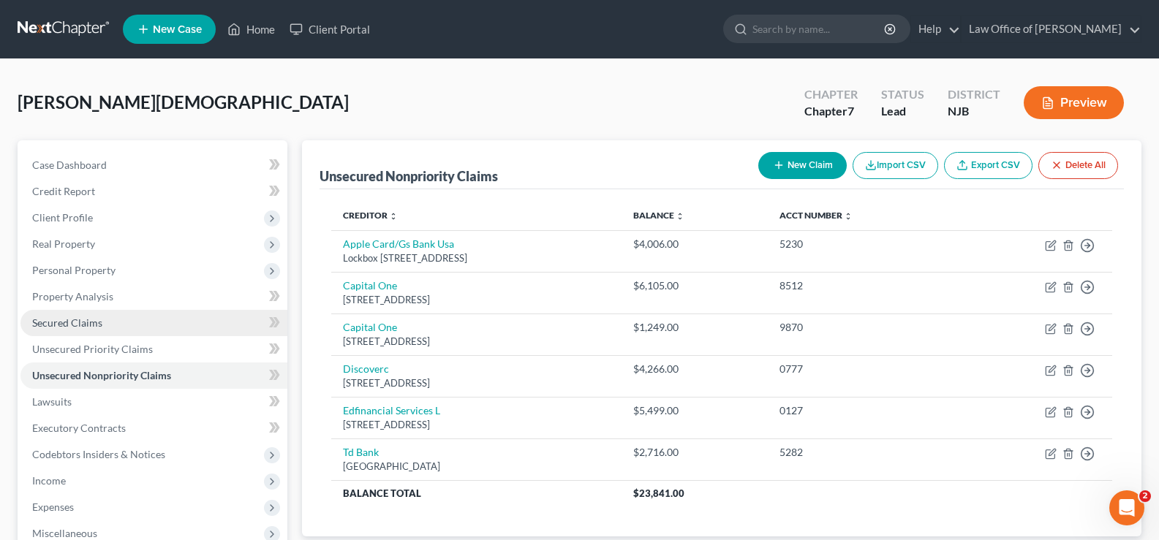
click at [66, 313] on link "Secured Claims" at bounding box center [153, 323] width 267 height 26
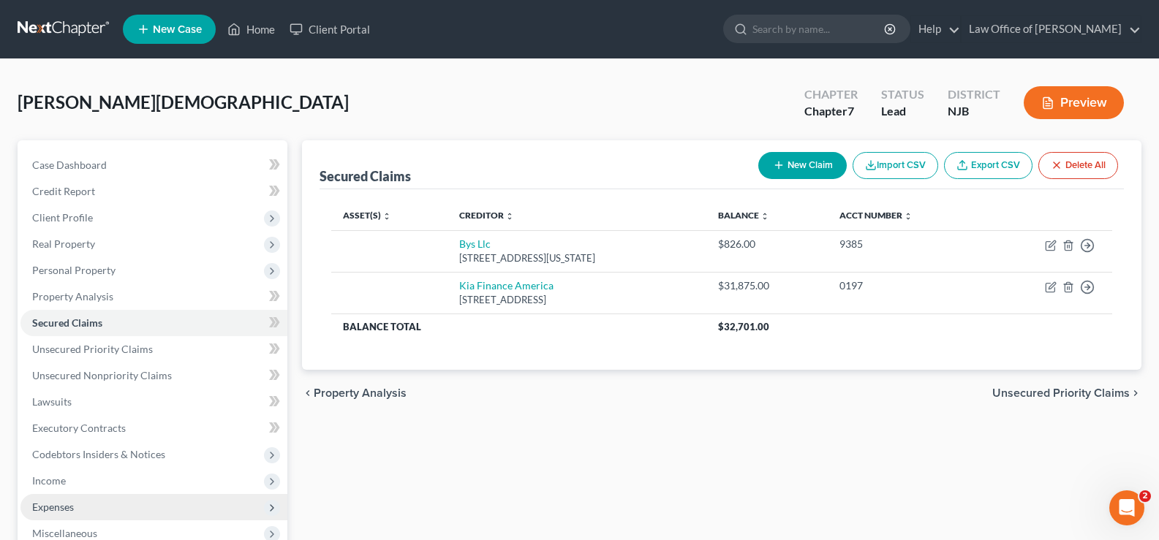
click at [67, 510] on span "Expenses" at bounding box center [53, 507] width 42 height 12
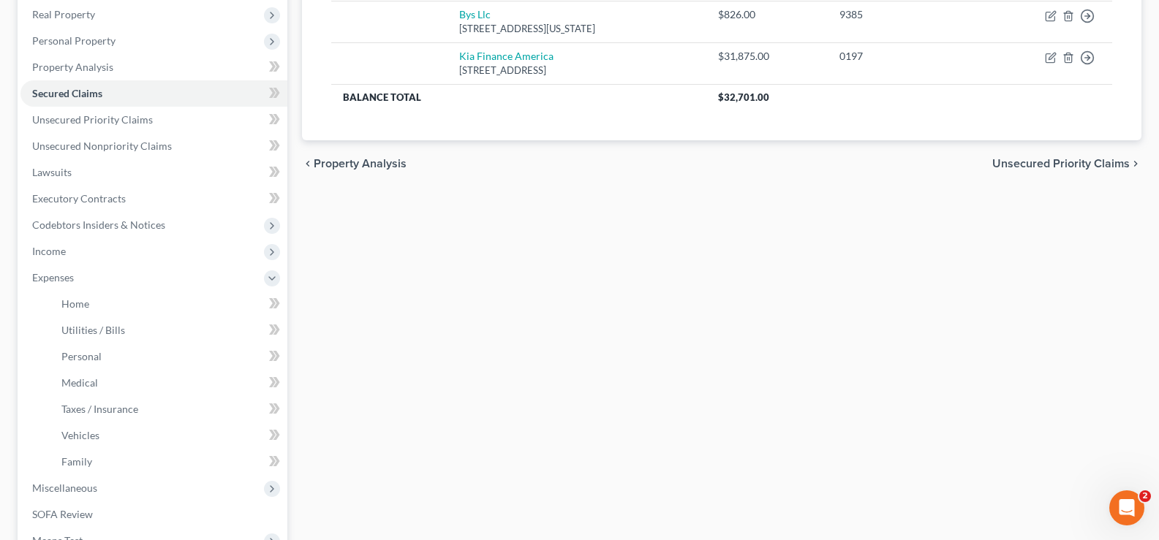
scroll to position [242, 0]
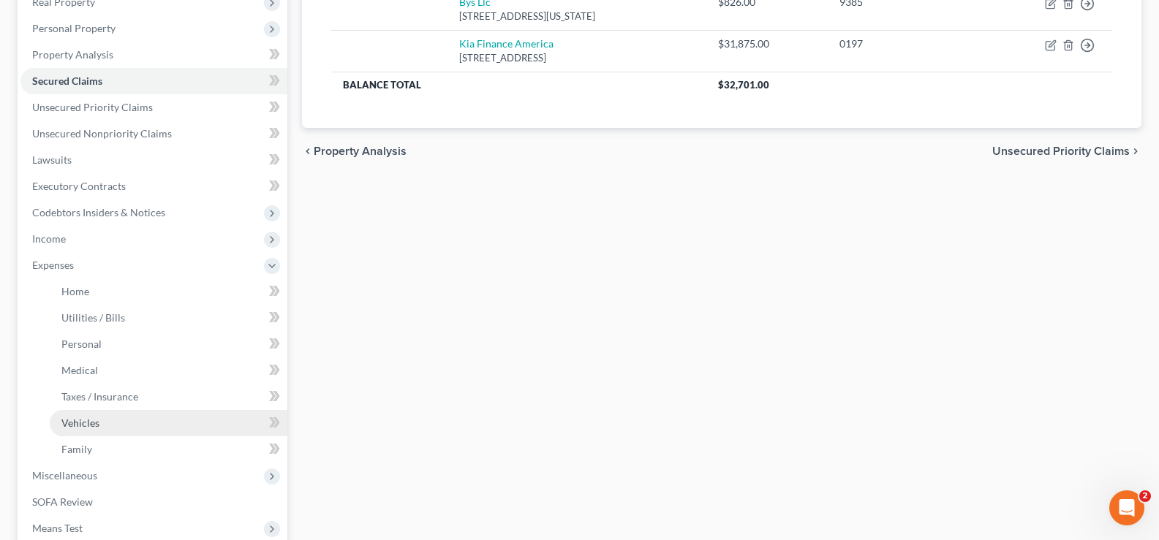
click at [94, 420] on span "Vehicles" at bounding box center [80, 423] width 38 height 12
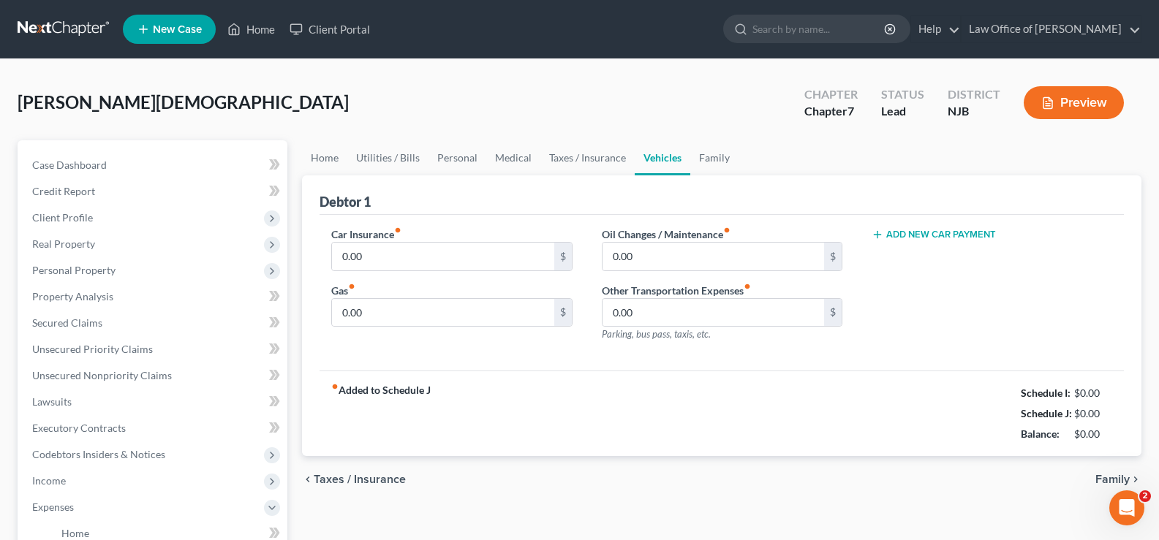
click at [927, 230] on button "Add New Car Payment" at bounding box center [933, 235] width 124 height 12
click at [923, 254] on input "text" at bounding box center [972, 257] width 200 height 28
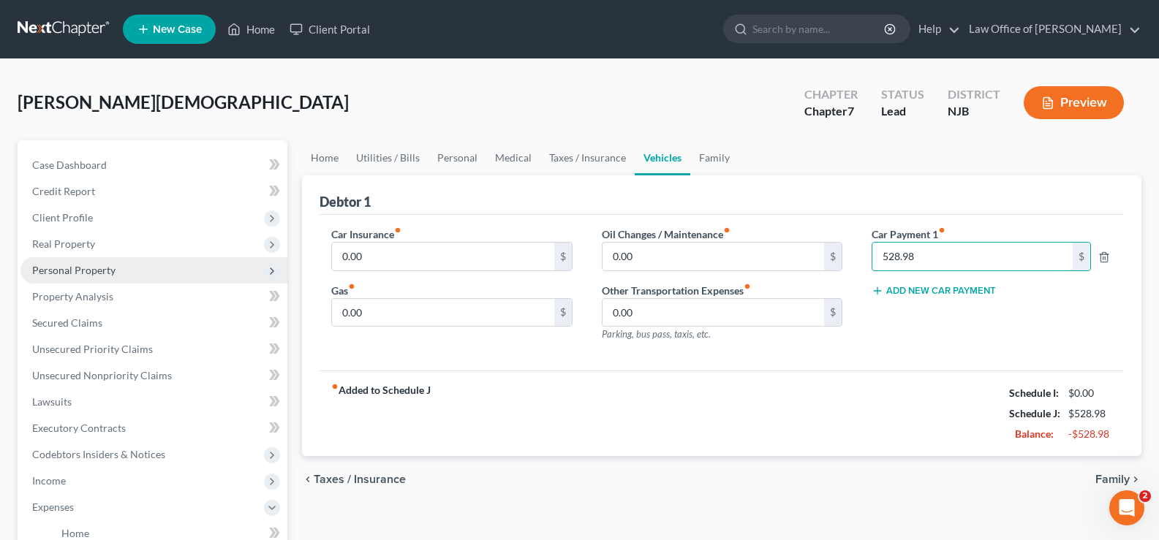
type input "528.98"
click at [77, 264] on span "Personal Property" at bounding box center [73, 270] width 83 height 12
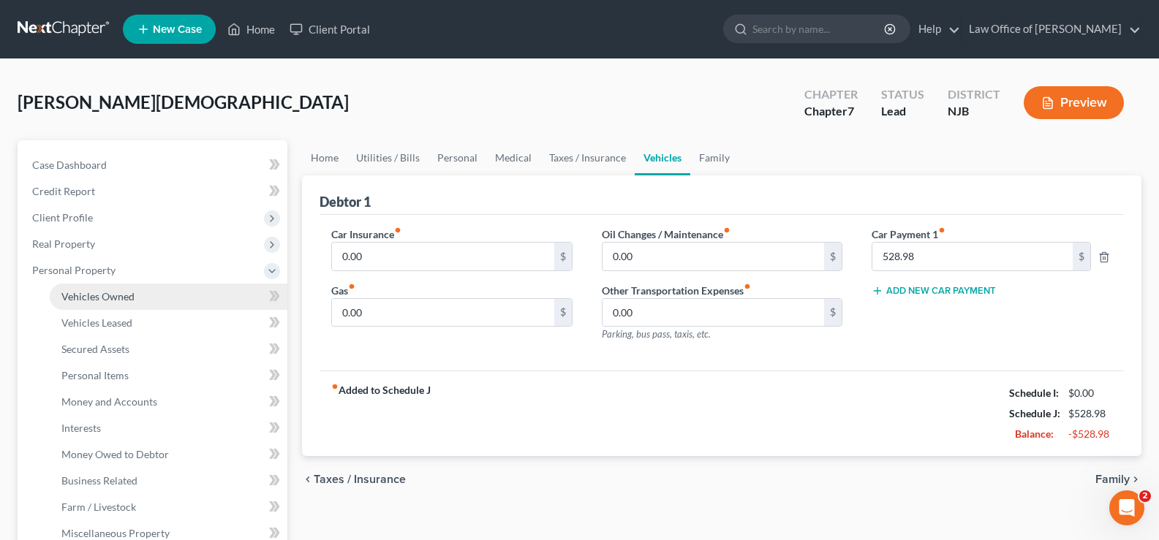
click at [107, 292] on span "Vehicles Owned" at bounding box center [97, 296] width 73 height 12
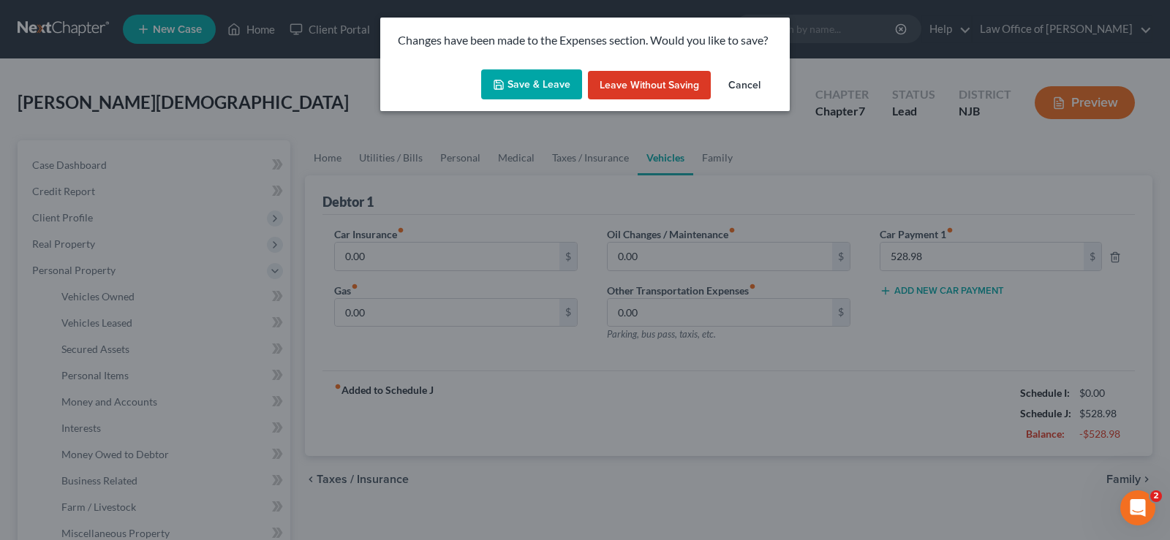
click at [502, 81] on icon "button" at bounding box center [499, 85] width 12 height 12
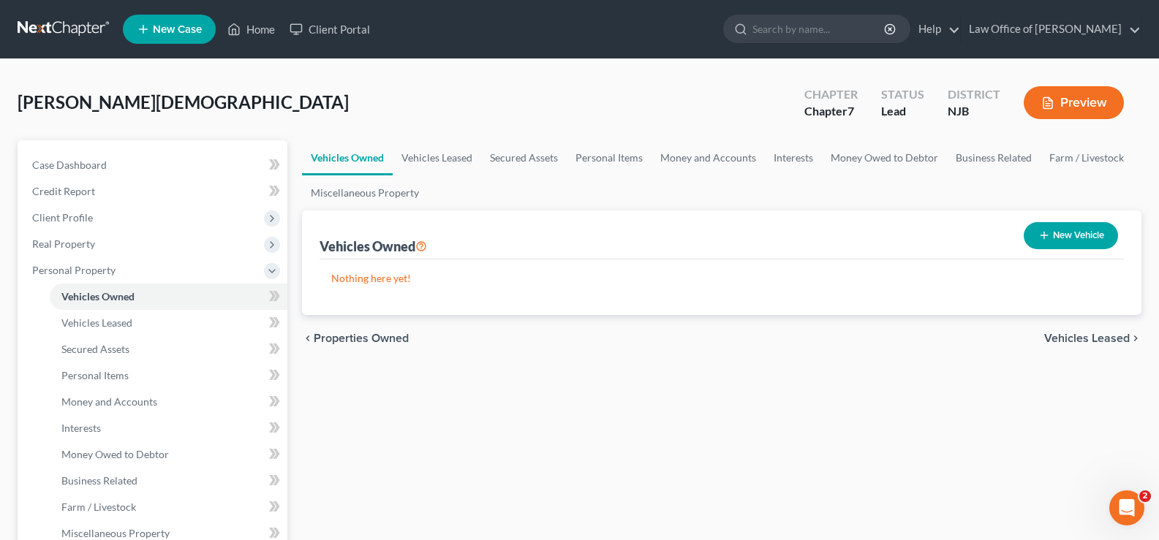
click at [1069, 232] on button "New Vehicle" at bounding box center [1070, 235] width 94 height 27
select select "0"
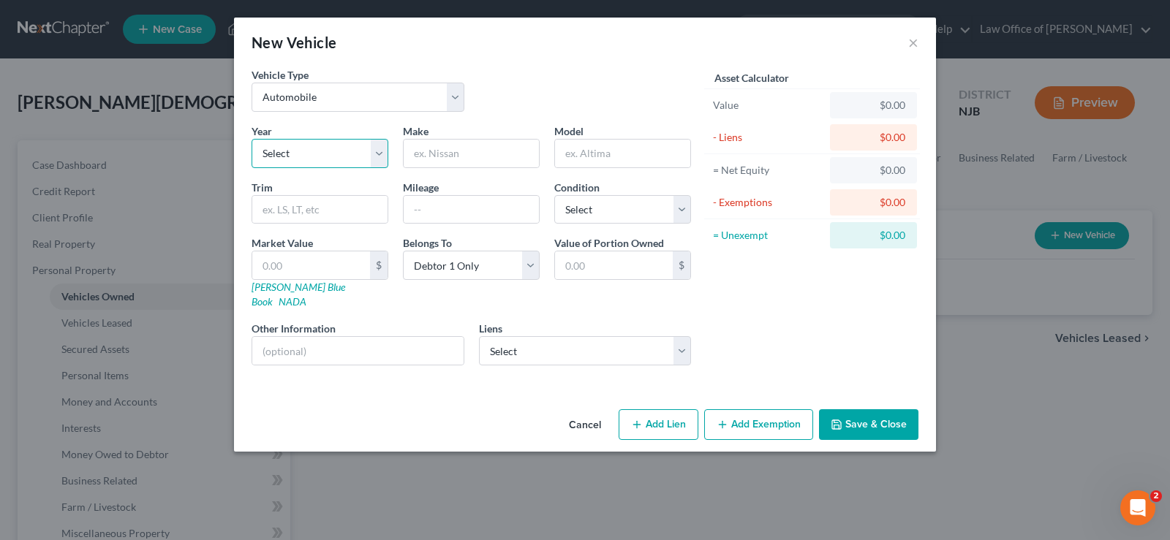
click at [292, 151] on select "Select 2026 2025 2024 2023 2022 2021 2020 2019 2018 2017 2016 2015 2014 2013 20…" at bounding box center [319, 153] width 137 height 29
select select "1"
click at [251, 139] on select "Select 2026 2025 2024 2023 2022 2021 2020 2019 2018 2017 2016 2015 2014 2013 20…" at bounding box center [319, 153] width 137 height 29
click at [415, 151] on input "text" at bounding box center [471, 154] width 135 height 28
click at [423, 151] on input "text" at bounding box center [471, 154] width 135 height 28
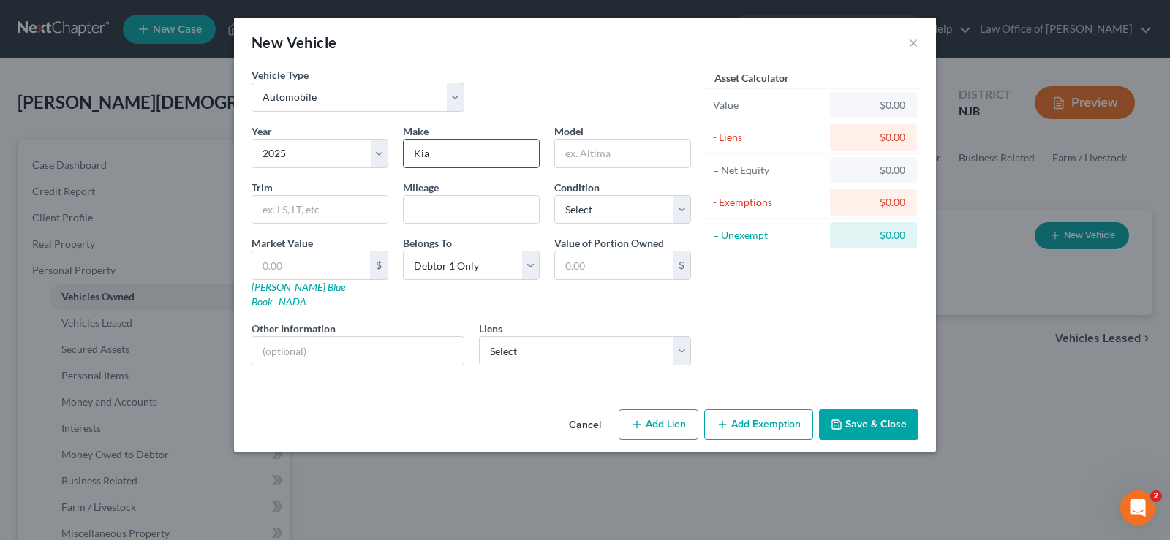
type input "Kia"
type input "K5"
click at [428, 208] on input "text" at bounding box center [471, 210] width 135 height 28
type input "15000"
drag, startPoint x: 643, startPoint y: 208, endPoint x: 634, endPoint y: 222, distance: 16.8
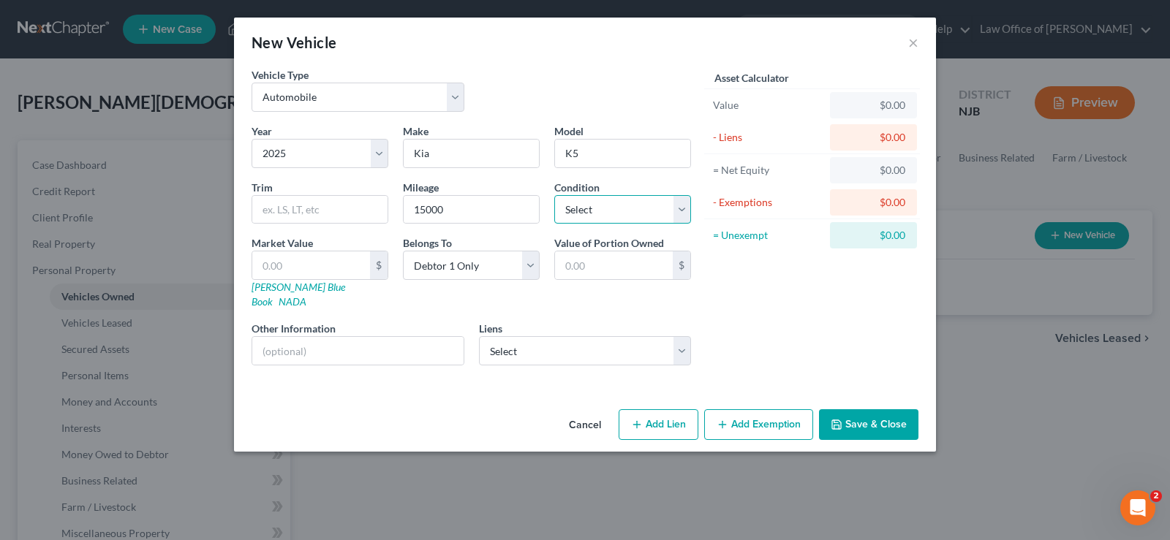
click at [643, 207] on select "Select Excellent Very Good Good Fair Poor" at bounding box center [622, 209] width 137 height 29
select select "2"
click at [554, 195] on select "Select Excellent Very Good Good Fair Poor" at bounding box center [622, 209] width 137 height 29
click at [268, 290] on link "[PERSON_NAME] Blue Book" at bounding box center [298, 294] width 94 height 27
click at [363, 262] on input "text" at bounding box center [311, 265] width 118 height 28
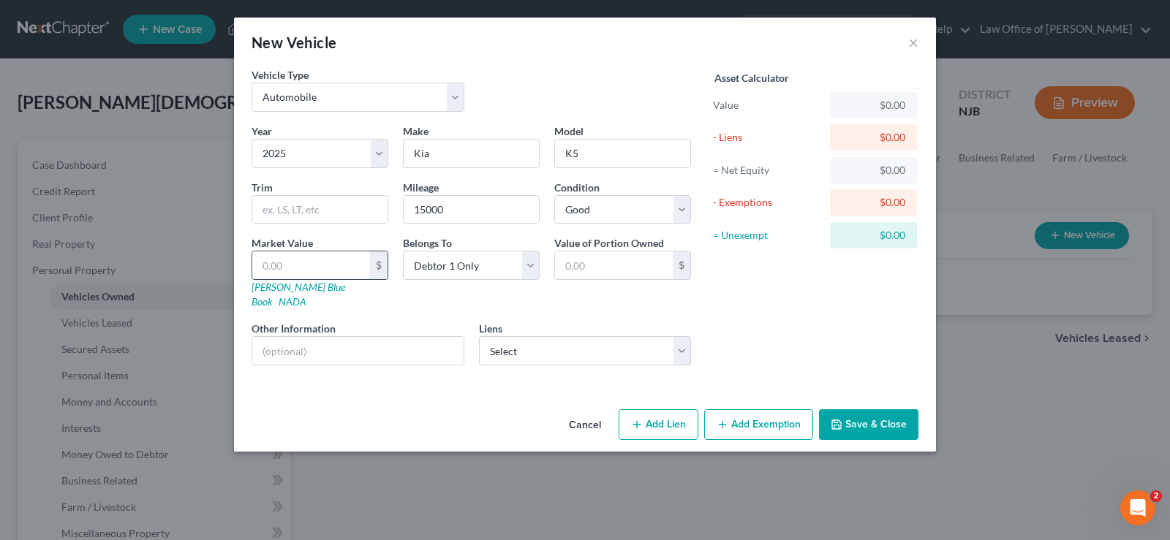
type input "2"
type input "2.00"
type input "21"
type input "21.00"
type input "218"
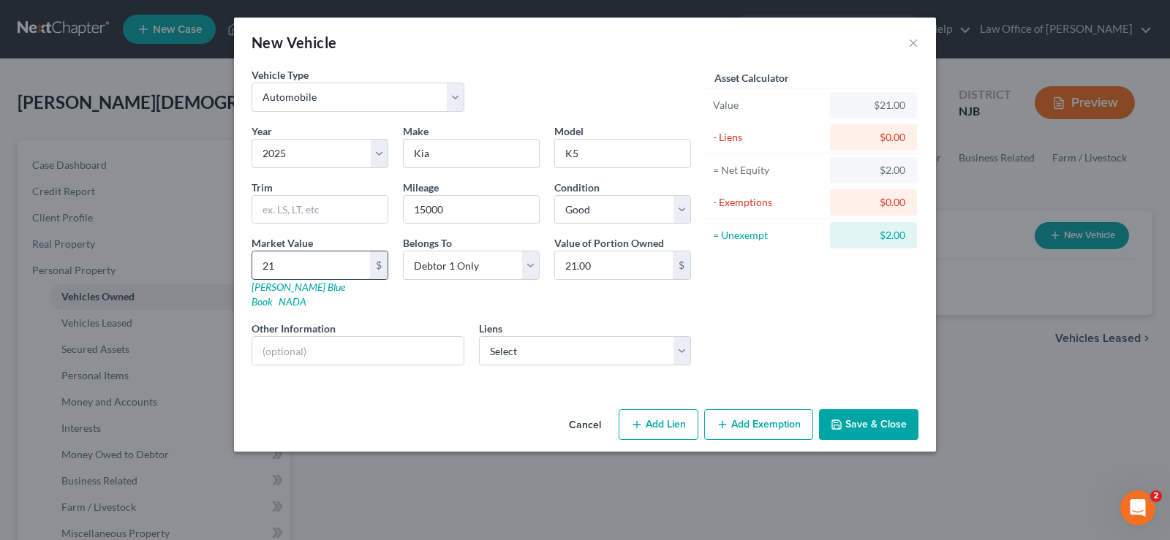
type input "218.00"
type input "2180"
type input "2,180.00"
type input "2,1800"
type input "21,800.00"
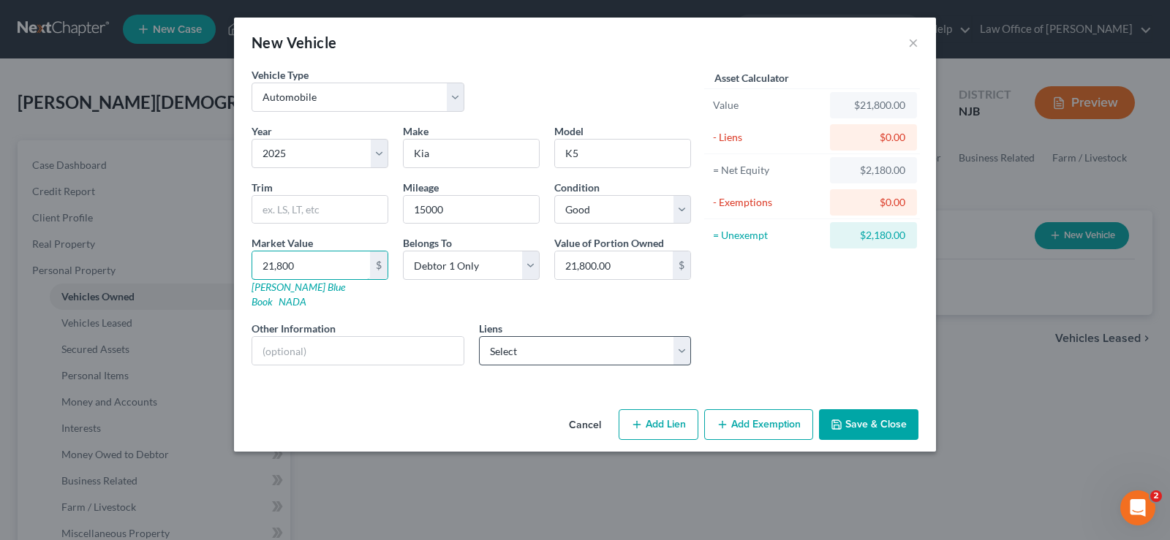
type input "21,800"
click at [561, 336] on select "Select Kia Finance America - $31,875.00 Bys Llc - $826.00" at bounding box center [585, 350] width 213 height 29
select select "0"
click at [479, 336] on select "Select Kia Finance America - $31,875.00 Bys Llc - $826.00" at bounding box center [585, 350] width 213 height 29
select select
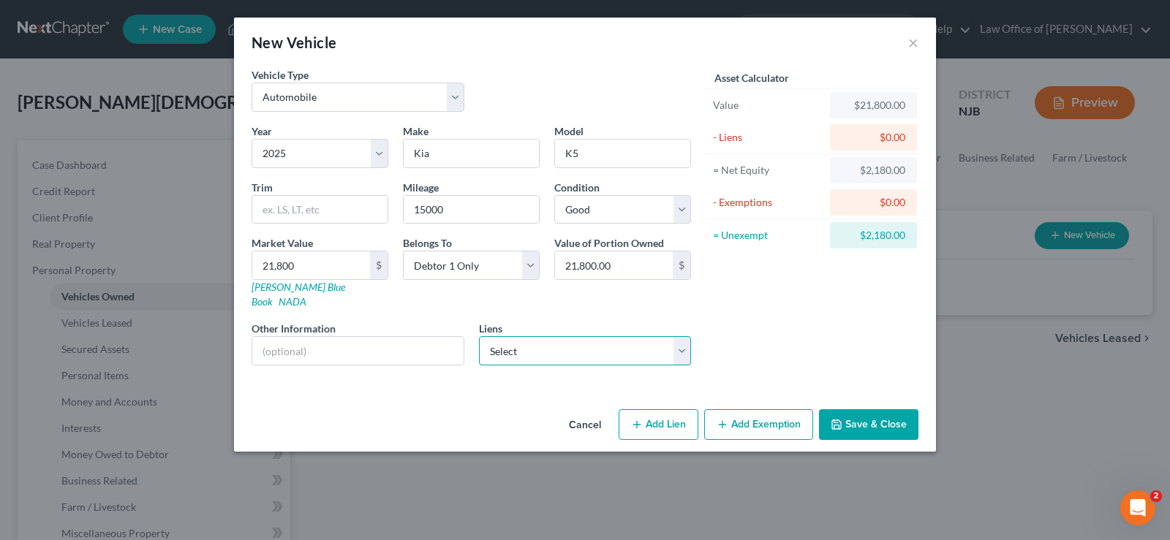
select select "4"
select select "0"
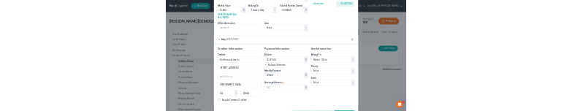
scroll to position [246, 0]
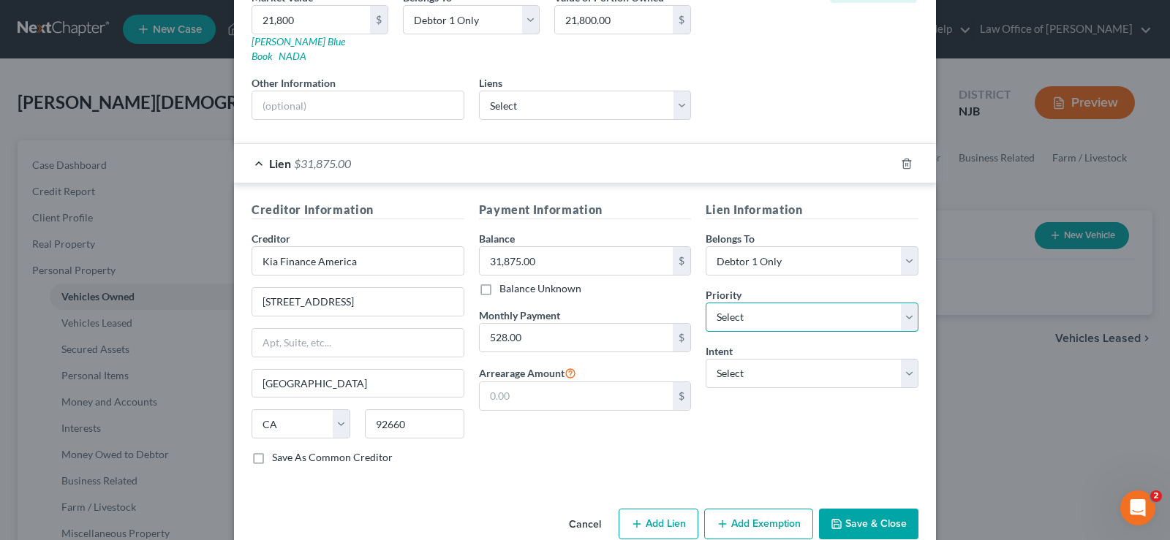
click at [733, 303] on select "Select 1st 2nd 3rd 4th 5th 6th 7th 8th 9th 10th 11th 12th 13th 14th 15th 16th 1…" at bounding box center [811, 317] width 213 height 29
select select "0"
click at [705, 303] on select "Select 1st 2nd 3rd 4th 5th 6th 7th 8th 9th 10th 11th 12th 13th 14th 15th 16th 1…" at bounding box center [811, 317] width 213 height 29
click at [775, 359] on select "Select Surrender Redeem Reaffirm Avoid Other" at bounding box center [811, 373] width 213 height 29
select select "2"
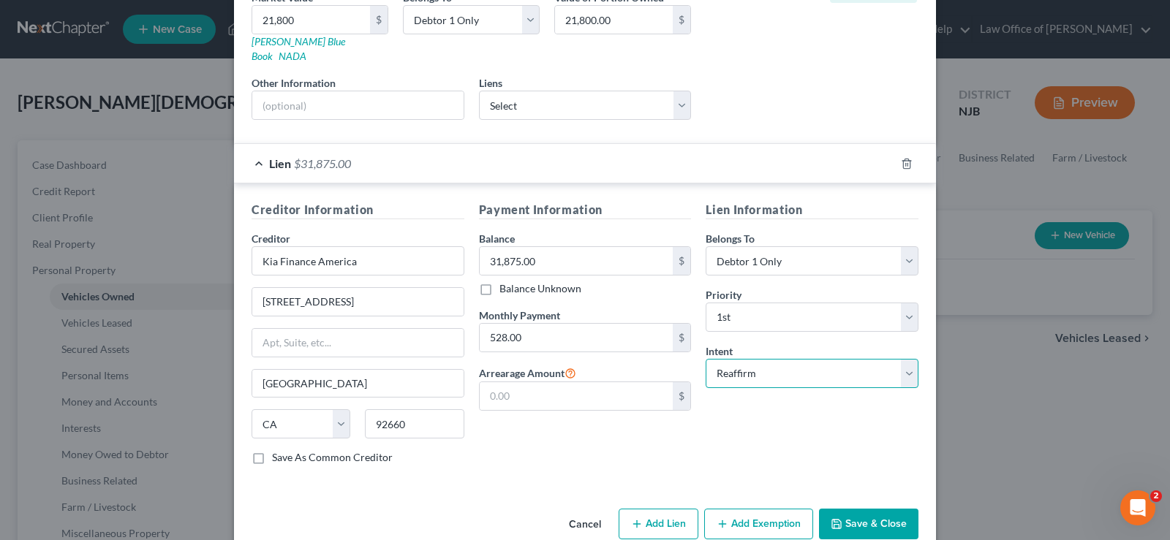
click at [705, 359] on select "Select Surrender Redeem Reaffirm Avoid Other" at bounding box center [811, 373] width 213 height 29
click at [876, 513] on button "Save & Close" at bounding box center [868, 524] width 99 height 31
